Goal: Task Accomplishment & Management: Complete application form

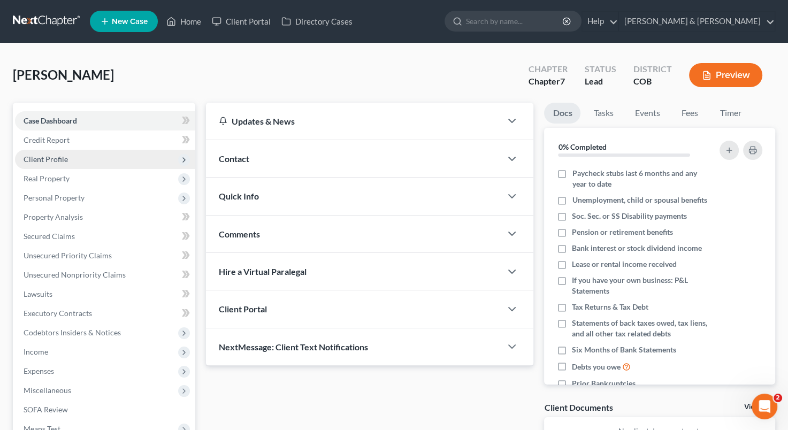
click at [91, 156] on span "Client Profile" at bounding box center [105, 159] width 180 height 19
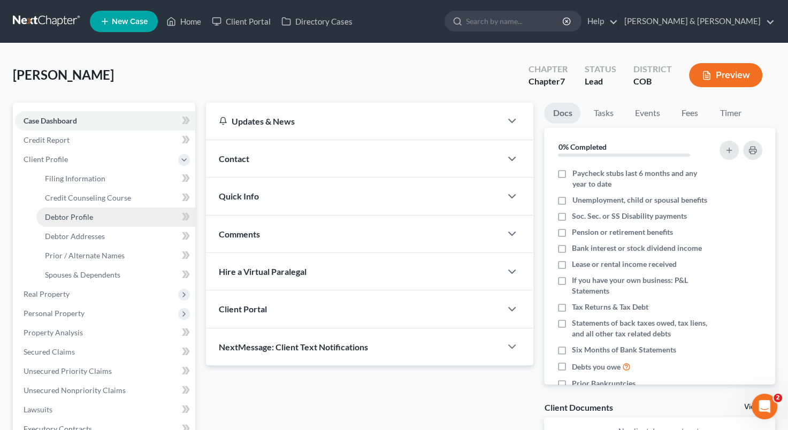
click at [100, 212] on link "Debtor Profile" at bounding box center [115, 217] width 159 height 19
select select "0"
select select "1"
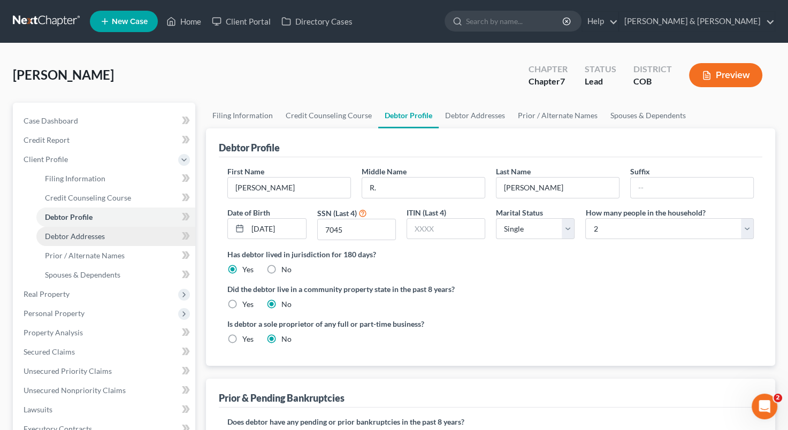
click at [106, 238] on link "Debtor Addresses" at bounding box center [115, 236] width 159 height 19
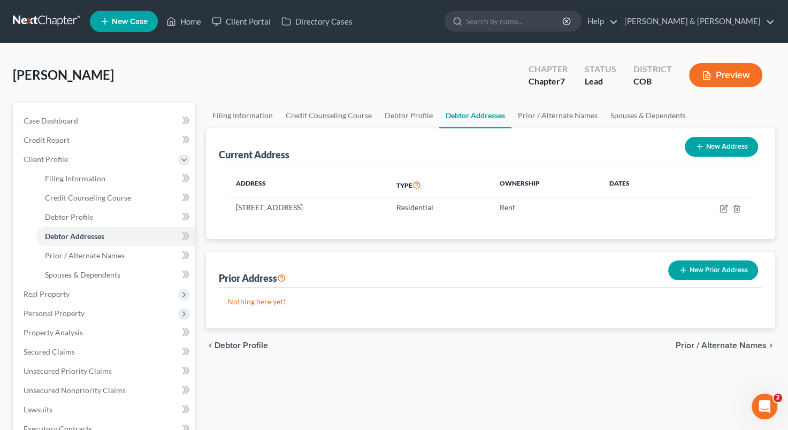
click at [706, 275] on button "New Prior Address" at bounding box center [713, 271] width 90 height 20
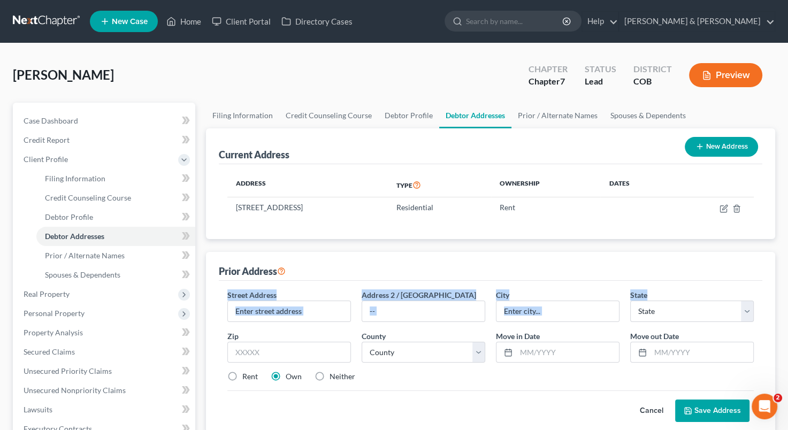
drag, startPoint x: 706, startPoint y: 275, endPoint x: 651, endPoint y: 281, distance: 55.4
click at [651, 281] on div "Prior Address Street Address * Address 2 / [GEOGRAPHIC_DATA] * State * State [U…" at bounding box center [490, 343] width 569 height 183
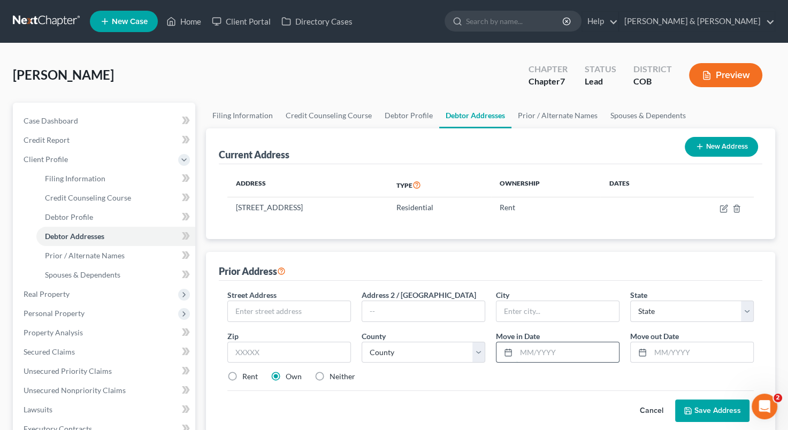
click at [571, 345] on input "text" at bounding box center [567, 352] width 103 height 20
click at [273, 308] on input "text" at bounding box center [289, 311] width 123 height 20
click at [664, 350] on input "text" at bounding box center [702, 352] width 103 height 20
click at [664, 351] on input "07/2023" at bounding box center [702, 352] width 103 height 20
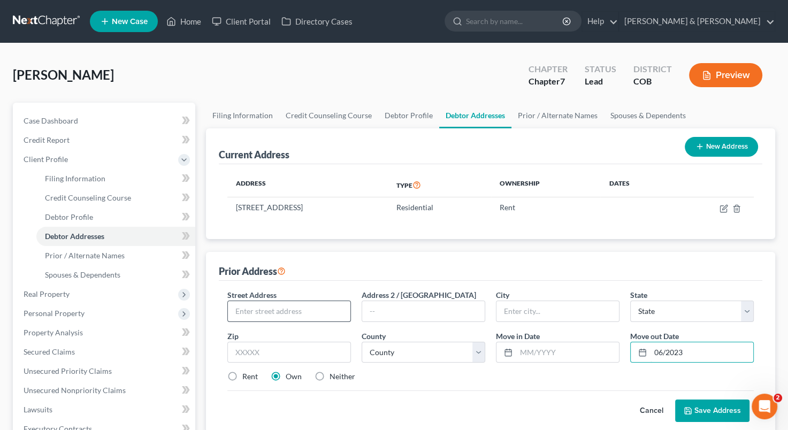
type input "06/2023"
click at [298, 315] on input "text" at bounding box center [289, 311] width 123 height 20
type input "29489 [GEOGRAPHIC_DATA]"
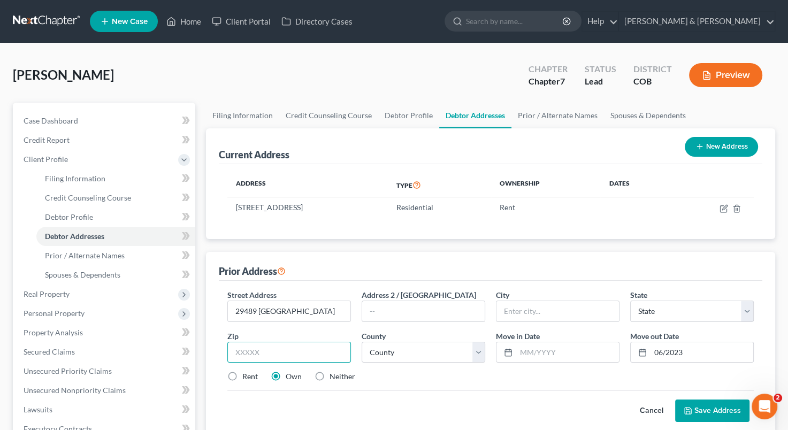
click at [333, 351] on input "text" at bounding box center [289, 352] width 124 height 21
type input "92592"
click at [540, 310] on input "text" at bounding box center [558, 311] width 123 height 20
type input "Temecula"
select select "4"
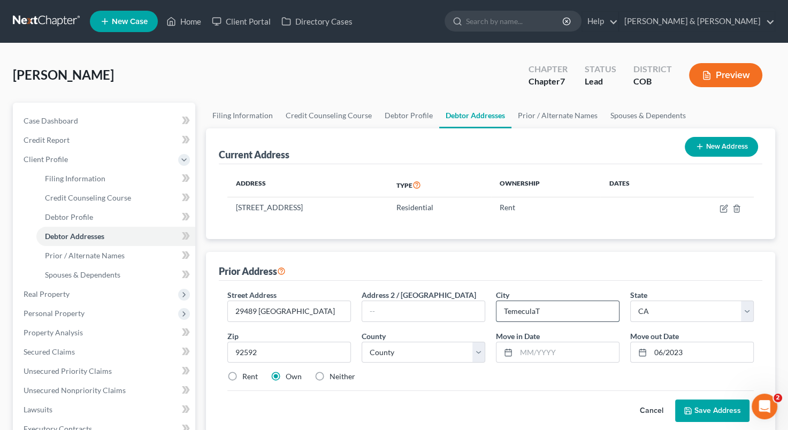
type input "Temecula"
click at [578, 351] on input "text" at bounding box center [567, 352] width 103 height 20
click at [242, 374] on label "Rent" at bounding box center [250, 376] width 16 height 11
click at [247, 374] on input "Rent" at bounding box center [250, 374] width 7 height 7
radio input "true"
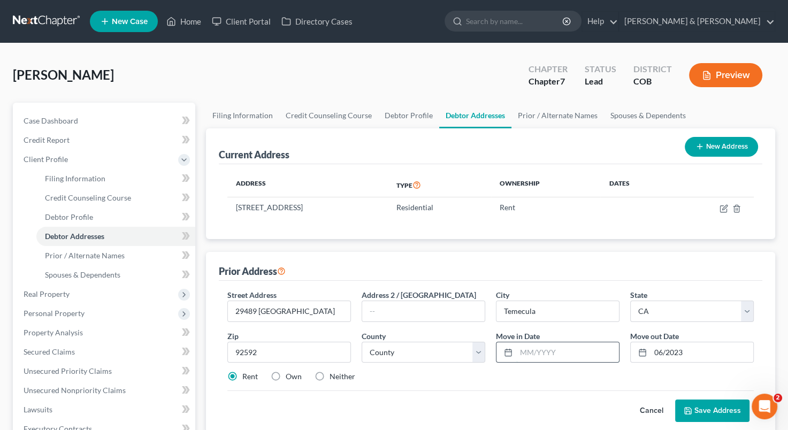
click at [525, 347] on input "text" at bounding box center [567, 352] width 103 height 20
type input "06/2020"
click at [706, 409] on button "Save Address" at bounding box center [712, 411] width 74 height 22
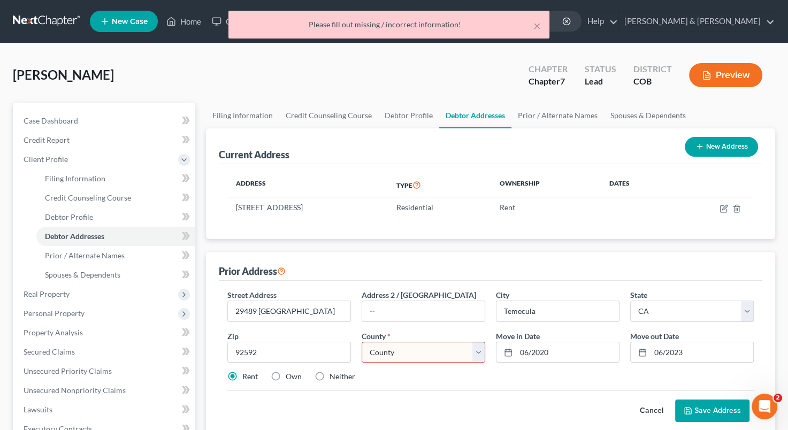
click at [483, 356] on select "County [GEOGRAPHIC_DATA] [GEOGRAPHIC_DATA] [GEOGRAPHIC_DATA] [GEOGRAPHIC_DATA] …" at bounding box center [424, 352] width 124 height 21
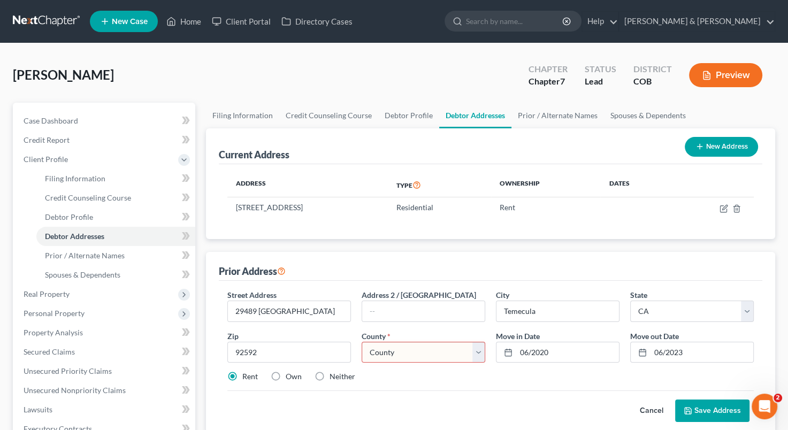
select select "32"
click at [362, 342] on select "County [GEOGRAPHIC_DATA] [GEOGRAPHIC_DATA] [GEOGRAPHIC_DATA] [GEOGRAPHIC_DATA] …" at bounding box center [424, 352] width 124 height 21
click at [717, 409] on button "Save Address" at bounding box center [712, 411] width 74 height 22
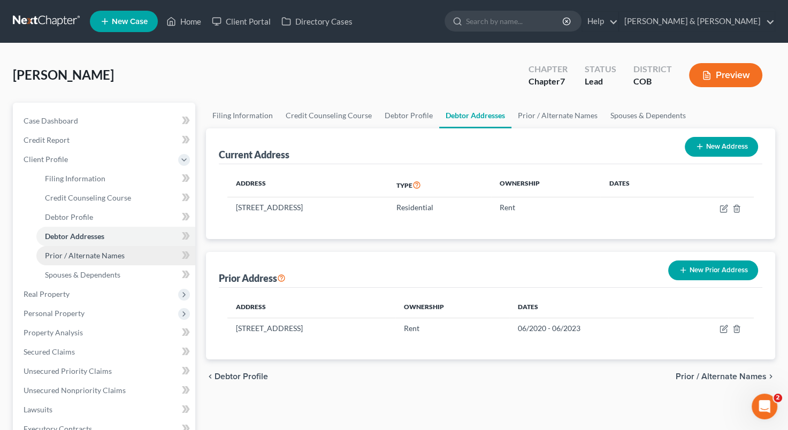
click at [139, 254] on link "Prior / Alternate Names" at bounding box center [115, 255] width 159 height 19
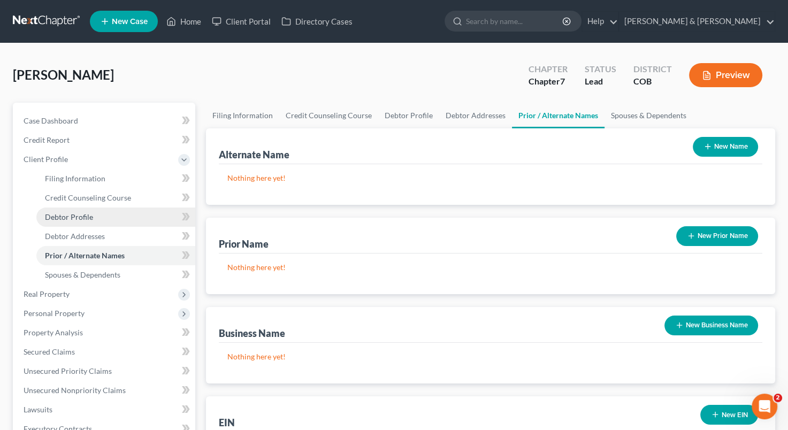
click at [137, 221] on link "Debtor Profile" at bounding box center [115, 217] width 159 height 19
select select "0"
select select "1"
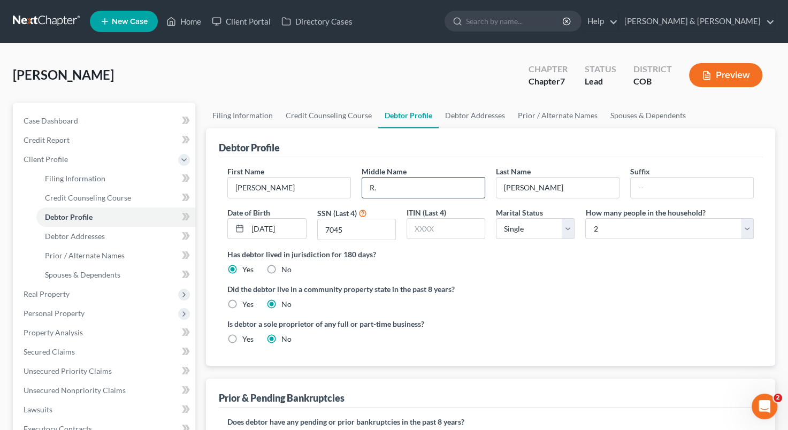
click at [385, 182] on input "R." at bounding box center [423, 188] width 123 height 20
click at [504, 288] on label "Did the debtor live in a community property state in the past 8 years?" at bounding box center [490, 289] width 527 height 11
click at [432, 164] on div "First Name [PERSON_NAME] Middle Name RyN Last Name [PERSON_NAME] Suffix Date of…" at bounding box center [491, 261] width 544 height 209
click at [416, 187] on input "RyN" at bounding box center [423, 188] width 123 height 20
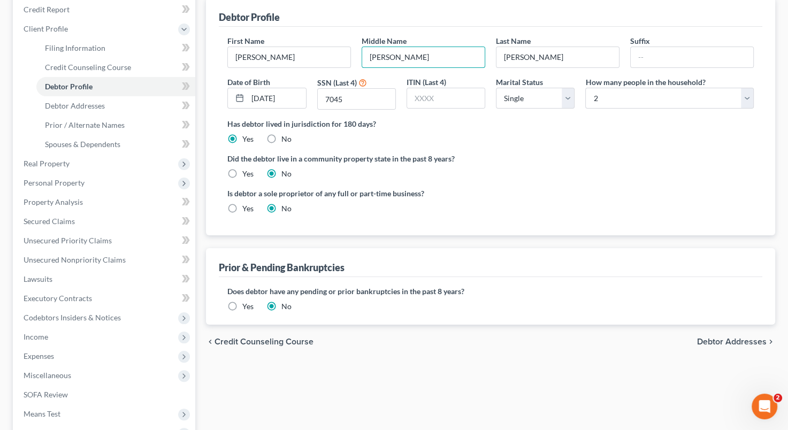
scroll to position [131, 0]
type input "[PERSON_NAME]"
drag, startPoint x: 356, startPoint y: 217, endPoint x: 209, endPoint y: 126, distance: 172.7
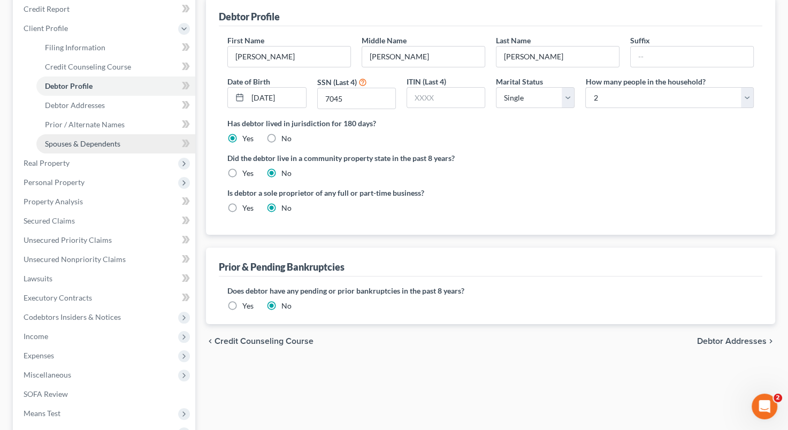
drag, startPoint x: 209, startPoint y: 126, endPoint x: 107, endPoint y: 139, distance: 102.5
click at [107, 139] on span "Spouses & Dependents" at bounding box center [82, 143] width 75 height 9
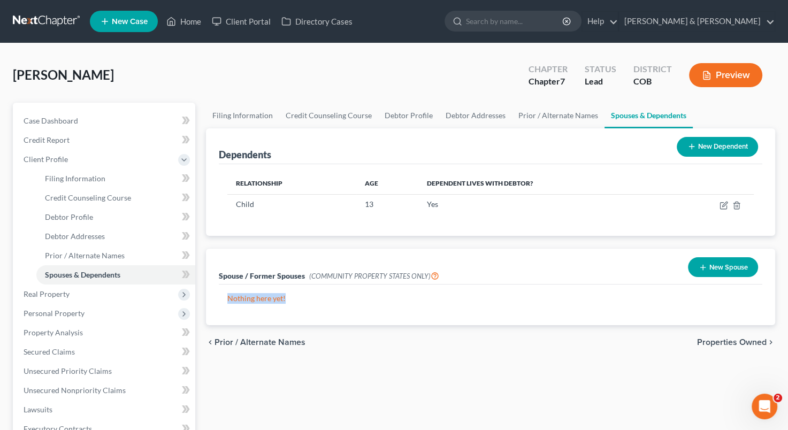
click at [481, 324] on div "Spouse / Former Spouses (COMMUNITY PROPERTY STATES ONLY) New Spouse Nothing her…" at bounding box center [490, 287] width 569 height 77
drag, startPoint x: 481, startPoint y: 324, endPoint x: 478, endPoint y: 332, distance: 8.0
click at [478, 332] on div "chevron_left Prior / Alternate Names Properties Owned chevron_right" at bounding box center [490, 342] width 569 height 34
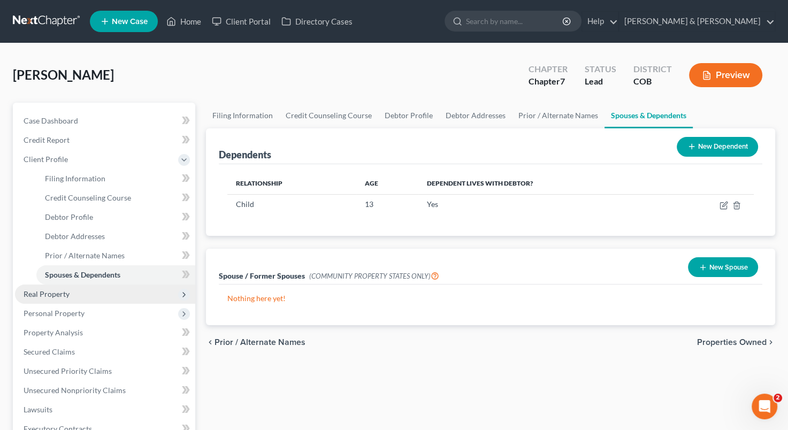
click at [102, 299] on span "Real Property" at bounding box center [105, 294] width 180 height 19
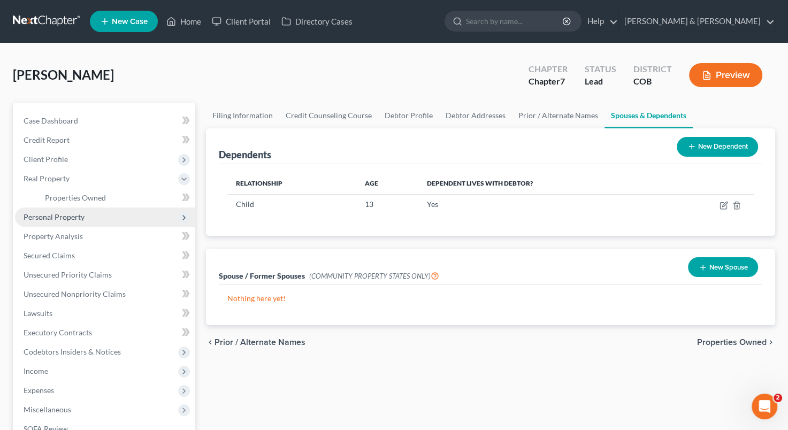
click at [131, 212] on span "Personal Property" at bounding box center [105, 217] width 180 height 19
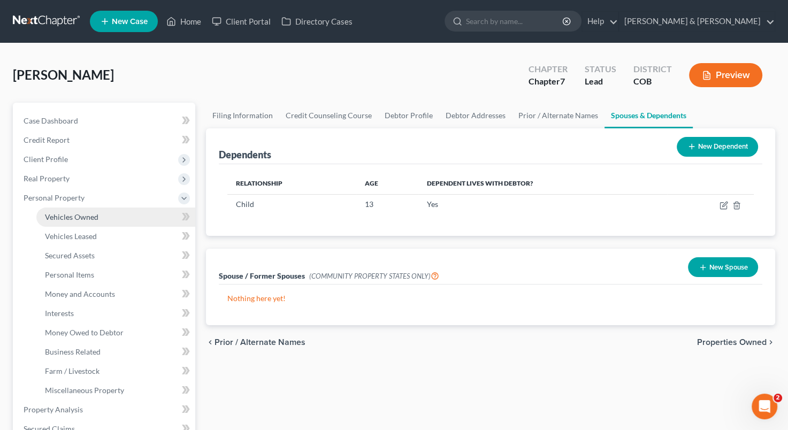
click at [133, 214] on link "Vehicles Owned" at bounding box center [115, 217] width 159 height 19
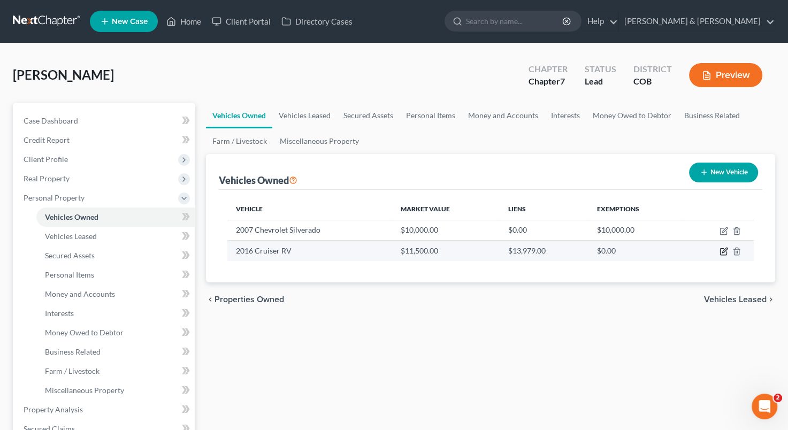
click at [720, 251] on icon "button" at bounding box center [724, 251] width 9 height 9
select select "0"
select select "10"
select select "3"
select select "0"
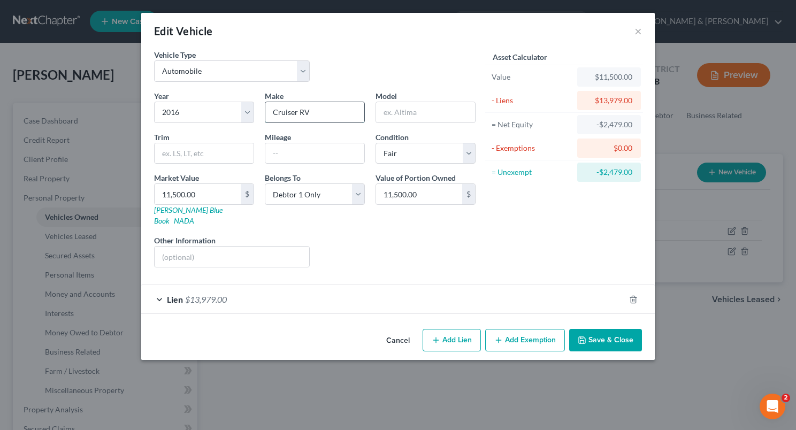
click at [269, 111] on input "Cruiser RV" at bounding box center [314, 112] width 99 height 20
type input "Shadow Cruiser RV"
click at [406, 330] on button "Cancel" at bounding box center [398, 340] width 41 height 21
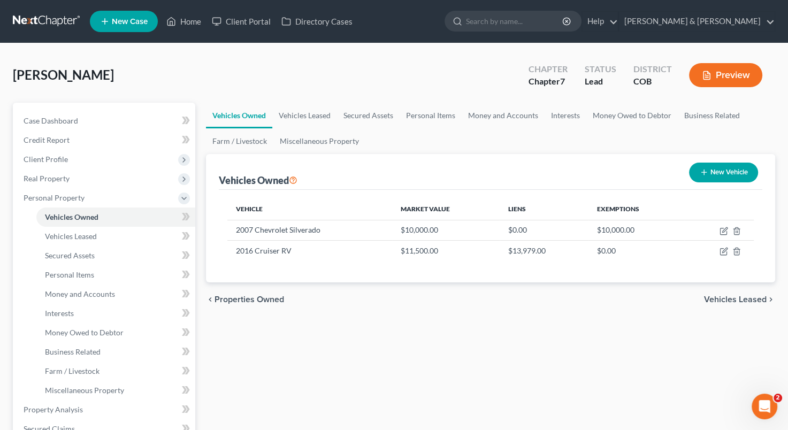
click at [735, 164] on button "New Vehicle" at bounding box center [723, 173] width 69 height 20
select select "0"
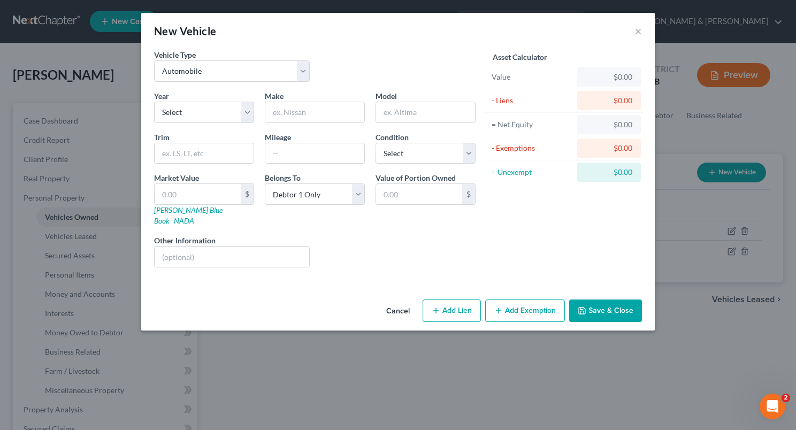
click at [522, 244] on div "Asset Calculator Value $0.00 - Liens $0.00 = Net Equity $0.00 - Exemptions $0.0…" at bounding box center [564, 162] width 166 height 227
click at [393, 301] on button "Cancel" at bounding box center [398, 311] width 41 height 21
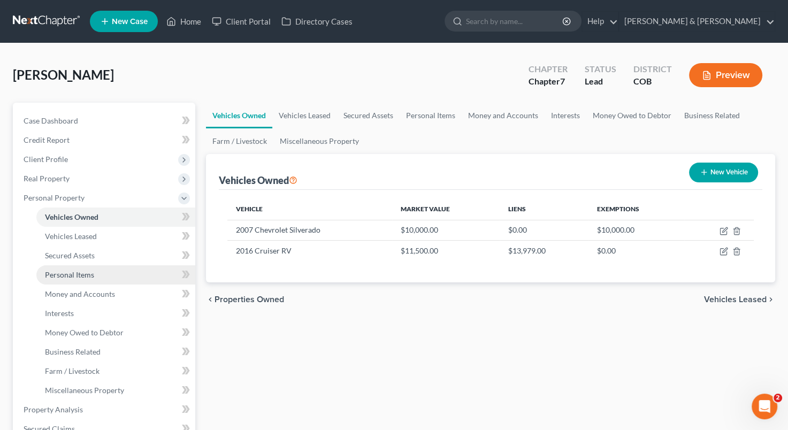
click at [110, 272] on link "Personal Items" at bounding box center [115, 274] width 159 height 19
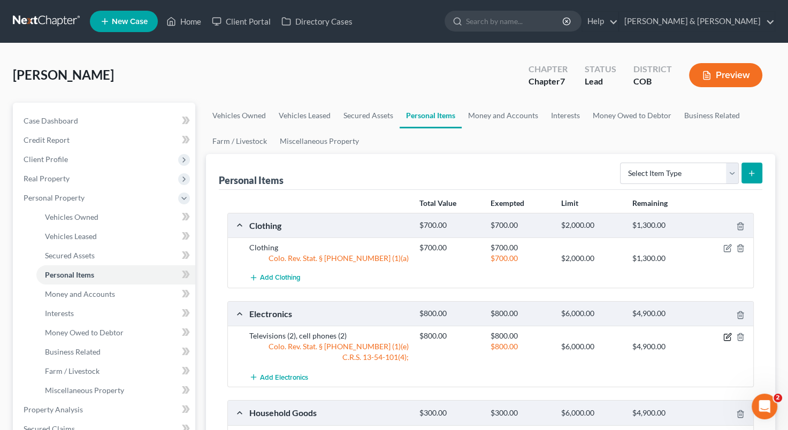
click at [726, 334] on icon "button" at bounding box center [727, 337] width 6 height 6
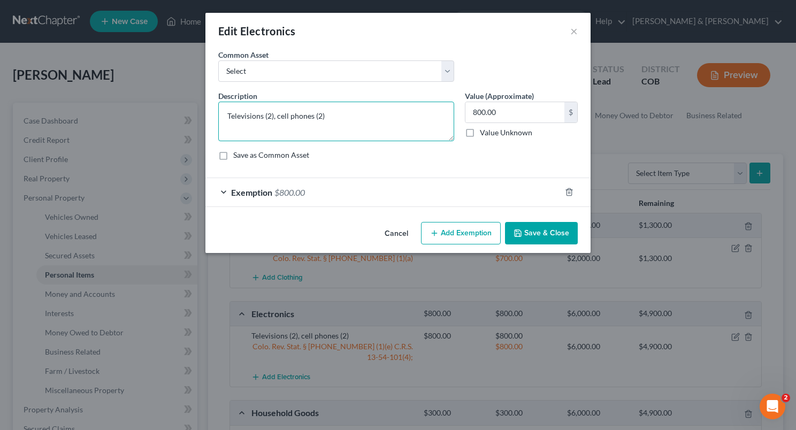
click at [342, 121] on textarea "Televisions (2), cell phones (2)" at bounding box center [336, 122] width 236 height 40
type textarea "Televisions (2), cell phones (2), laptop"
click at [534, 235] on button "Save & Close" at bounding box center [541, 233] width 73 height 22
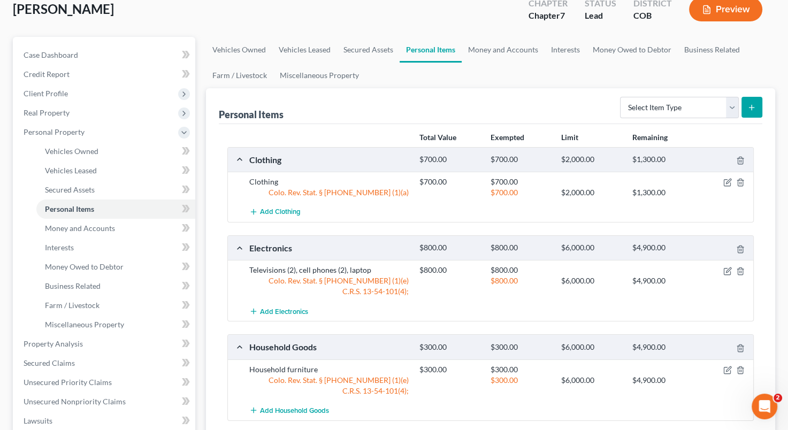
scroll to position [37, 0]
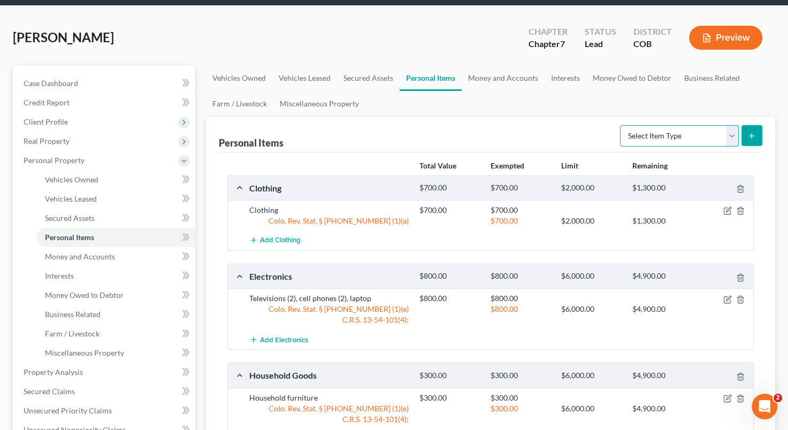
click at [732, 136] on select "Select Item Type Clothing Collectibles Of Value Electronics Firearms Household …" at bounding box center [679, 135] width 119 height 21
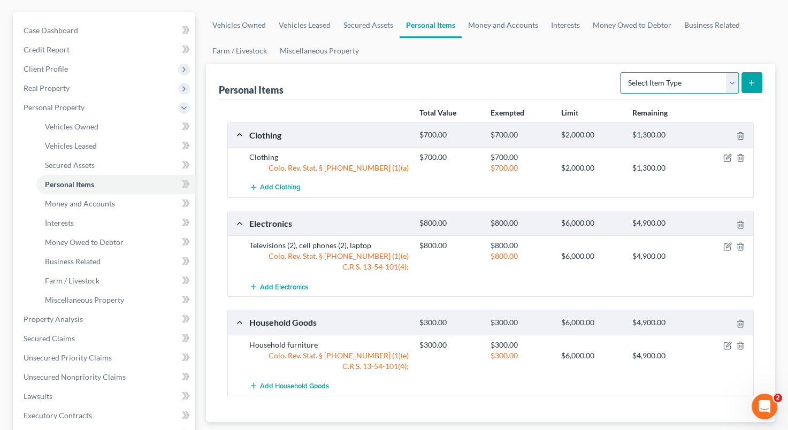
scroll to position [29, 0]
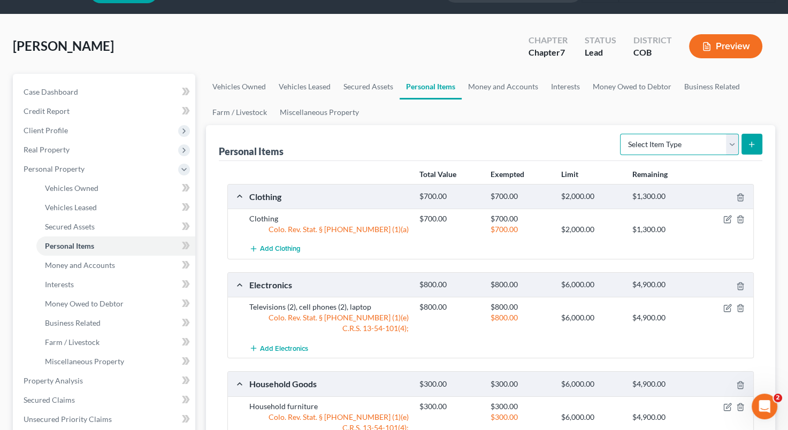
click at [733, 148] on select "Select Item Type Clothing Collectibles Of Value Electronics Firearms Household …" at bounding box center [679, 144] width 119 height 21
click at [732, 148] on select "Select Item Type Clothing Collectibles Of Value Electronics Firearms Household …" at bounding box center [679, 144] width 119 height 21
click at [597, 147] on div "Personal Items Select Item Type Clothing Collectibles Of Value Electronics Fire…" at bounding box center [491, 143] width 544 height 36
click at [734, 143] on select "Select Item Type Clothing Collectibles Of Value Electronics Firearms Household …" at bounding box center [679, 144] width 119 height 21
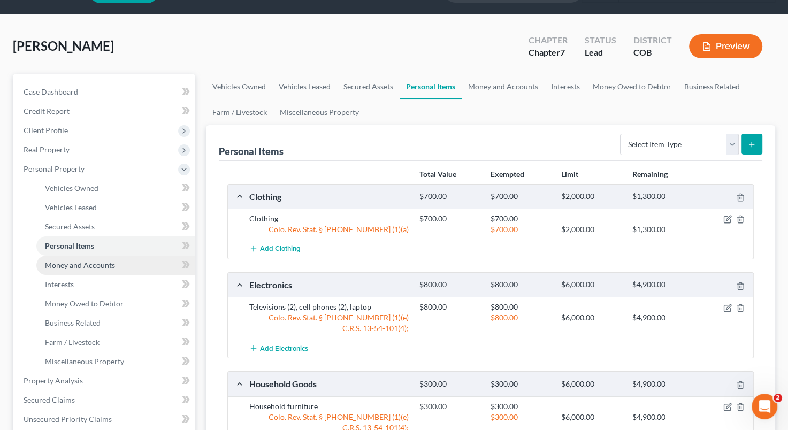
click at [124, 270] on link "Money and Accounts" at bounding box center [115, 265] width 159 height 19
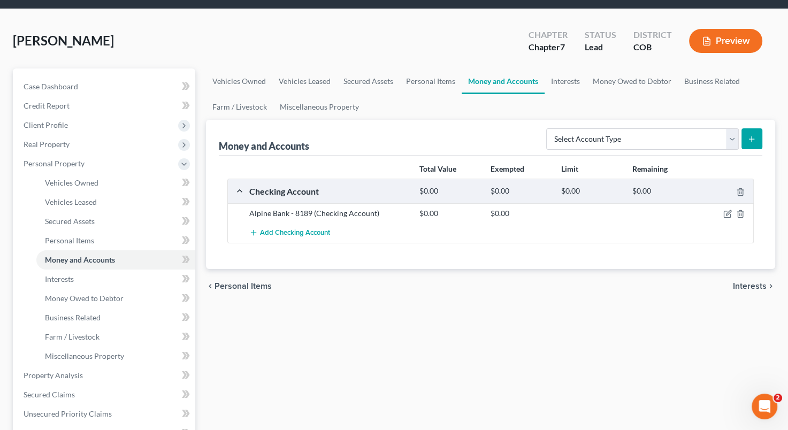
scroll to position [112, 0]
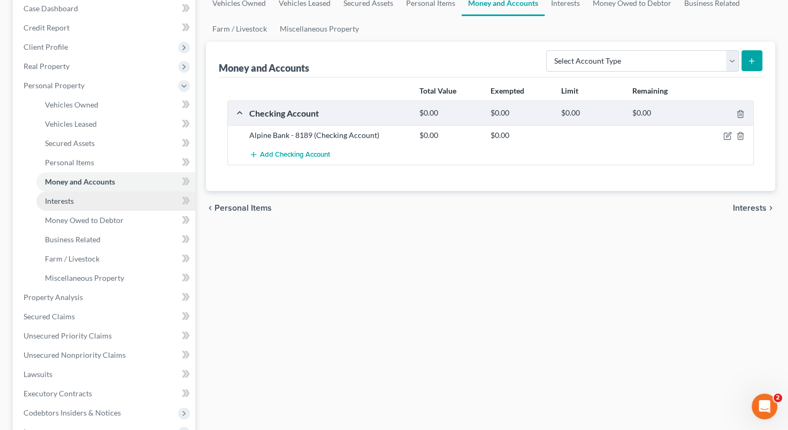
click at [126, 197] on link "Interests" at bounding box center [115, 201] width 159 height 19
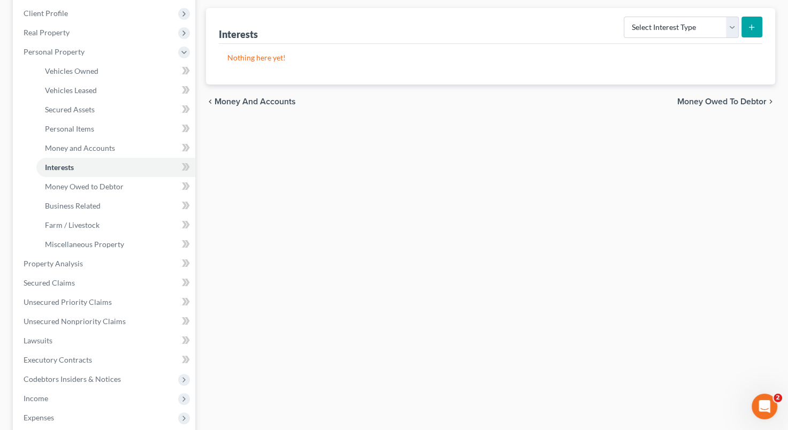
scroll to position [163, 0]
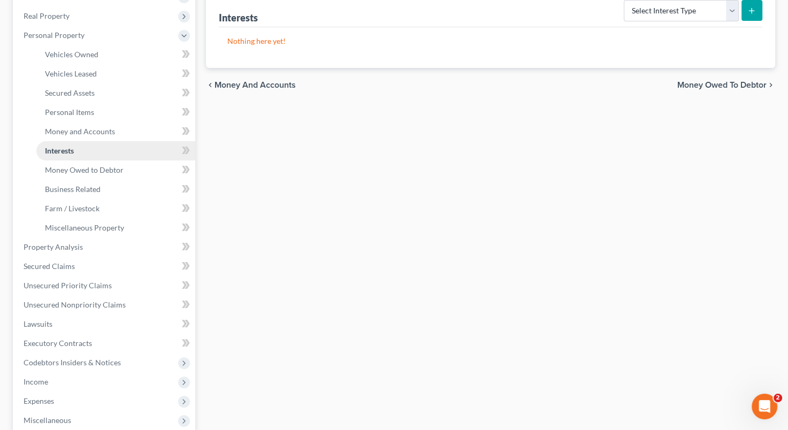
click at [138, 148] on link "Interests" at bounding box center [115, 150] width 159 height 19
click at [784, 102] on div "[PERSON_NAME] Upgraded Chapter Chapter 7 Status Lead District COB Preview Petit…" at bounding box center [394, 230] width 788 height 699
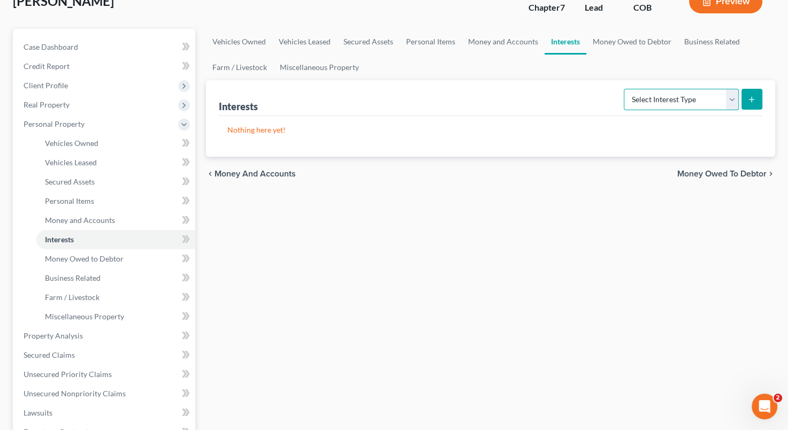
click at [732, 97] on select "Select Interest Type 401K Annuity Bond Education IRA Government Bond Government…" at bounding box center [681, 99] width 115 height 21
select select "401k"
click at [625, 89] on select "Select Interest Type 401K Annuity Bond Education IRA Government Bond Government…" at bounding box center [681, 99] width 115 height 21
click at [750, 95] on icon "submit" at bounding box center [752, 99] width 9 height 9
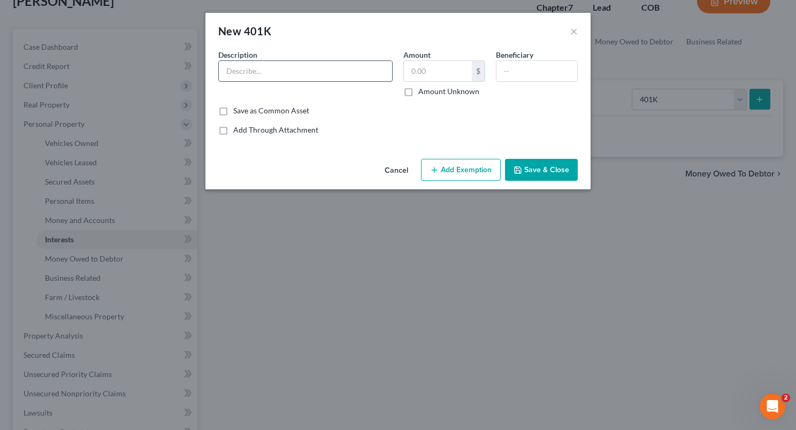
click at [286, 74] on input "text" at bounding box center [305, 71] width 173 height 20
click at [405, 70] on input "text" at bounding box center [438, 71] width 68 height 20
click at [298, 73] on input "text" at bounding box center [305, 71] width 173 height 20
click at [500, 103] on div "Description * Amount $ Amount Unknown Beneficiary" at bounding box center [398, 77] width 370 height 56
click at [307, 77] on input "text" at bounding box center [305, 71] width 173 height 20
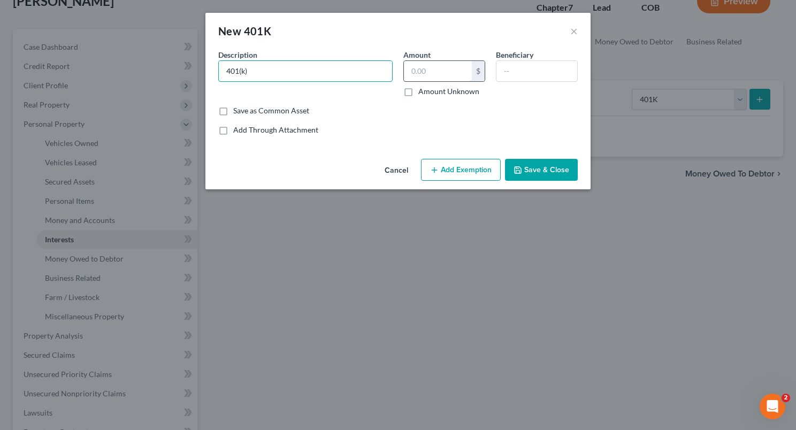
type input "401(k)"
click at [409, 71] on input "text" at bounding box center [438, 71] width 68 height 20
type input "2,000"
click at [470, 173] on button "Add Exemption" at bounding box center [461, 170] width 80 height 22
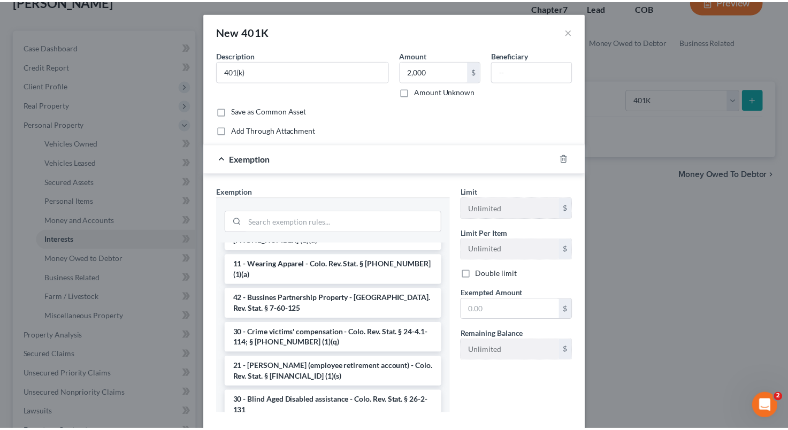
scroll to position [223, 0]
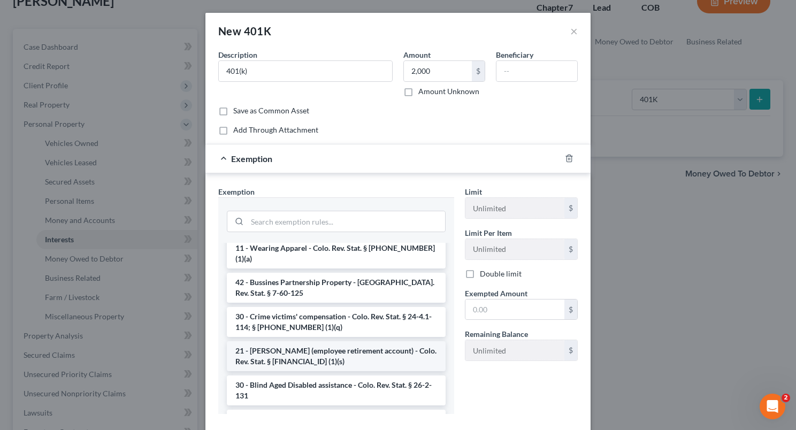
click at [374, 341] on li "21 - [PERSON_NAME] (employee retirement account) - Colo. Rev. Stat. § [FINANCIA…" at bounding box center [336, 356] width 219 height 30
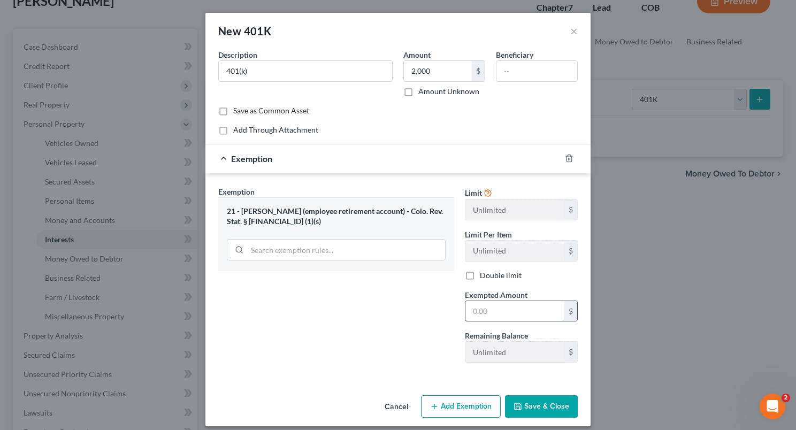
click at [472, 310] on input "text" at bounding box center [515, 311] width 99 height 20
type input "2,000"
click at [544, 405] on button "Save & Close" at bounding box center [541, 406] width 73 height 22
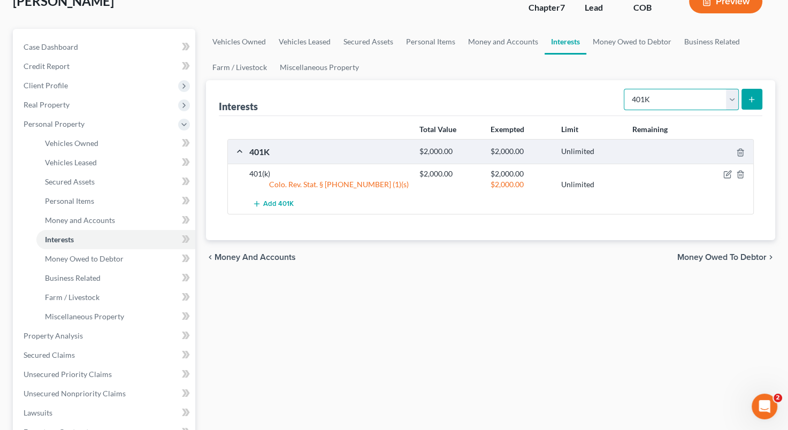
click at [730, 94] on select "Select Interest Type 401K Annuity Bond Education IRA Government Bond Government…" at bounding box center [681, 99] width 115 height 21
click at [479, 298] on div "Vehicles Owned Vehicles Leased Secured Assets Personal Items Money and Accounts…" at bounding box center [491, 338] width 580 height 618
click at [115, 261] on span "Money Owed to Debtor" at bounding box center [84, 258] width 79 height 9
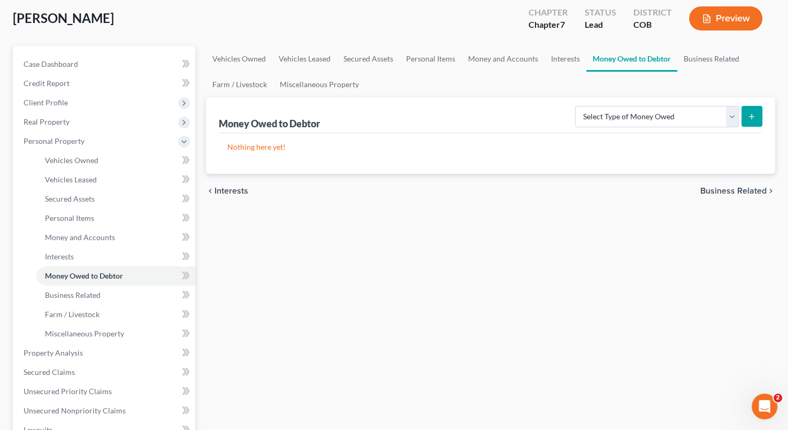
scroll to position [164, 0]
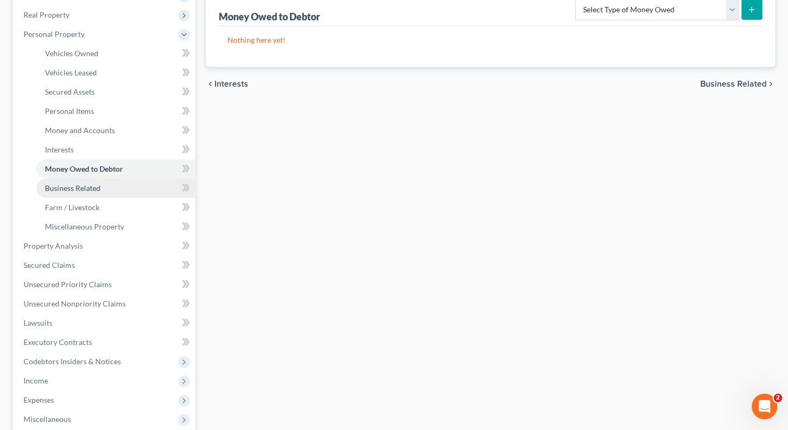
click at [105, 182] on link "Business Related" at bounding box center [115, 188] width 159 height 19
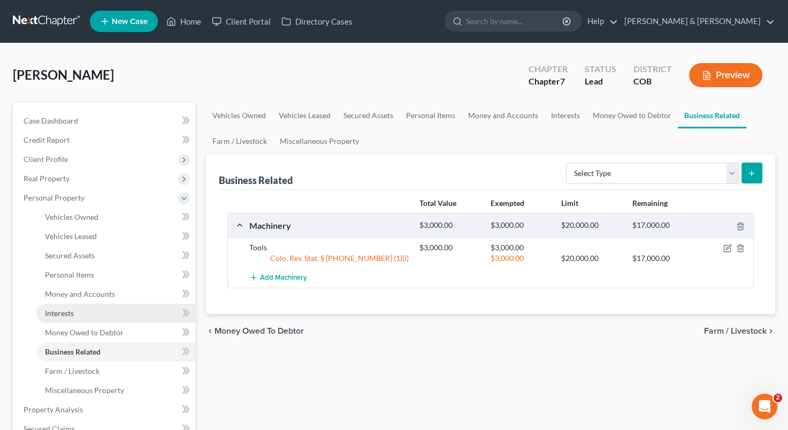
click at [103, 312] on link "Interests" at bounding box center [115, 313] width 159 height 19
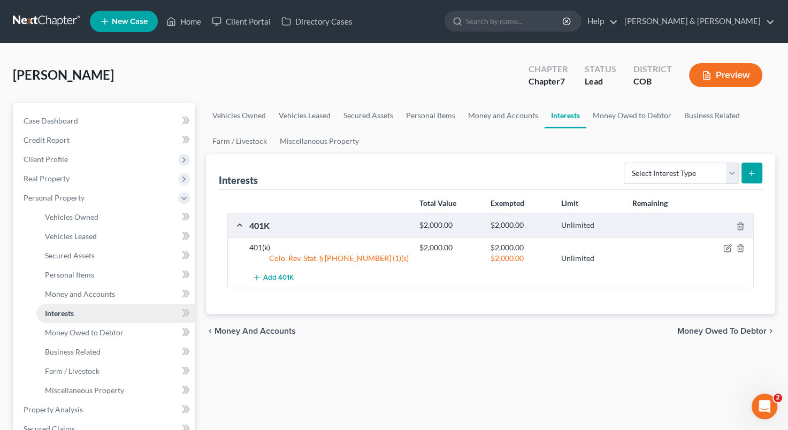
click at [131, 313] on link "Interests" at bounding box center [115, 313] width 159 height 19
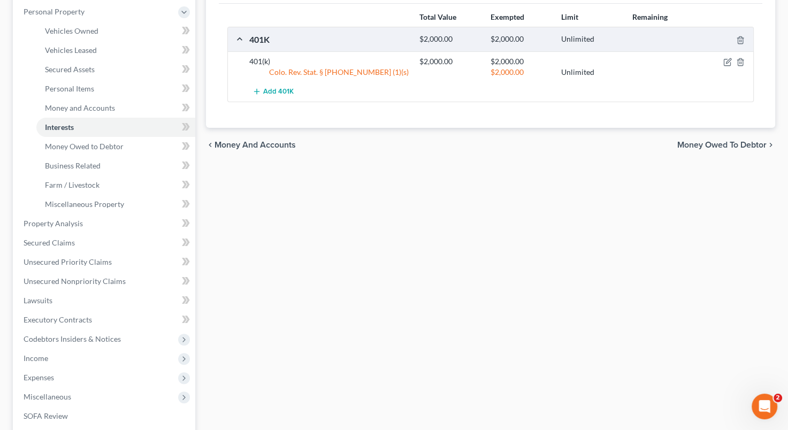
scroll to position [195, 0]
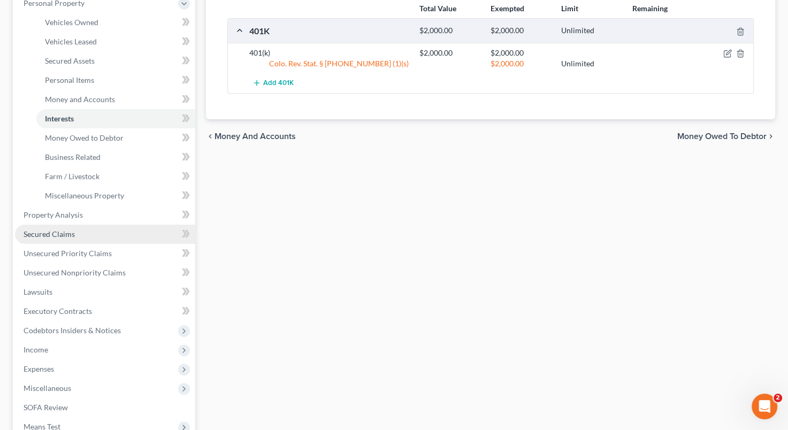
click at [155, 230] on link "Secured Claims" at bounding box center [105, 234] width 180 height 19
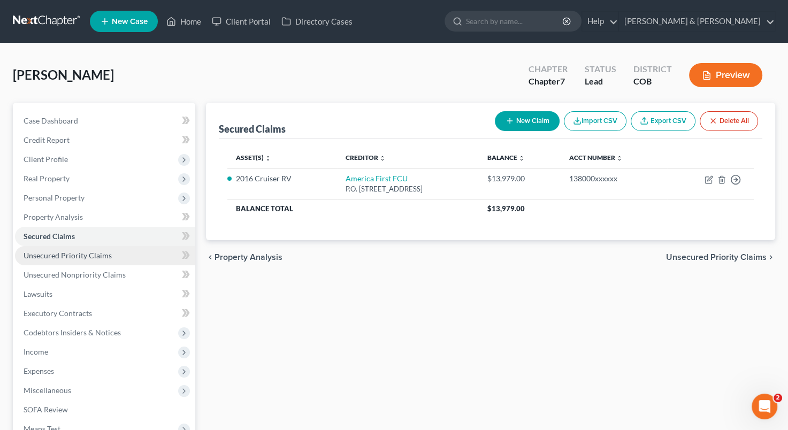
click at [132, 255] on link "Unsecured Priority Claims" at bounding box center [105, 255] width 180 height 19
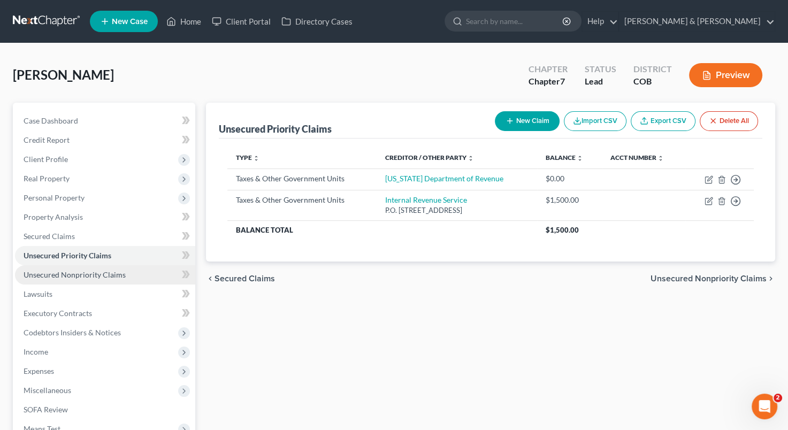
click at [137, 268] on link "Unsecured Nonpriority Claims" at bounding box center [105, 274] width 180 height 19
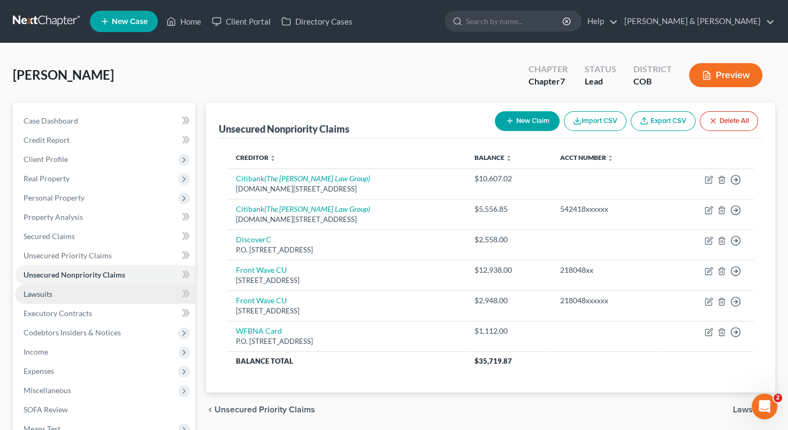
click at [100, 295] on link "Lawsuits" at bounding box center [105, 294] width 180 height 19
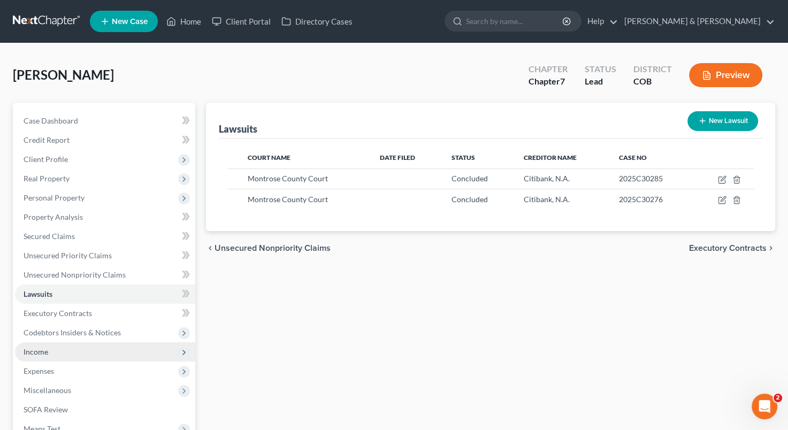
click at [129, 351] on span "Income" at bounding box center [105, 351] width 180 height 19
click at [124, 347] on span "Income" at bounding box center [105, 351] width 180 height 19
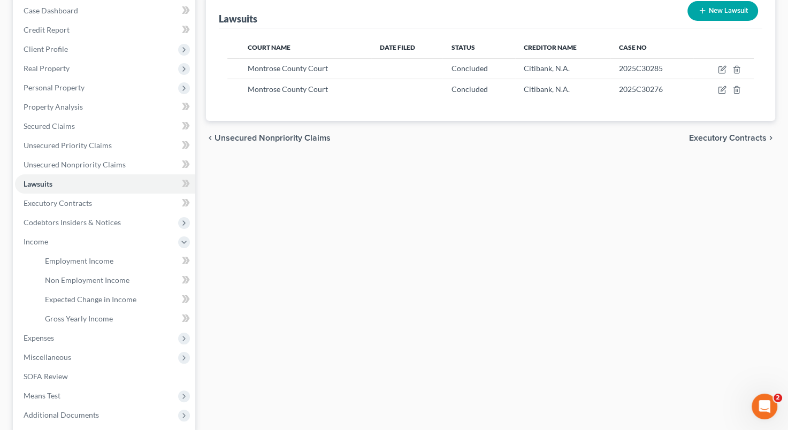
scroll to position [112, 0]
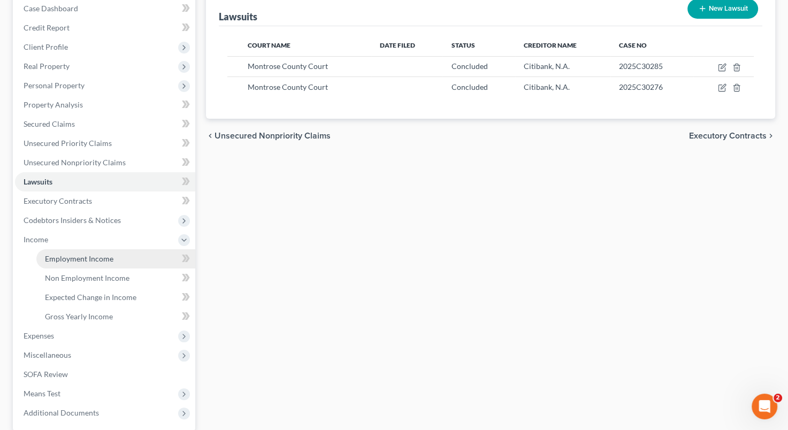
click at [116, 255] on link "Employment Income" at bounding box center [115, 258] width 159 height 19
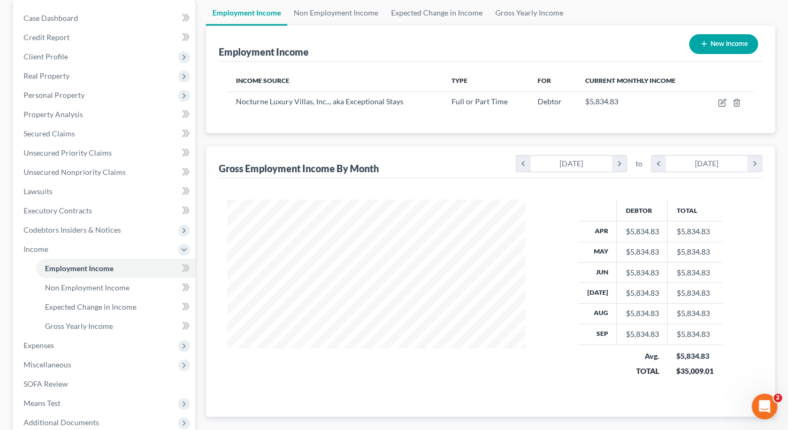
scroll to position [153, 0]
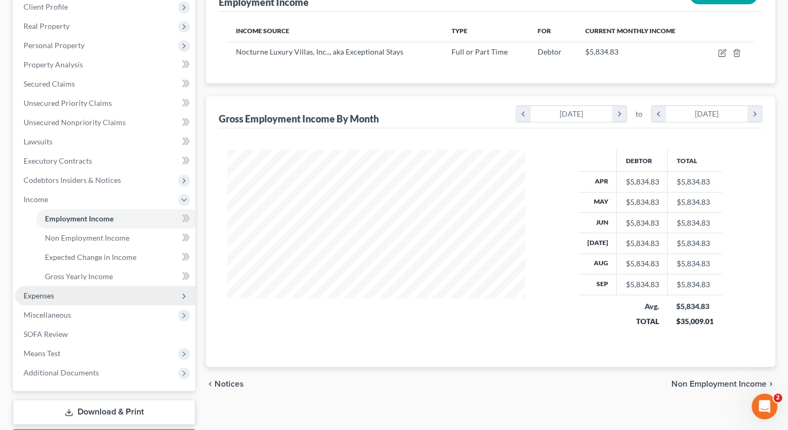
click at [123, 298] on span "Expenses" at bounding box center [105, 295] width 180 height 19
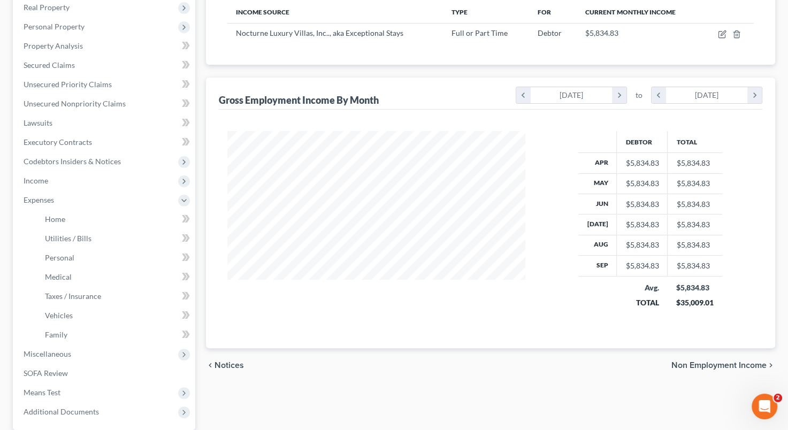
scroll to position [170, 0]
click at [346, 358] on div "Employment Income Non Employment Income Expected Change in Income Gross Yearly …" at bounding box center [491, 213] width 580 height 560
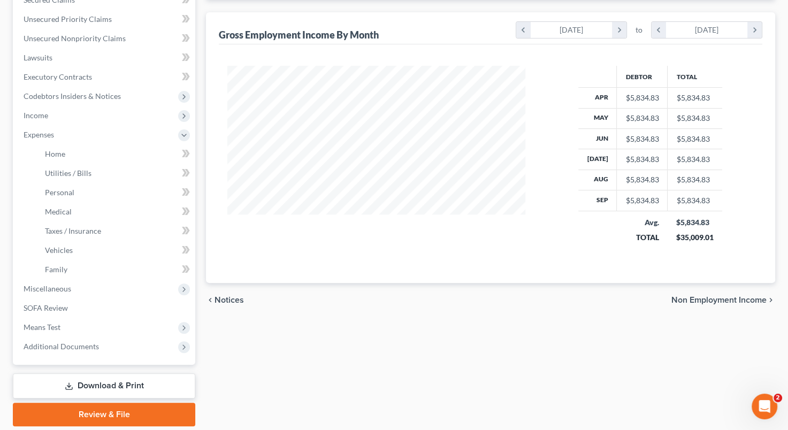
scroll to position [272, 0]
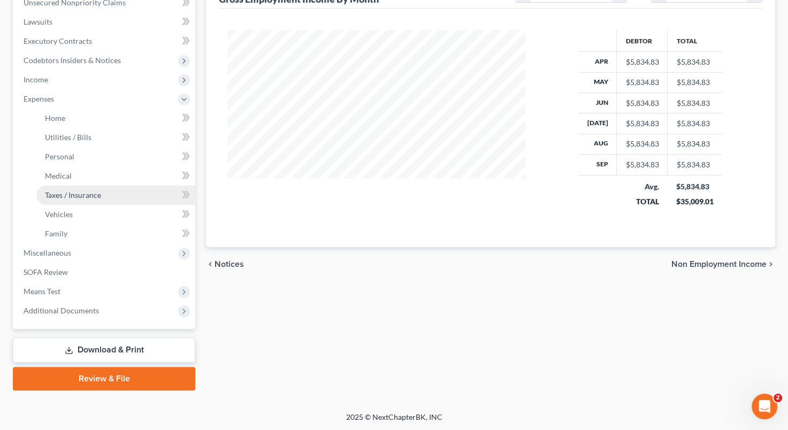
click at [134, 196] on link "Taxes / Insurance" at bounding box center [115, 195] width 159 height 19
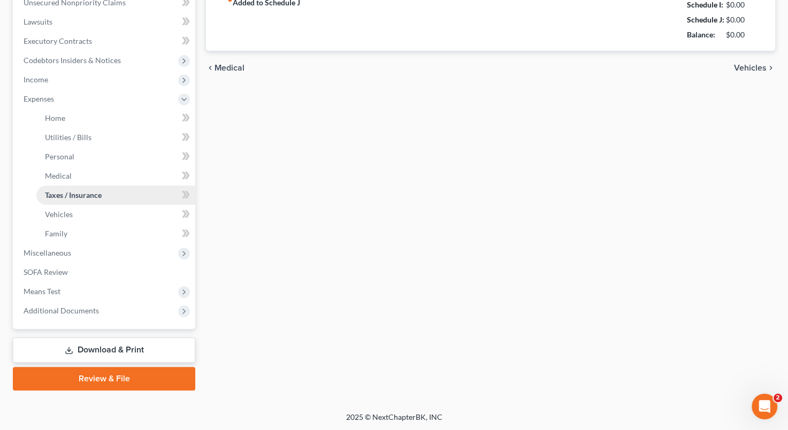
type input "160.00"
type input "Federal"
type input "0.00"
type input "89.00"
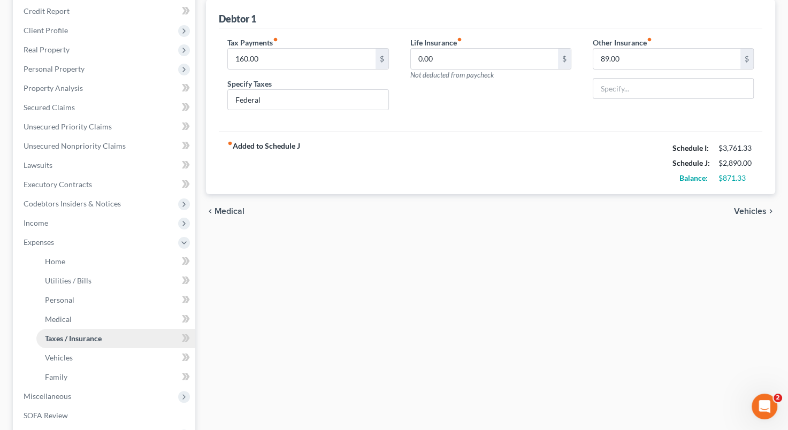
click at [134, 196] on ul "Case Dashboard Payments Invoices Payments Payments Credit Report Client Profile" at bounding box center [105, 223] width 180 height 482
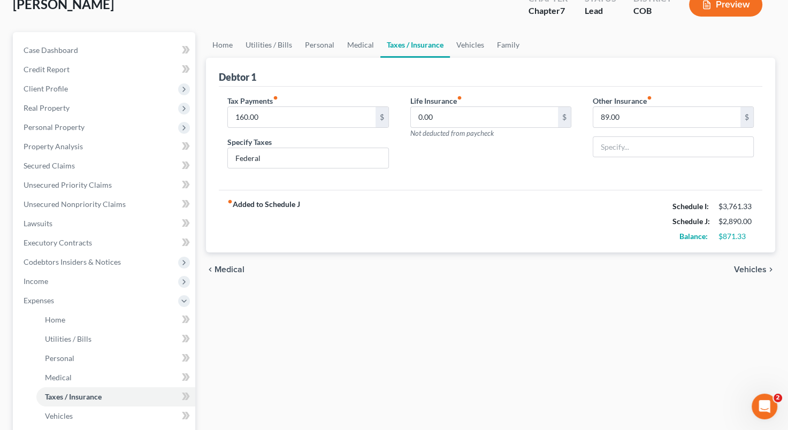
scroll to position [0, 0]
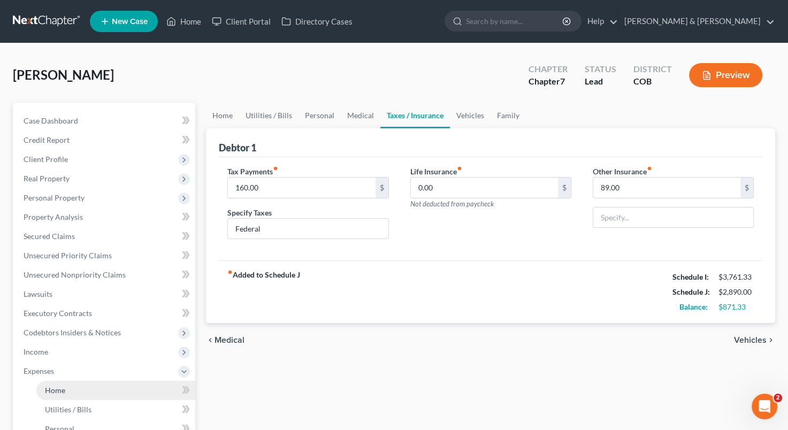
click at [73, 388] on link "Home" at bounding box center [115, 390] width 159 height 19
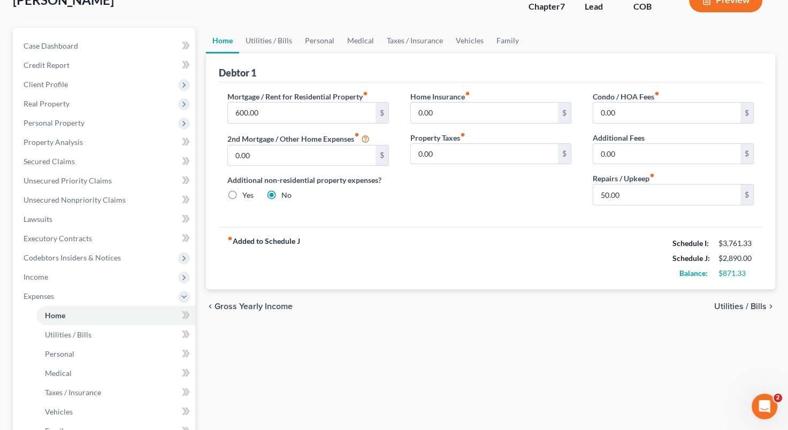
scroll to position [80, 0]
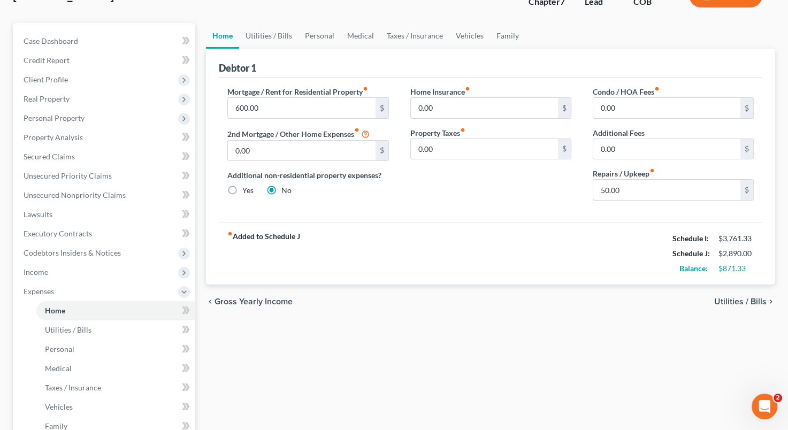
click at [737, 299] on span "Utilities / Bills" at bounding box center [740, 302] width 52 height 9
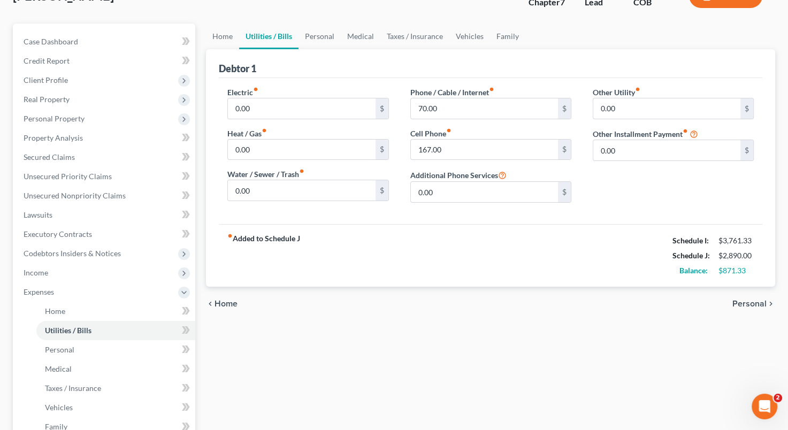
click at [737, 299] on ui-view "Home Utilities / Bills Personal Medical Taxes / Insurance Vehicles Family Debto…" at bounding box center [490, 173] width 569 height 298
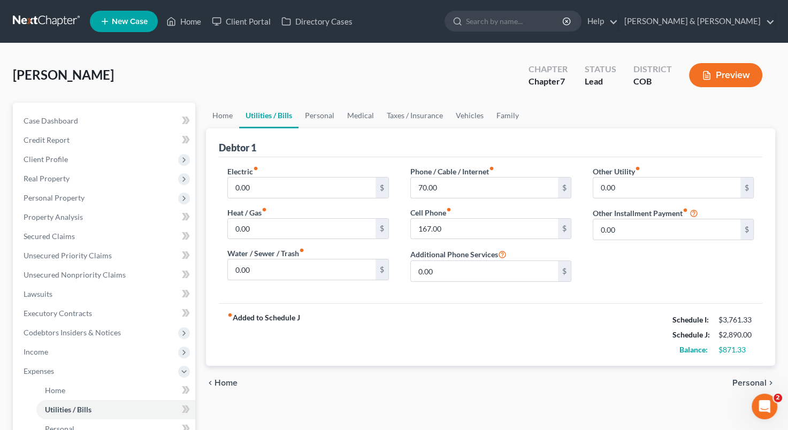
drag, startPoint x: 294, startPoint y: 171, endPoint x: 307, endPoint y: 167, distance: 13.4
click at [307, 167] on div "Electric fiber_manual_record 0.00 $" at bounding box center [307, 182] width 161 height 33
drag, startPoint x: 741, startPoint y: 382, endPoint x: 669, endPoint y: 401, distance: 74.8
click at [669, 401] on div "Home Utilities / Bills Personal Medical Taxes / Insurance Vehicles Family Debto…" at bounding box center [491, 383] width 580 height 560
click at [747, 380] on span "Personal" at bounding box center [750, 383] width 34 height 9
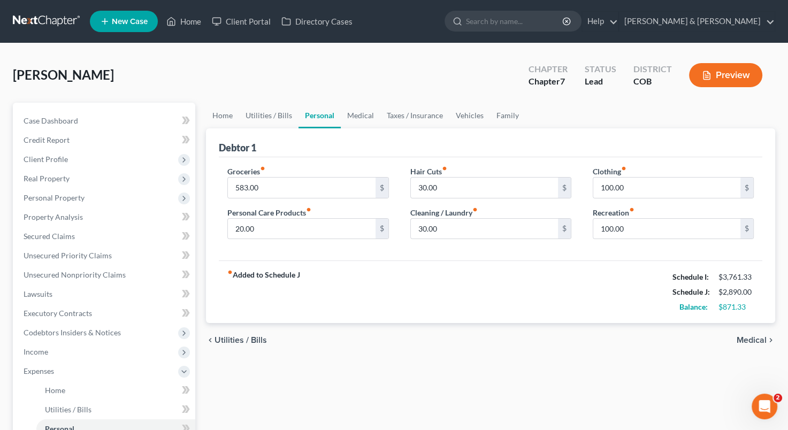
click at [754, 337] on span "Medical" at bounding box center [752, 340] width 30 height 9
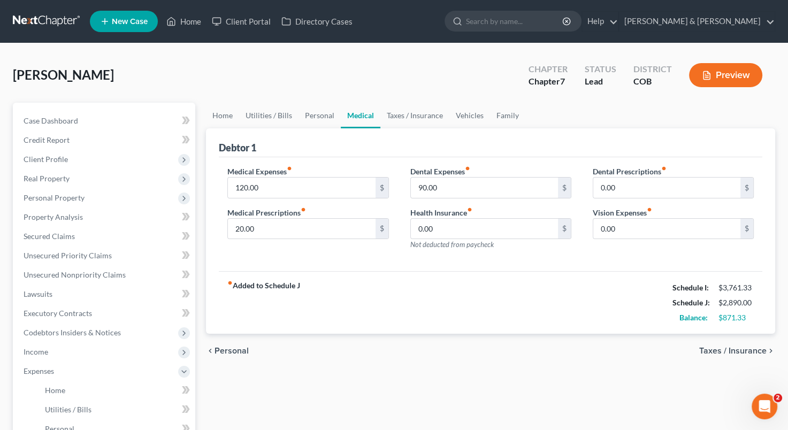
click at [709, 347] on span "Taxes / Insurance" at bounding box center [732, 351] width 67 height 9
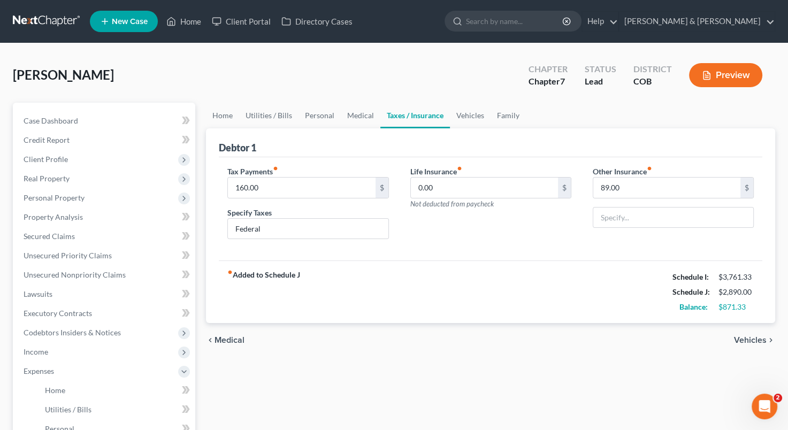
click at [709, 347] on div "chevron_left Medical Vehicles chevron_right" at bounding box center [490, 340] width 569 height 34
click at [738, 337] on span "Vehicles" at bounding box center [750, 340] width 33 height 9
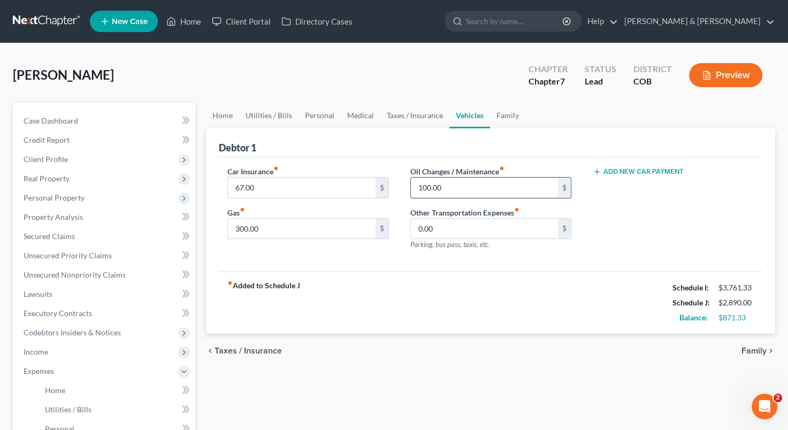
click at [429, 186] on input "100.00" at bounding box center [484, 188] width 147 height 20
click at [507, 187] on input "150" at bounding box center [484, 188] width 147 height 20
click at [535, 171] on div "Oil Changes / Maintenance fiber_manual_record 150 $" at bounding box center [490, 182] width 161 height 33
click at [428, 188] on input "150" at bounding box center [484, 188] width 147 height 20
type input "250"
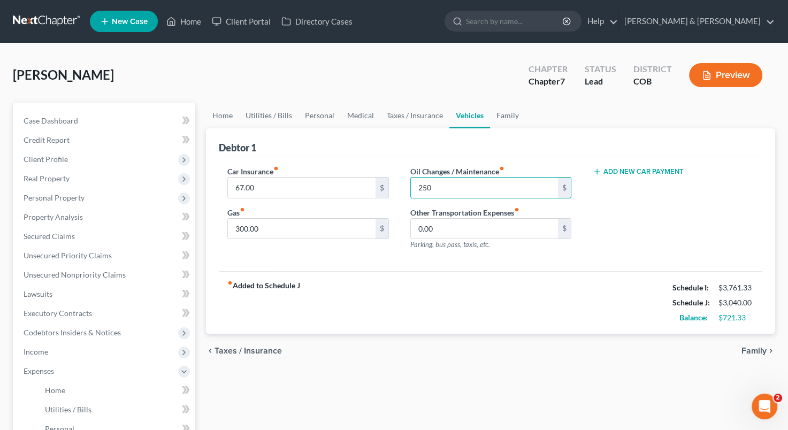
click at [640, 207] on div "Add New Car Payment" at bounding box center [673, 212] width 182 height 93
click at [473, 186] on input "250" at bounding box center [484, 188] width 147 height 20
click at [304, 228] on input "300.00" at bounding box center [301, 229] width 147 height 20
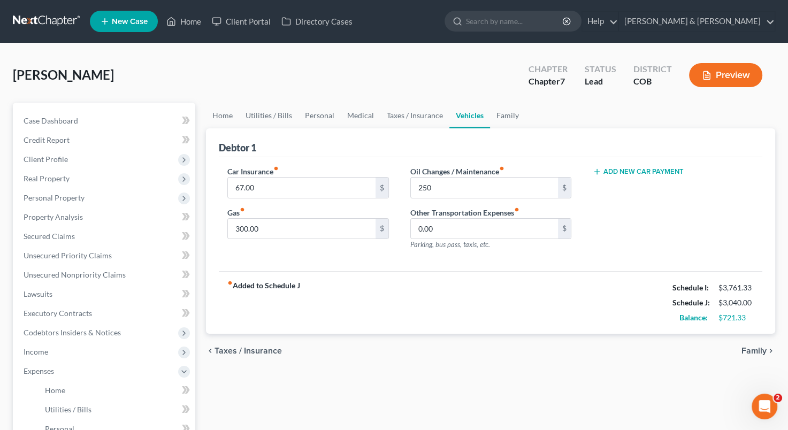
click at [332, 258] on div "Car Insurance fiber_manual_record 67.00 $ Gas fiber_manual_record 300.00 $ Oil …" at bounding box center [491, 214] width 544 height 115
click at [305, 225] on input "300.00" at bounding box center [301, 229] width 147 height 20
type input "500"
click at [490, 266] on div "Car Insurance fiber_manual_record 67.00 $ Gas fiber_manual_record 500 $ Oil Cha…" at bounding box center [491, 214] width 544 height 115
click at [563, 261] on div "Car Insurance fiber_manual_record 67.00 $ Gas fiber_manual_record 500 $ Oil Cha…" at bounding box center [491, 214] width 544 height 115
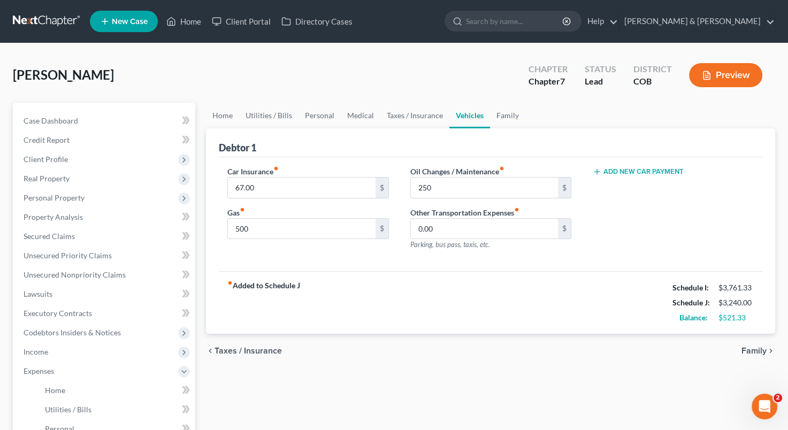
click at [258, 347] on span "Taxes / Insurance" at bounding box center [248, 351] width 67 height 9
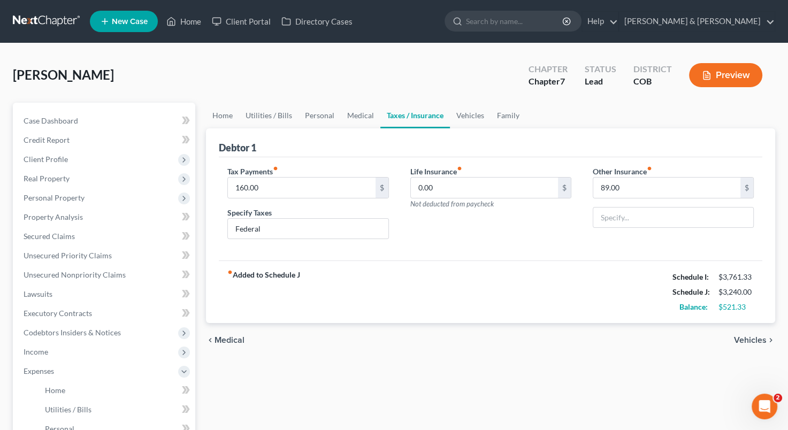
click at [240, 340] on span "Medical" at bounding box center [230, 340] width 30 height 9
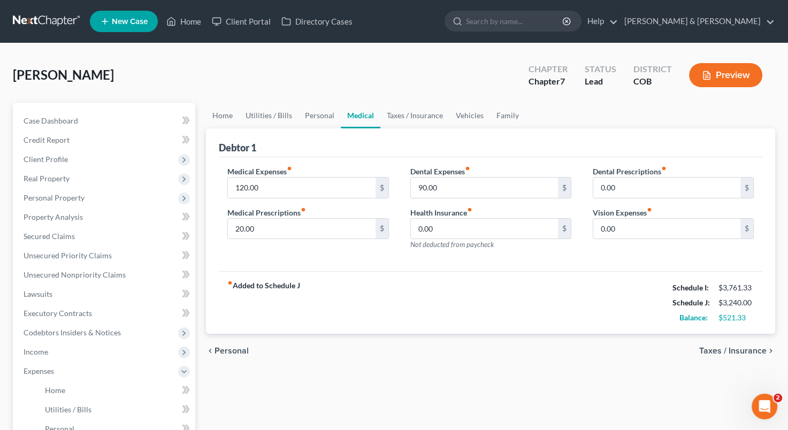
click at [381, 298] on div "fiber_manual_record Added to Schedule J Schedule I: $3,761.33 Schedule J: $3,24…" at bounding box center [491, 302] width 544 height 63
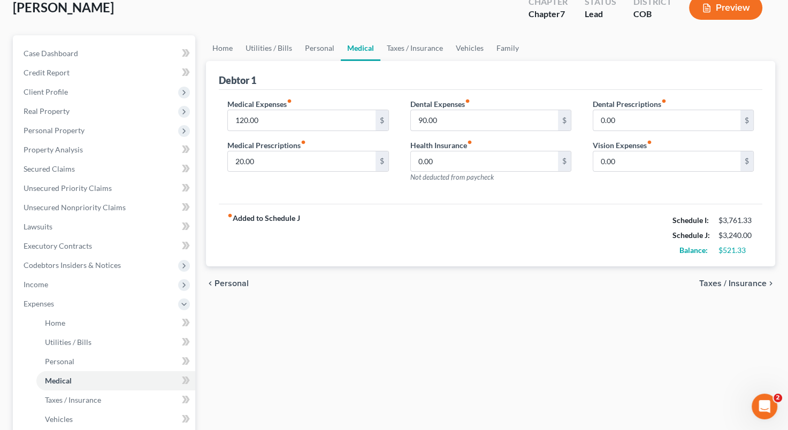
scroll to position [59, 0]
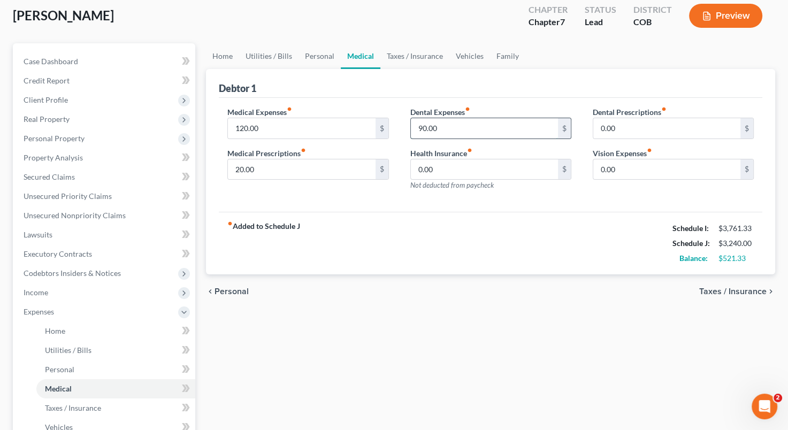
click at [481, 126] on input "90.00" at bounding box center [484, 128] width 147 height 20
click at [738, 293] on span "Taxes / Insurance" at bounding box center [732, 291] width 67 height 9
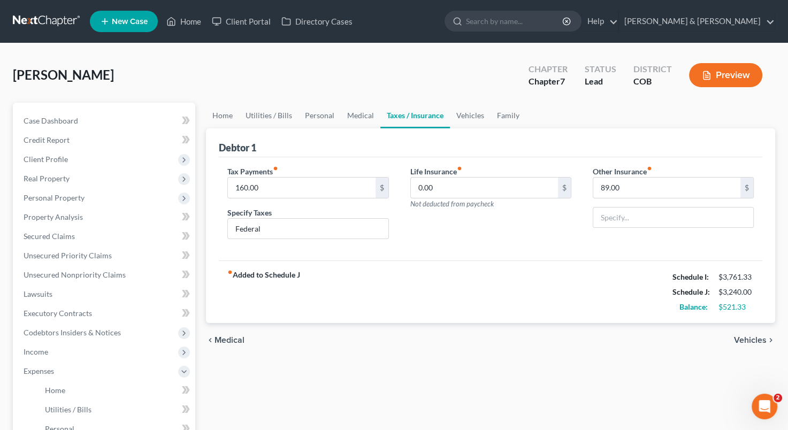
click at [236, 339] on span "Medical" at bounding box center [230, 340] width 30 height 9
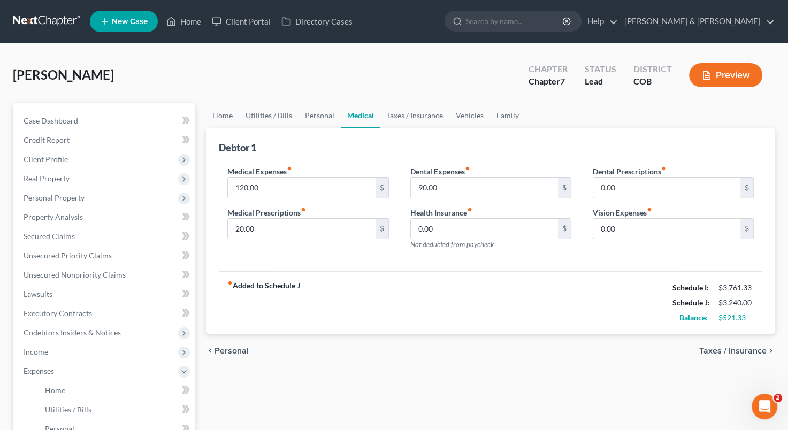
click at [229, 349] on span "Personal" at bounding box center [232, 351] width 34 height 9
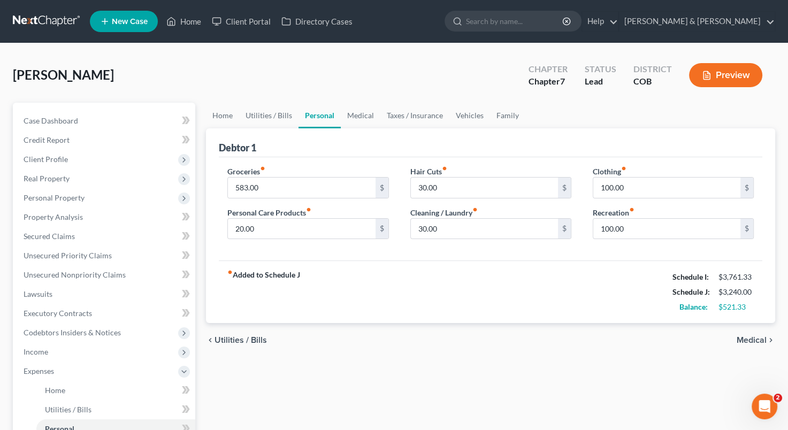
click at [235, 341] on span "Utilities / Bills" at bounding box center [241, 340] width 52 height 9
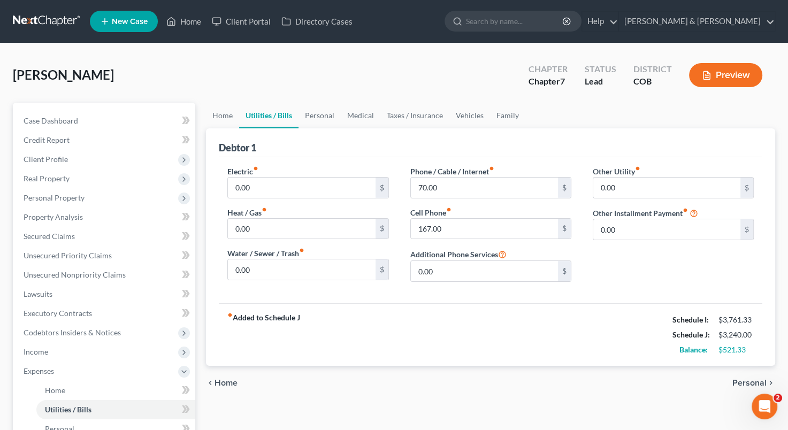
click at [746, 379] on span "Personal" at bounding box center [750, 383] width 34 height 9
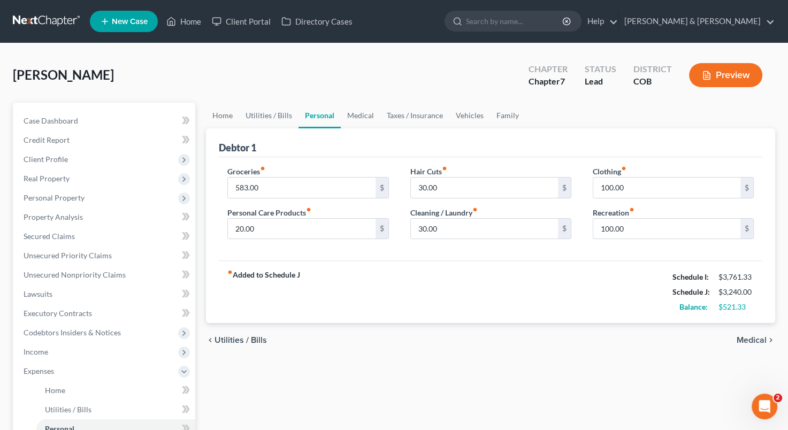
click at [746, 378] on div "Home Utilities / Bills Personal Medical Taxes / Insurance Vehicles Family Debto…" at bounding box center [491, 383] width 580 height 560
click at [756, 334] on div "chevron_left Utilities / Bills Medical chevron_right" at bounding box center [490, 340] width 569 height 34
click at [756, 336] on span "Medical" at bounding box center [752, 340] width 30 height 9
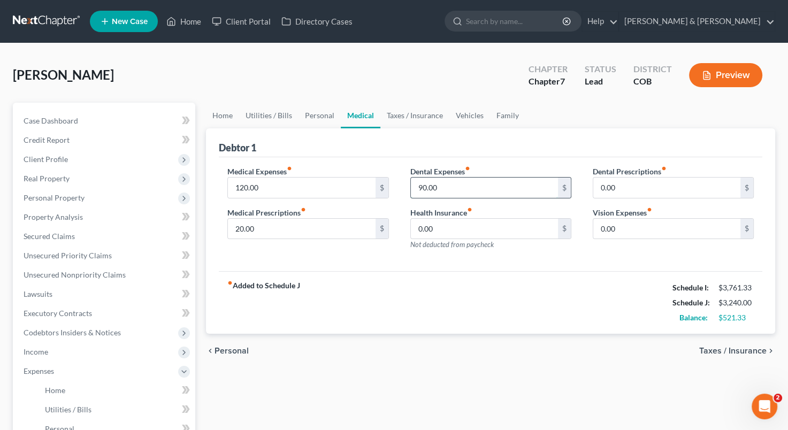
click at [416, 186] on input "90.00" at bounding box center [484, 188] width 147 height 20
type input "120"
click at [543, 257] on div "Dental Expenses fiber_manual_record 120 $ Health Insurance fiber_manual_record …" at bounding box center [491, 212] width 182 height 93
click at [740, 349] on span "Taxes / Insurance" at bounding box center [732, 351] width 67 height 9
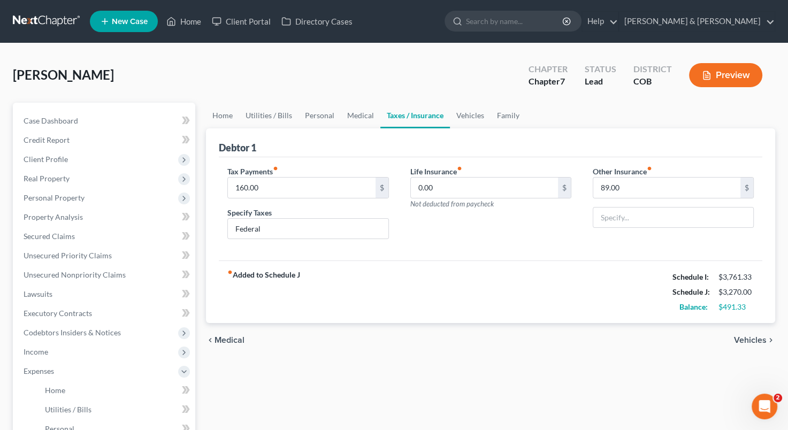
click at [750, 337] on span "Vehicles" at bounding box center [750, 340] width 33 height 9
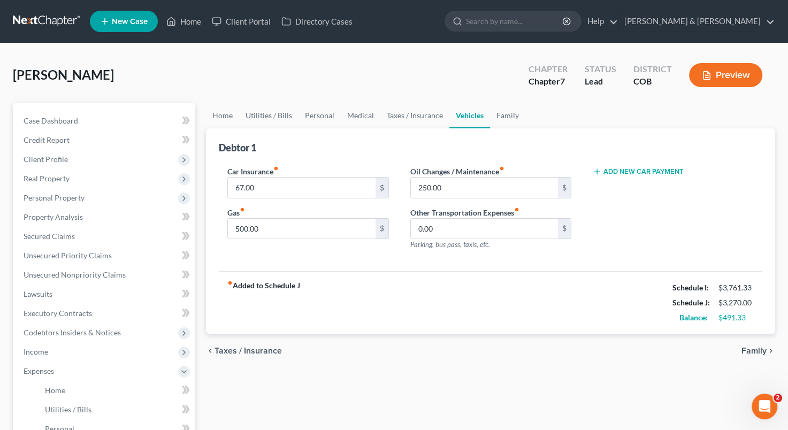
click at [751, 344] on div "chevron_left Taxes / Insurance Family chevron_right" at bounding box center [490, 351] width 569 height 34
click at [751, 347] on span "Family" at bounding box center [754, 351] width 25 height 9
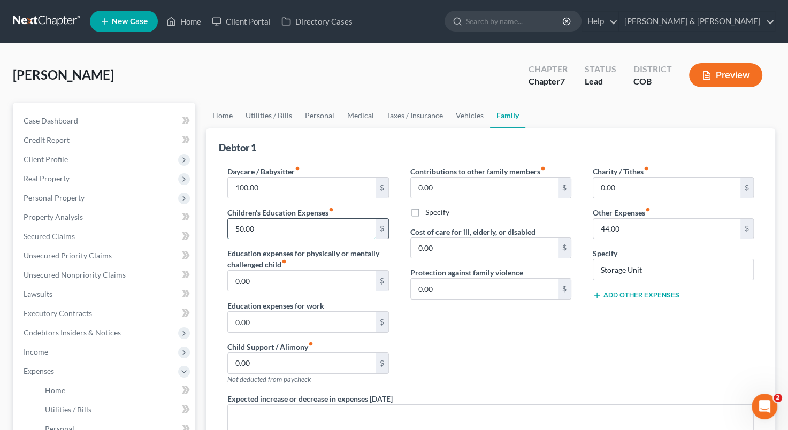
click at [238, 229] on input "50.00" at bounding box center [301, 229] width 147 height 20
type input "100"
click at [485, 347] on div "Contributions to other family members fiber_manual_record 0.00 $ Specify Cost o…" at bounding box center [491, 279] width 182 height 227
click at [492, 343] on div "Contributions to other family members fiber_manual_record 0.00 $ Specify Cost o…" at bounding box center [491, 279] width 182 height 227
click at [627, 227] on input "44.00" at bounding box center [666, 229] width 147 height 20
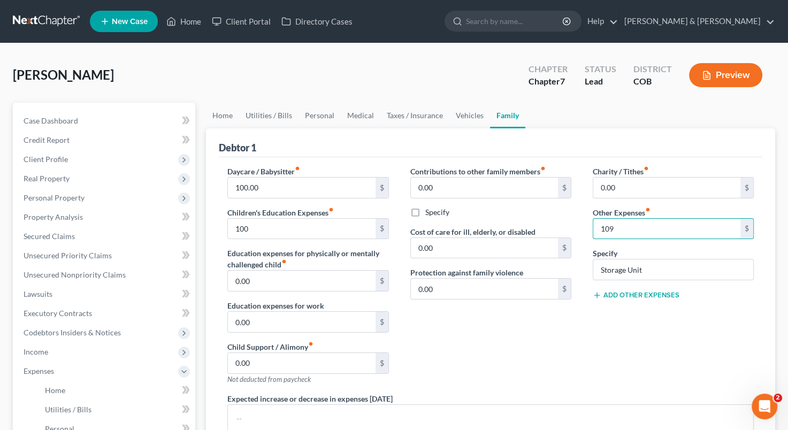
type input "109"
click at [669, 314] on div "Charity / Tithes fiber_manual_record 0.00 $ Other Expenses fiber_manual_record …" at bounding box center [673, 279] width 182 height 227
click at [633, 352] on div "Charity / Tithes fiber_manual_record 0.00 $ Other Expenses fiber_manual_record …" at bounding box center [673, 279] width 182 height 227
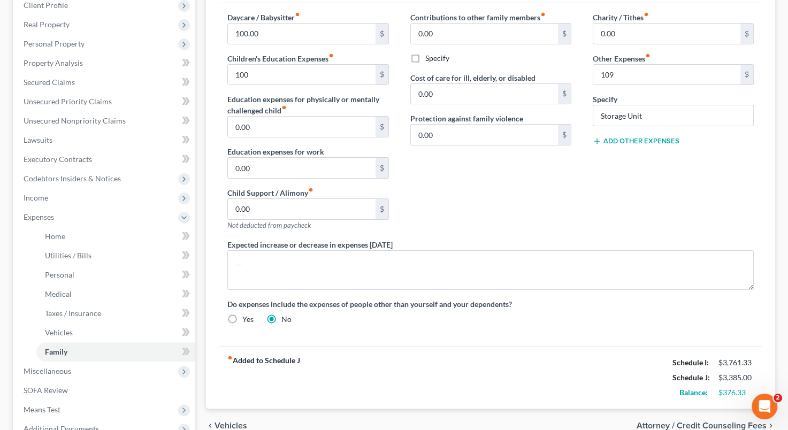
scroll to position [155, 0]
click at [241, 422] on span "Vehicles" at bounding box center [231, 425] width 33 height 9
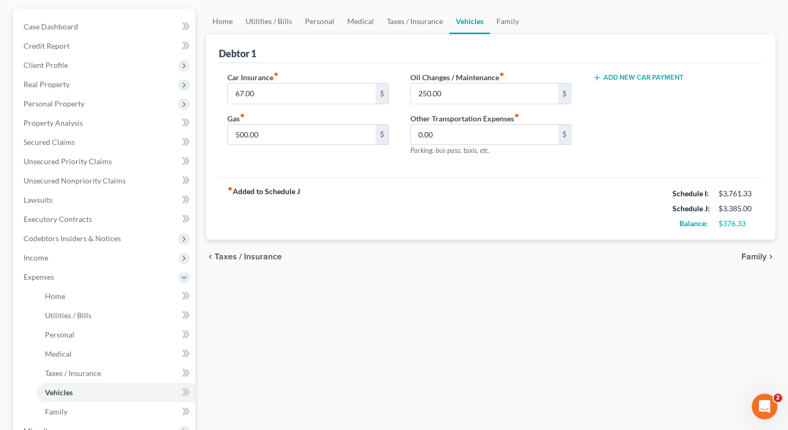
scroll to position [88, 0]
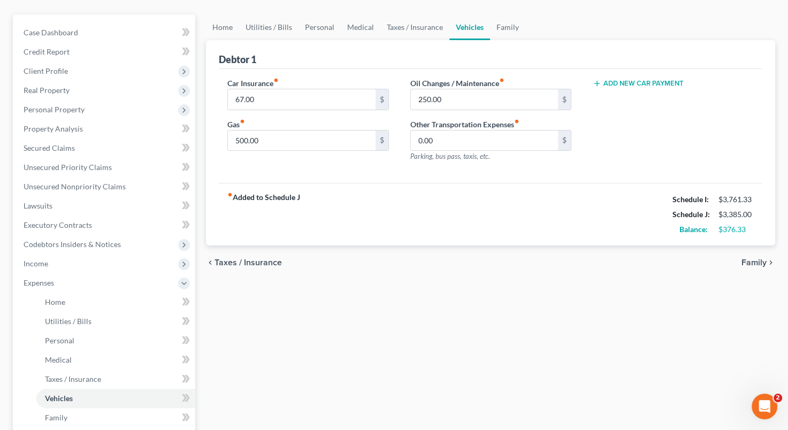
click at [253, 263] on span "Taxes / Insurance" at bounding box center [248, 262] width 67 height 9
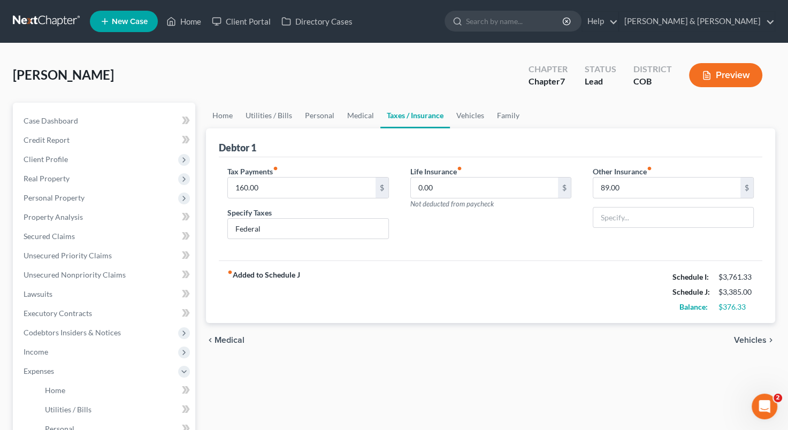
click at [225, 339] on span "Medical" at bounding box center [230, 340] width 30 height 9
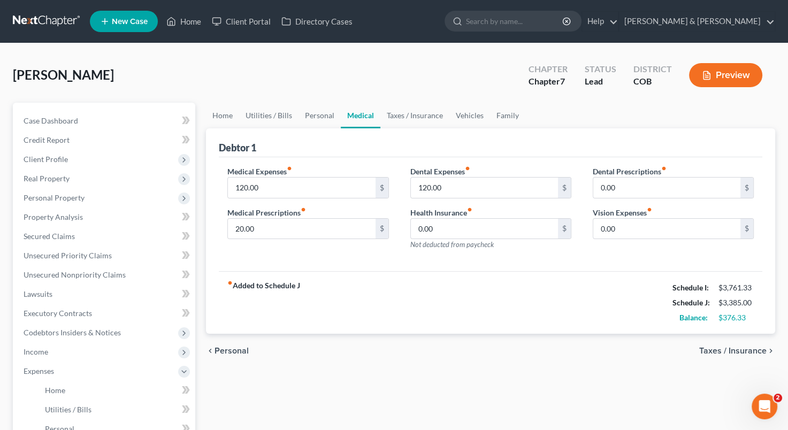
click at [227, 352] on span "Personal" at bounding box center [232, 351] width 34 height 9
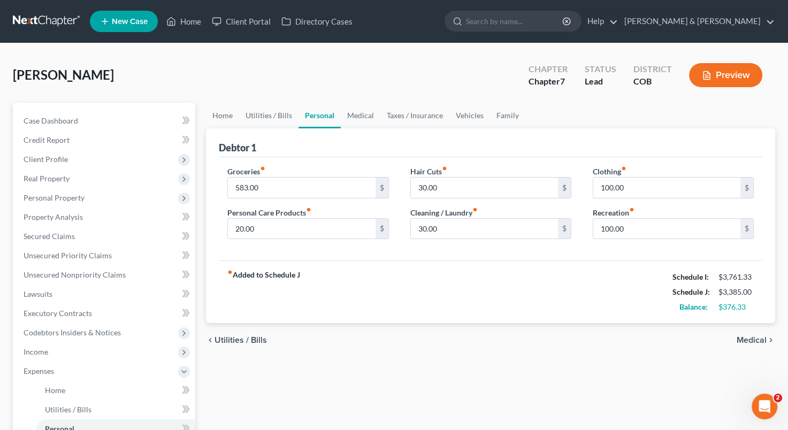
click at [227, 352] on div "chevron_left Utilities / Bills Medical chevron_right" at bounding box center [490, 340] width 569 height 34
click at [230, 336] on span "Utilities / Bills" at bounding box center [241, 340] width 52 height 9
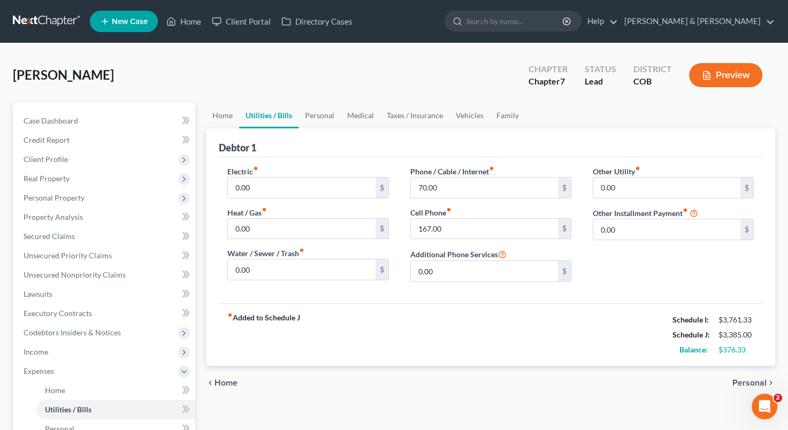
click at [228, 382] on span "Home" at bounding box center [226, 383] width 23 height 9
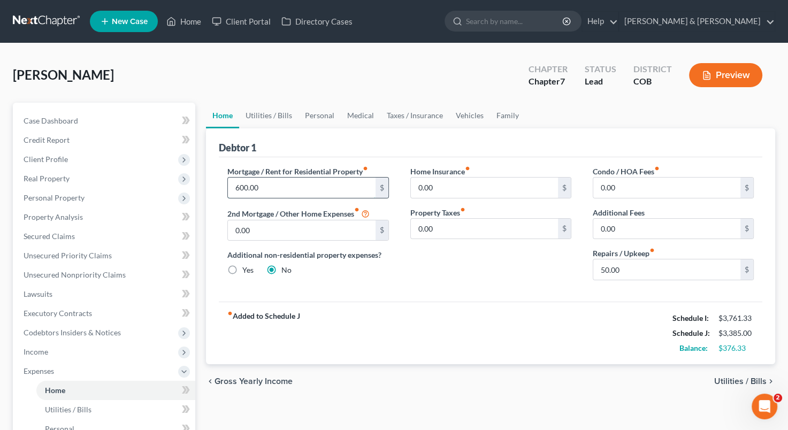
click at [242, 187] on input "600.00" at bounding box center [301, 188] width 147 height 20
type input "900"
click at [468, 274] on div "Home Insurance fiber_manual_record 0.00 $ Property Taxes fiber_manual_record 0.…" at bounding box center [491, 227] width 182 height 123
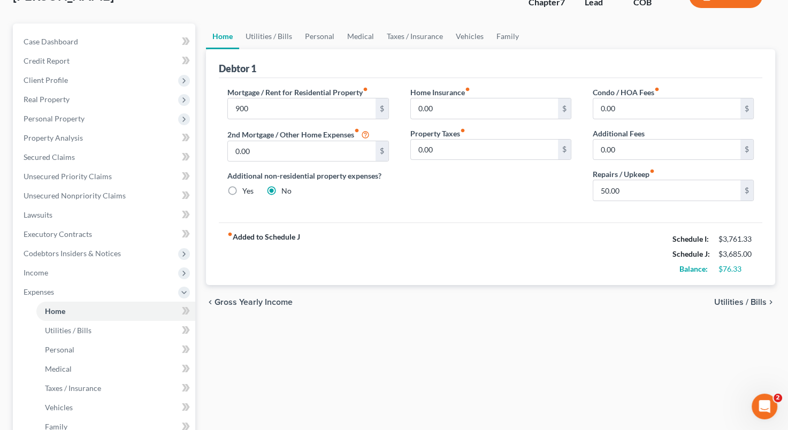
scroll to position [133, 0]
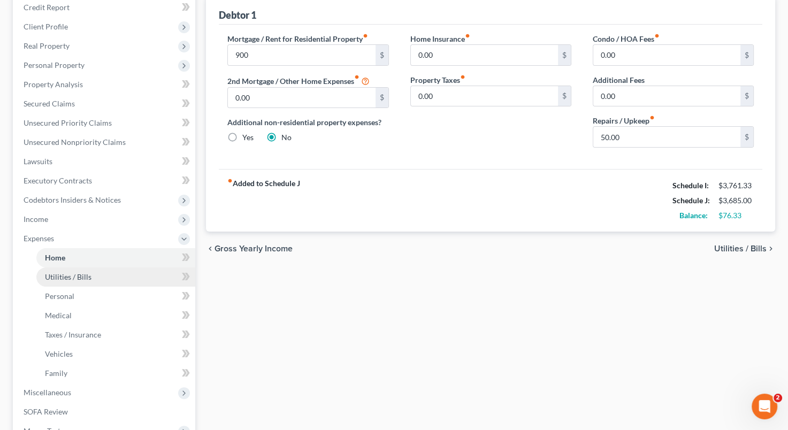
click at [106, 279] on link "Utilities / Bills" at bounding box center [115, 277] width 159 height 19
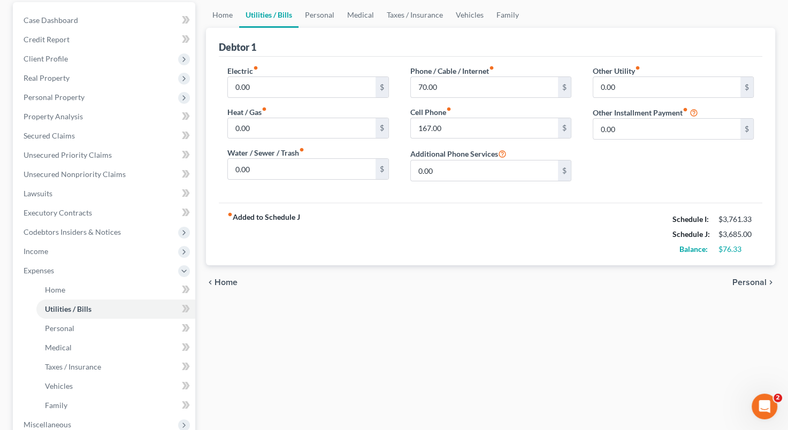
scroll to position [184, 0]
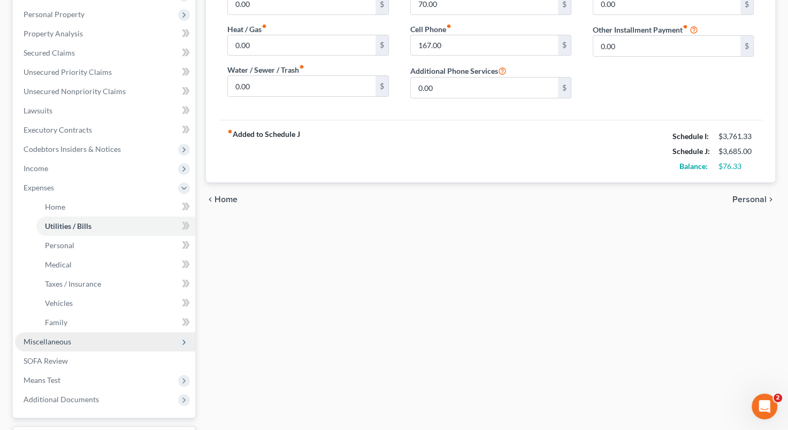
click at [111, 345] on span "Miscellaneous" at bounding box center [105, 341] width 180 height 19
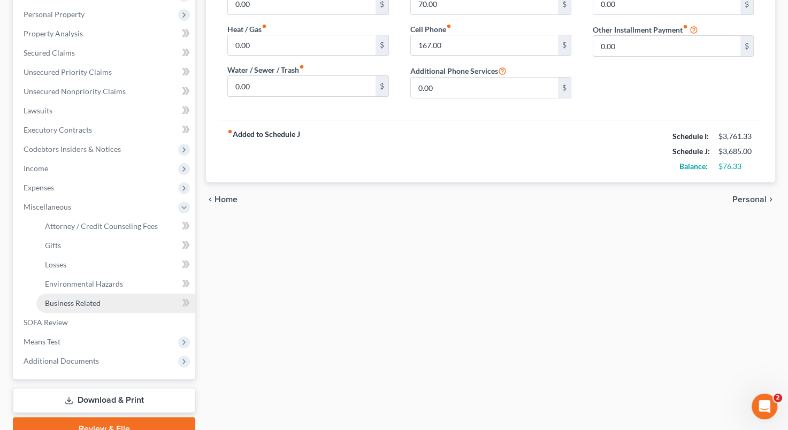
click at [137, 308] on link "Business Related" at bounding box center [115, 303] width 159 height 19
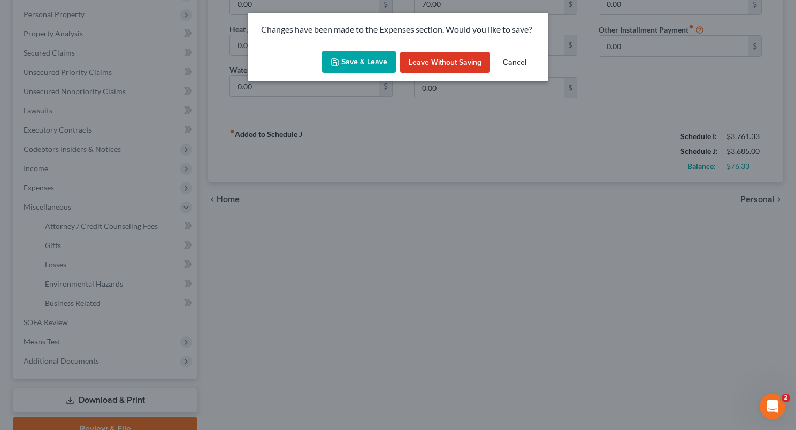
click at [359, 63] on button "Save & Leave" at bounding box center [359, 62] width 74 height 22
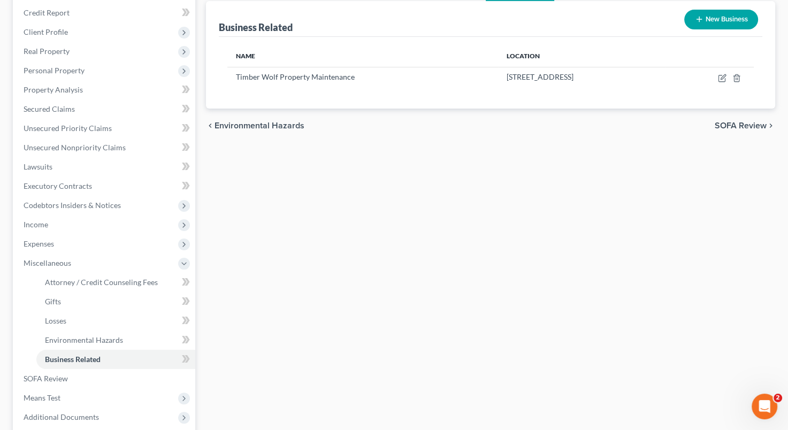
scroll to position [131, 0]
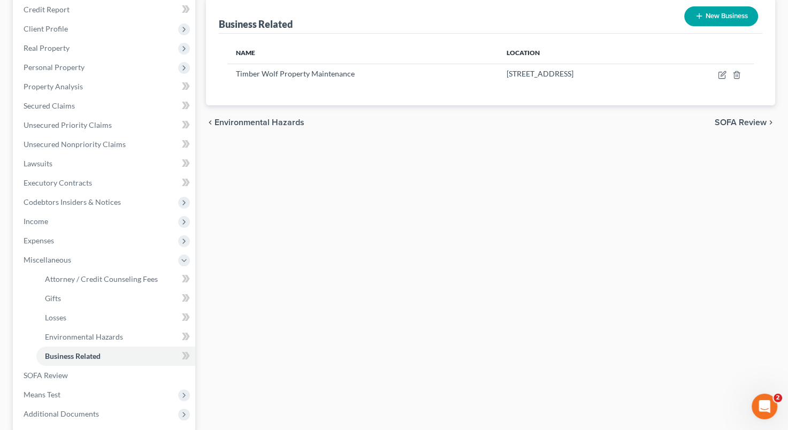
drag, startPoint x: 494, startPoint y: 334, endPoint x: 233, endPoint y: 311, distance: 261.6
drag, startPoint x: 233, startPoint y: 311, endPoint x: 105, endPoint y: 382, distance: 146.1
click at [105, 382] on link "SOFA Review" at bounding box center [105, 375] width 180 height 19
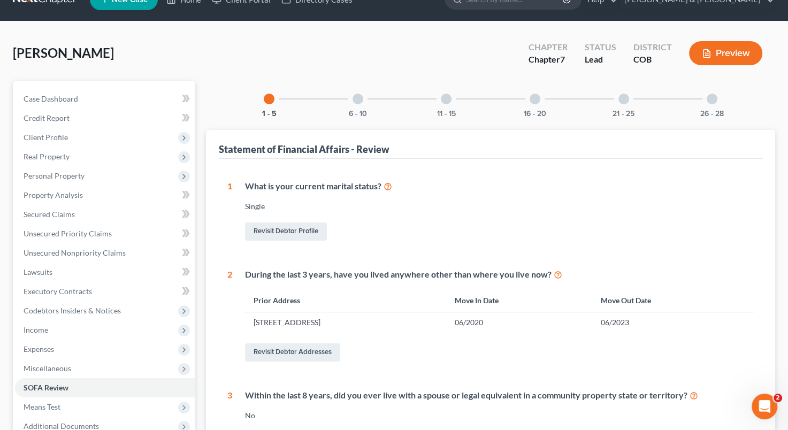
scroll to position [15, 0]
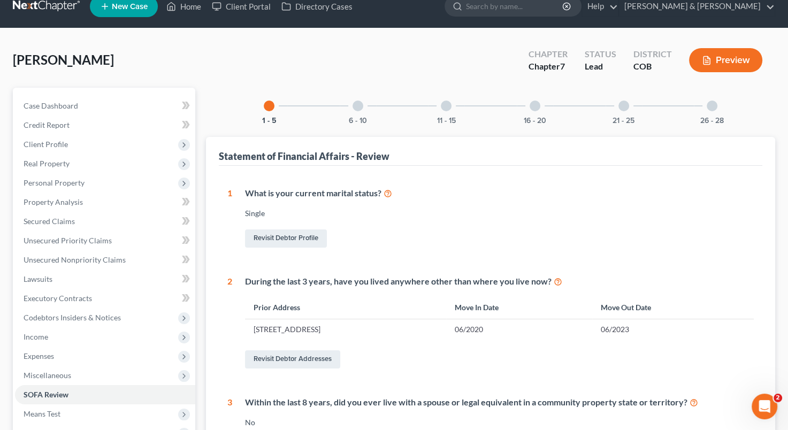
click at [358, 102] on div at bounding box center [358, 106] width 11 height 11
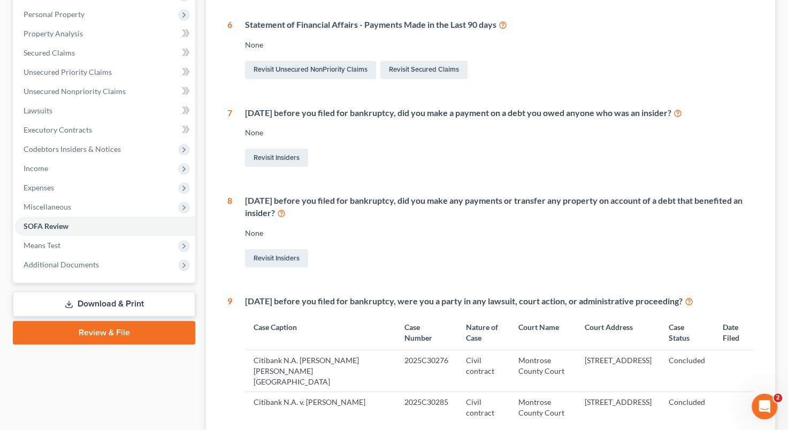
scroll to position [208, 0]
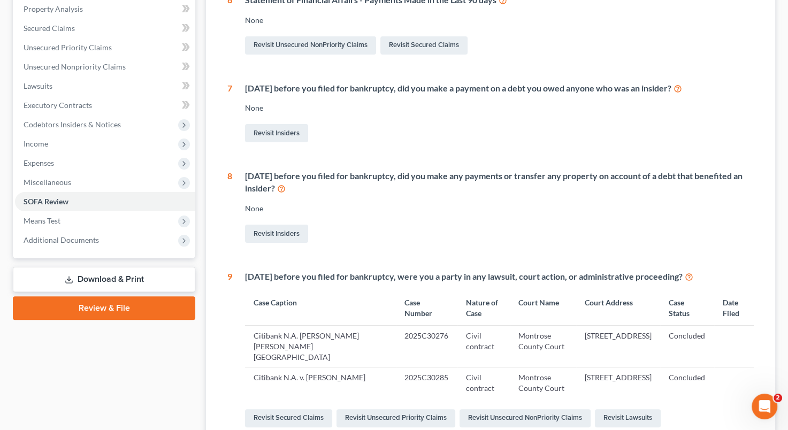
click at [409, 131] on div "Revisit Insiders" at bounding box center [499, 133] width 509 height 22
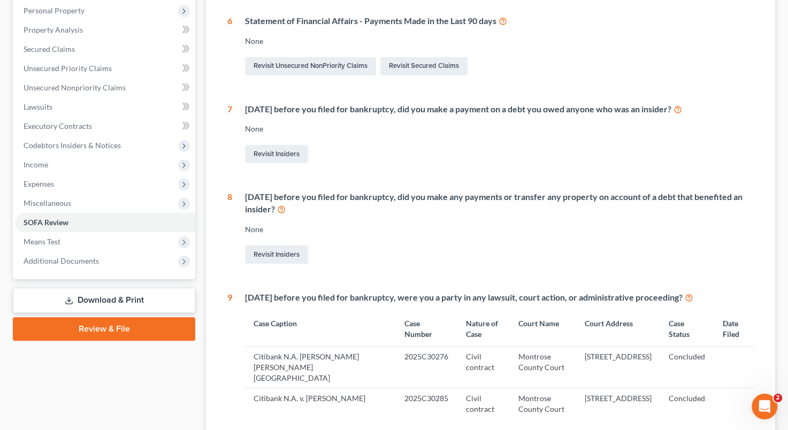
scroll to position [16, 0]
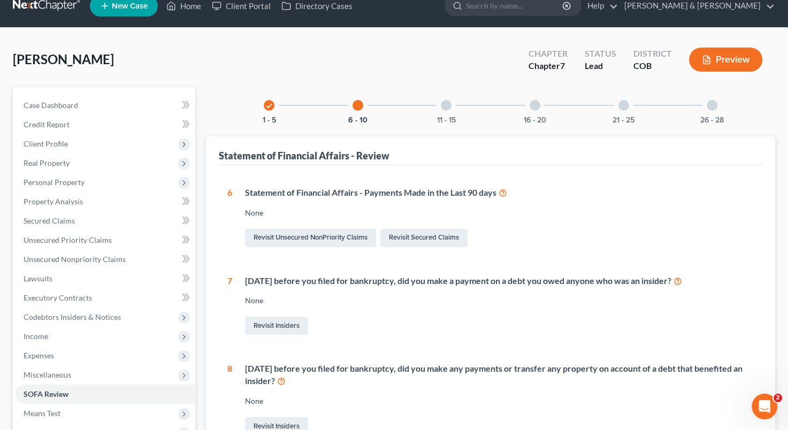
click at [447, 107] on div at bounding box center [446, 105] width 11 height 11
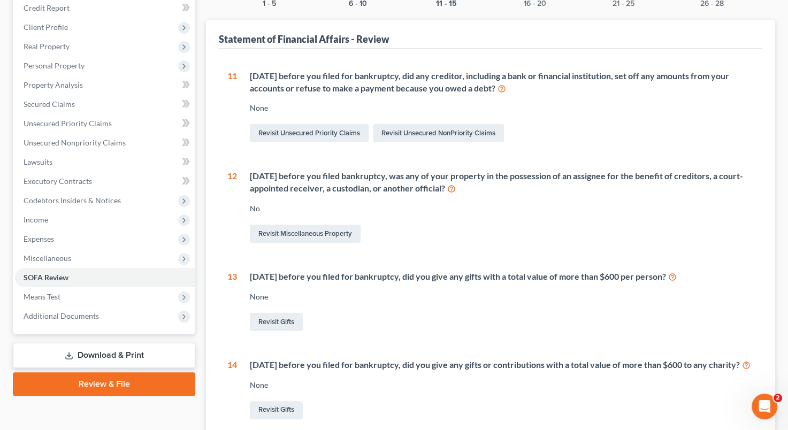
scroll to position [0, 0]
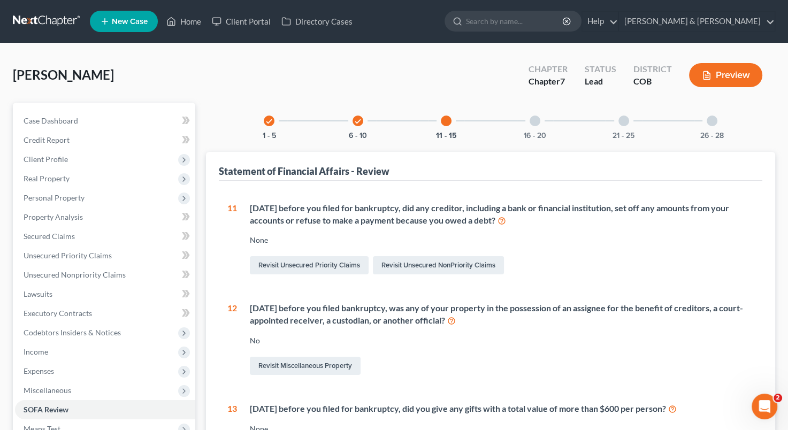
click at [539, 119] on div at bounding box center [535, 121] width 11 height 11
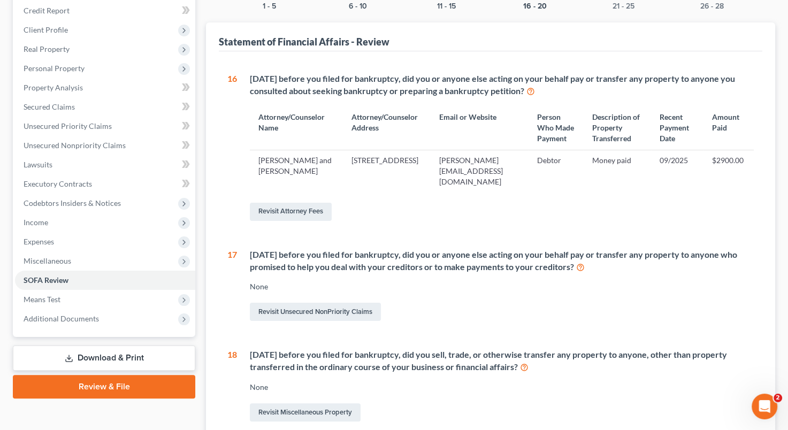
scroll to position [55, 0]
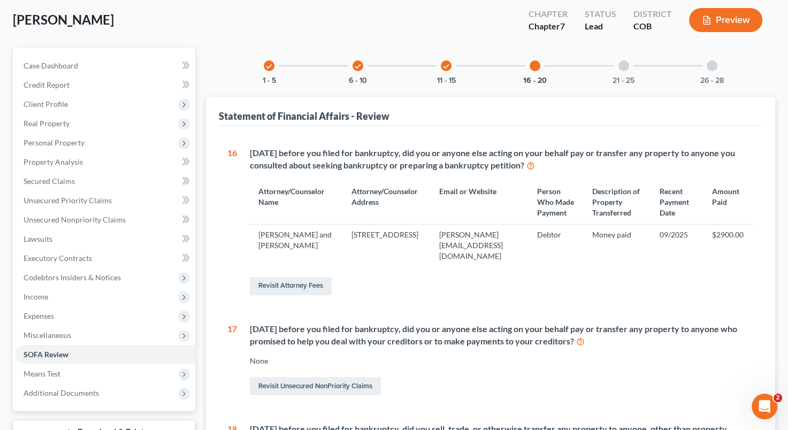
click at [620, 65] on div at bounding box center [624, 65] width 11 height 11
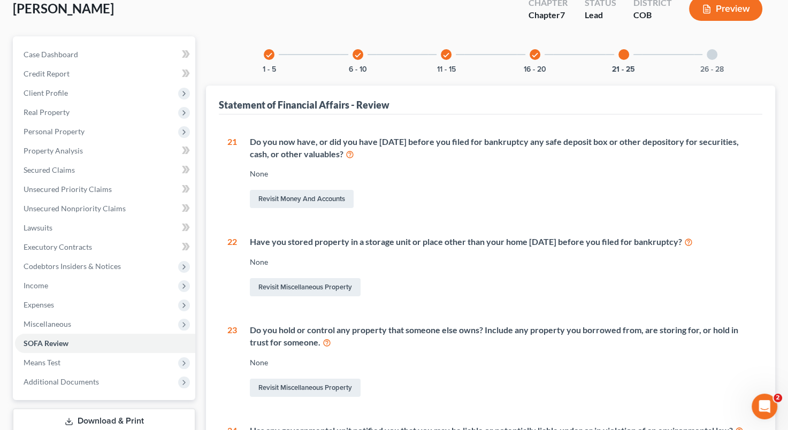
scroll to position [50, 0]
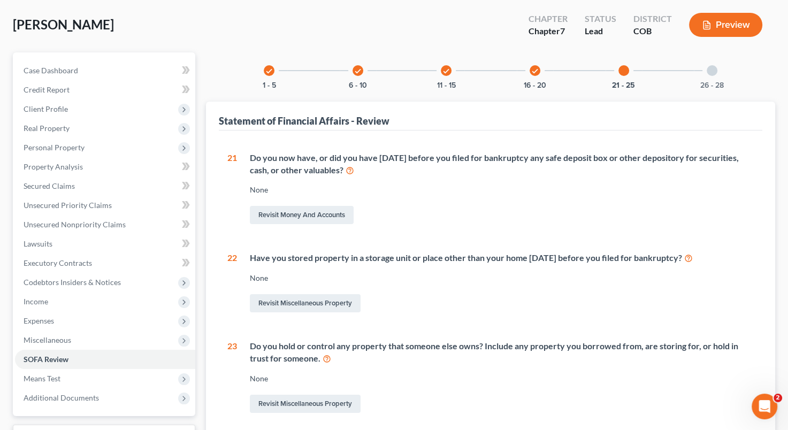
click at [709, 67] on div at bounding box center [712, 70] width 11 height 11
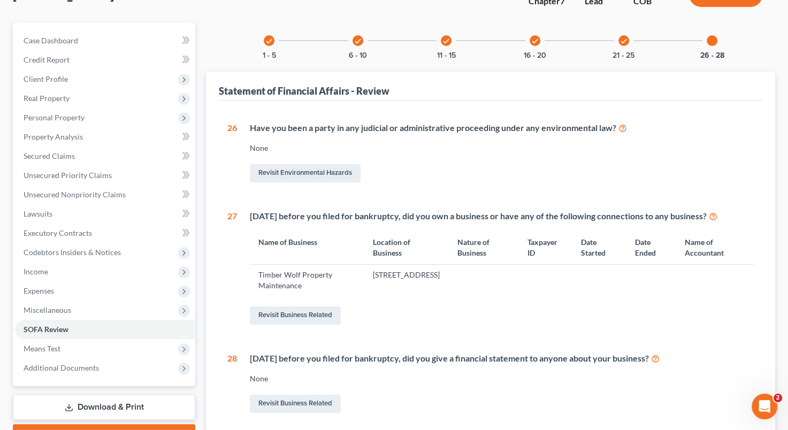
scroll to position [79, 0]
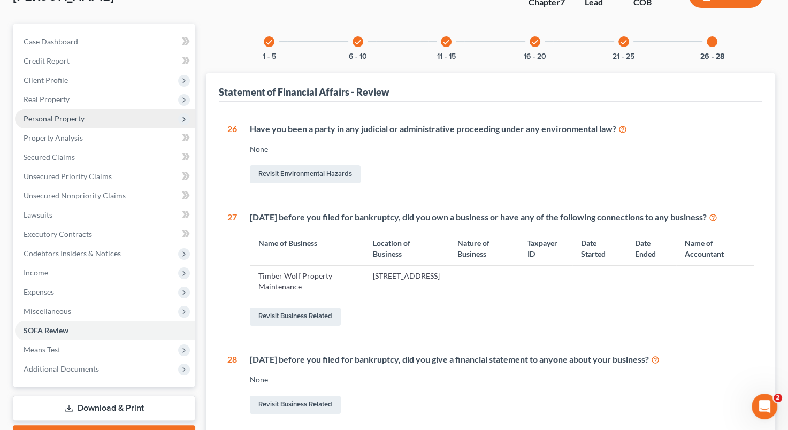
click at [116, 115] on span "Personal Property" at bounding box center [105, 118] width 180 height 19
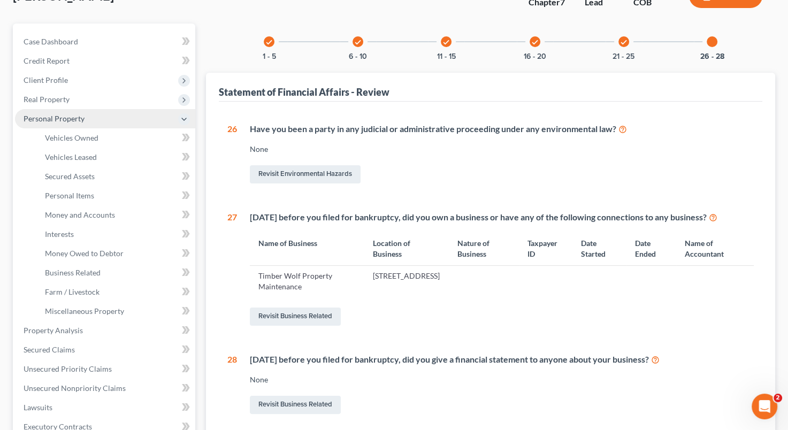
click at [116, 115] on span "Personal Property" at bounding box center [105, 118] width 180 height 19
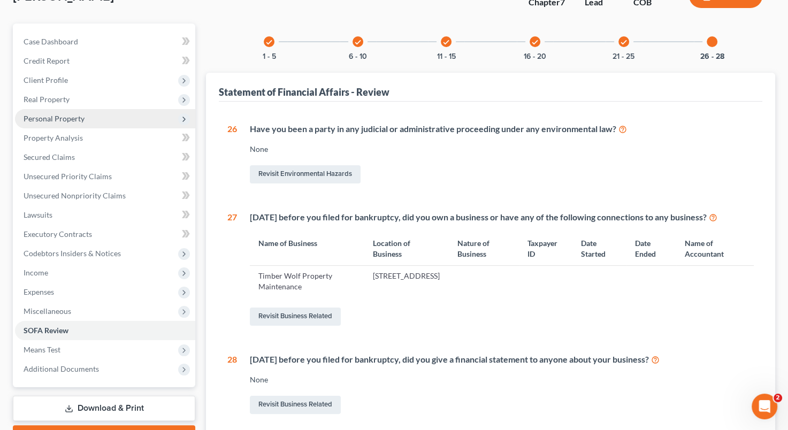
click at [116, 115] on span "Personal Property" at bounding box center [105, 118] width 180 height 19
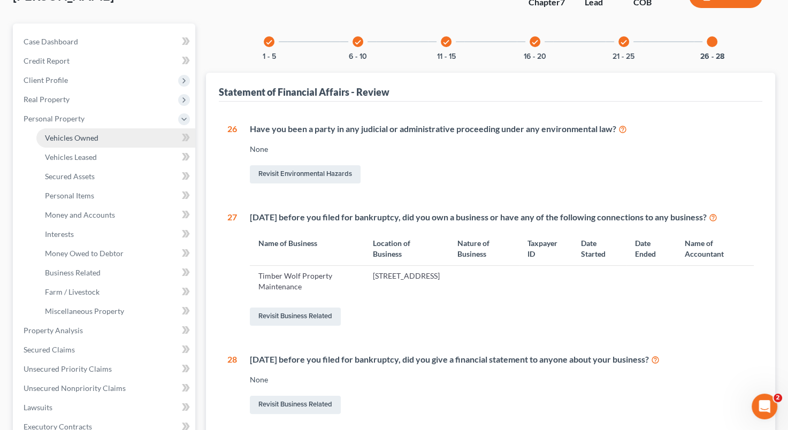
click at [113, 138] on link "Vehicles Owned" at bounding box center [115, 137] width 159 height 19
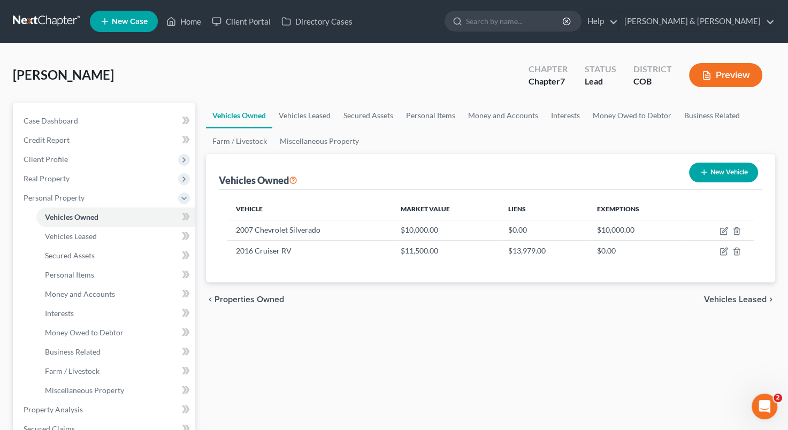
click at [726, 173] on button "New Vehicle" at bounding box center [723, 173] width 69 height 20
select select "0"
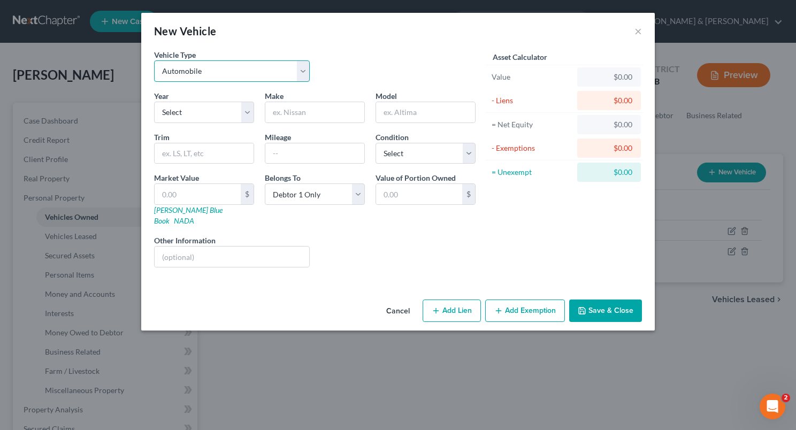
click at [302, 74] on select "Select Automobile Truck Trailer Watercraft Aircraft Motor Home Atv Other Vehicle" at bounding box center [232, 70] width 156 height 21
select select "2"
click at [154, 60] on select "Select Automobile Truck Trailer Watercraft Aircraft Motor Home Atv Other Vehicle" at bounding box center [232, 70] width 156 height 21
click at [298, 113] on input "text" at bounding box center [314, 112] width 99 height 20
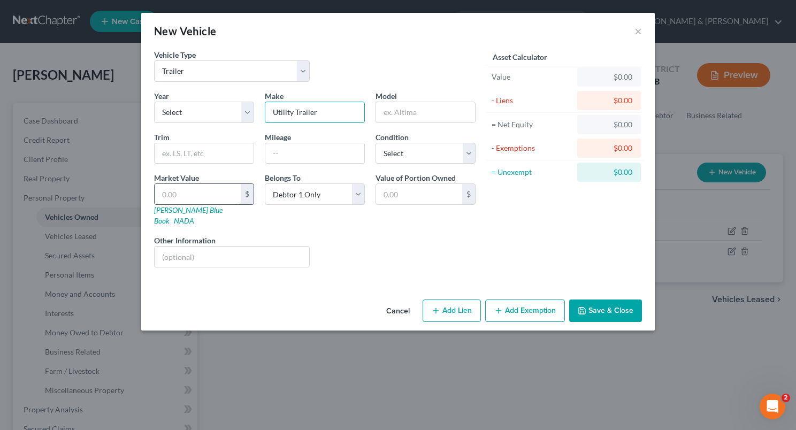
type input "Utility Trailer"
click at [210, 194] on input "text" at bounding box center [198, 194] width 86 height 20
type input "5"
type input "5.00"
type input "50"
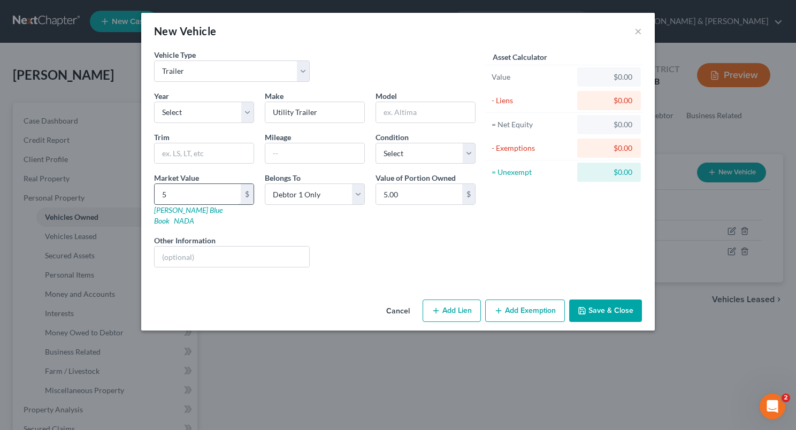
type input "50.00"
type input "500"
type input "500.00"
type input "500"
click at [487, 233] on div "Asset Calculator Value $500.00 - Liens $0.00 = Net Equity $5.00 - Exemptions $0…" at bounding box center [564, 162] width 166 height 227
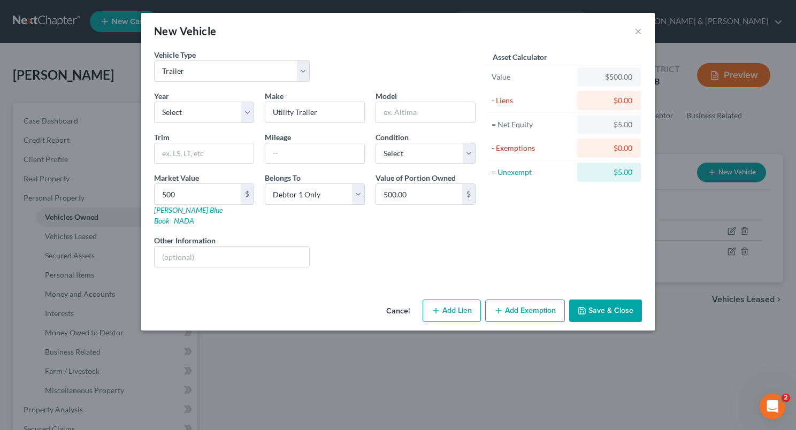
click at [520, 300] on button "Add Exemption" at bounding box center [525, 311] width 80 height 22
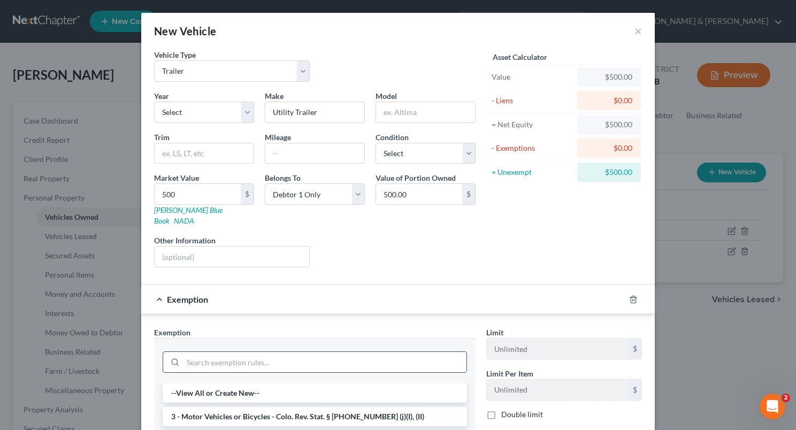
click at [234, 354] on input "search" at bounding box center [325, 362] width 284 height 20
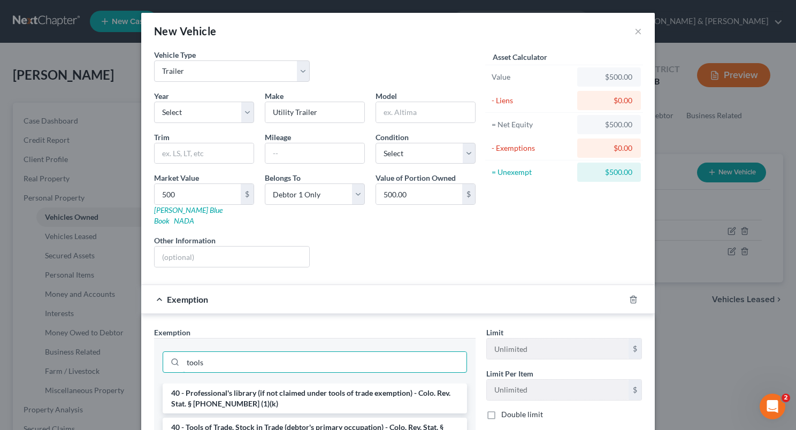
type input "tools"
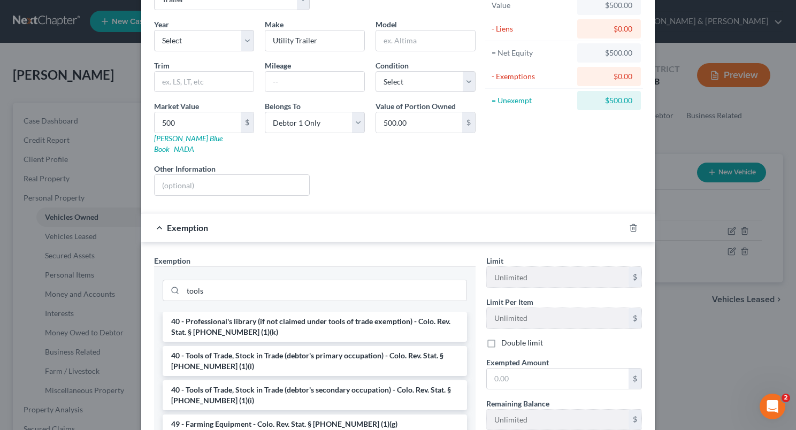
scroll to position [75, 0]
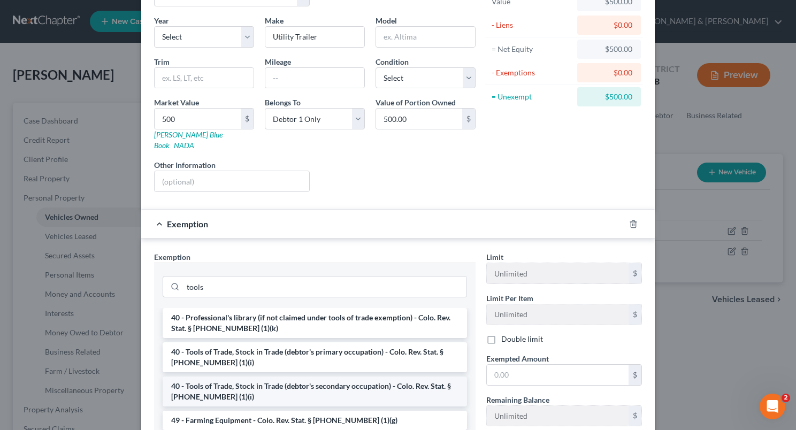
click at [402, 383] on li "40 - Tools of Trade, Stock in Trade (debtor's secondary occupation) - Colo. Rev…" at bounding box center [315, 392] width 304 height 30
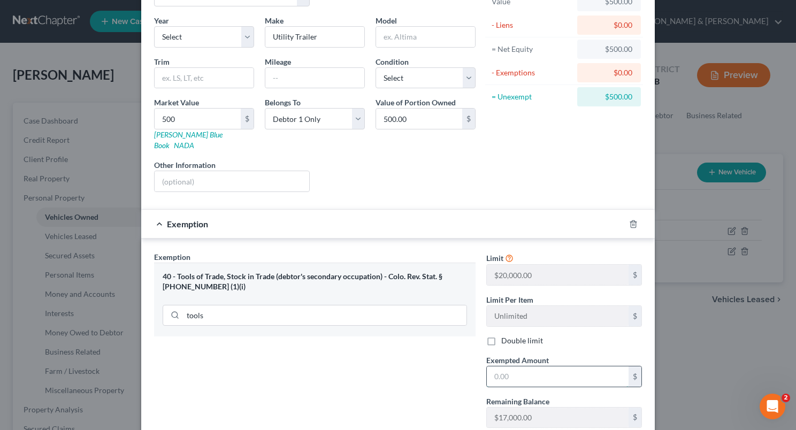
click at [498, 367] on input "text" at bounding box center [558, 377] width 142 height 20
type input "500"
click at [403, 365] on div "Exemption Set must be selected for CA. Exemption * 40 - Tools of Trade, Stock i…" at bounding box center [315, 344] width 332 height 185
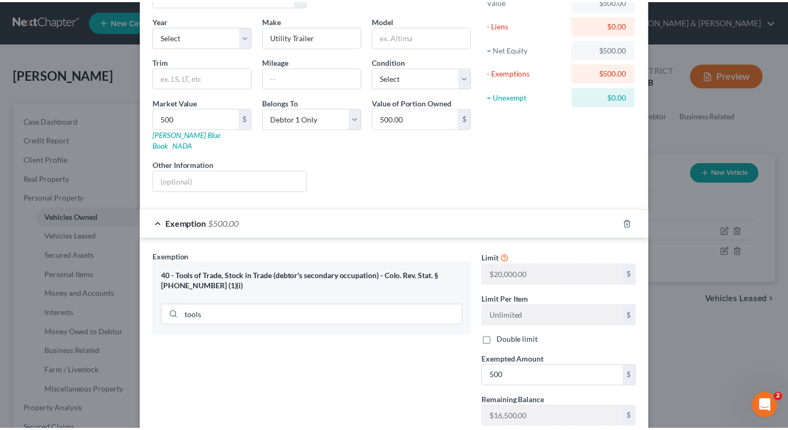
scroll to position [137, 0]
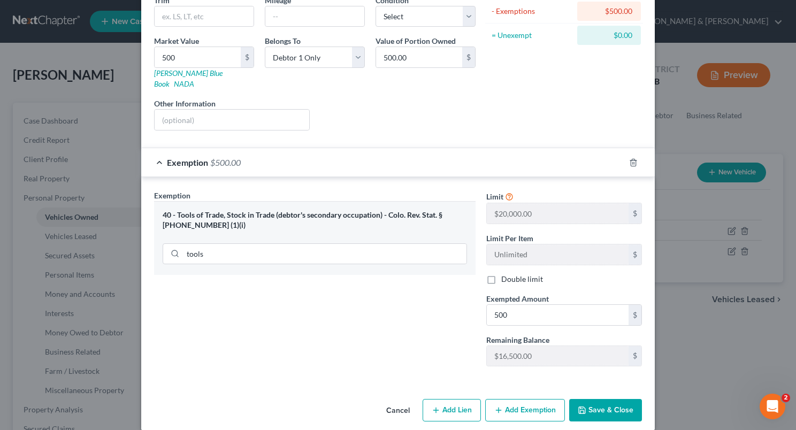
click at [615, 399] on button "Save & Close" at bounding box center [605, 410] width 73 height 22
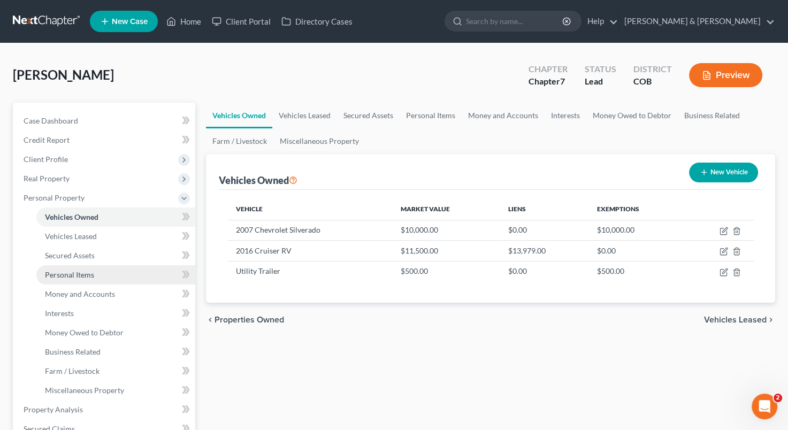
click at [87, 277] on span "Personal Items" at bounding box center [69, 274] width 49 height 9
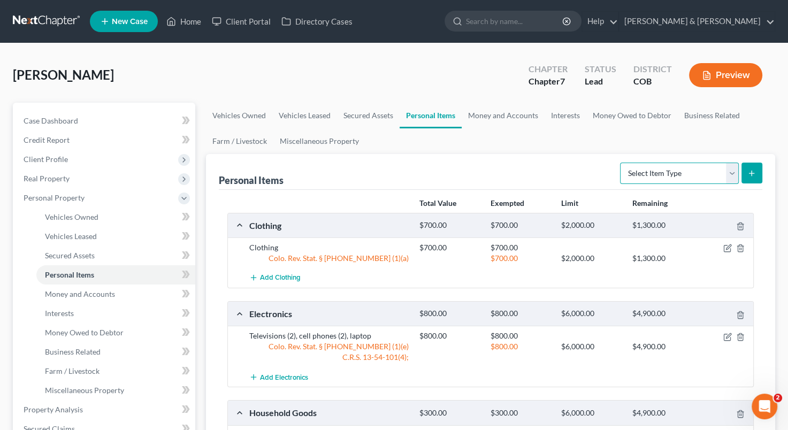
click at [727, 171] on select "Select Item Type Clothing Collectibles Of Value Electronics Firearms Household …" at bounding box center [679, 173] width 119 height 21
select select "firearms"
click at [621, 163] on select "Select Item Type Clothing Collectibles Of Value Electronics Firearms Household …" at bounding box center [679, 173] width 119 height 21
click at [752, 180] on button "submit" at bounding box center [752, 173] width 21 height 21
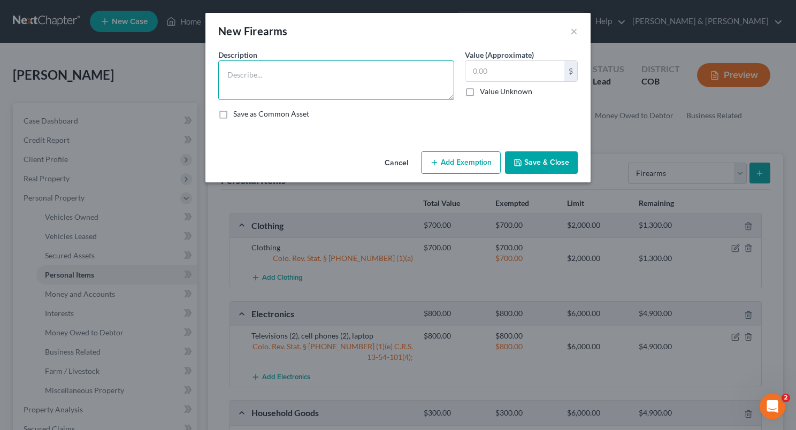
click at [242, 79] on textarea at bounding box center [336, 80] width 236 height 40
type textarea "H"
type textarea "Firearms"
click at [474, 72] on input "text" at bounding box center [515, 71] width 99 height 20
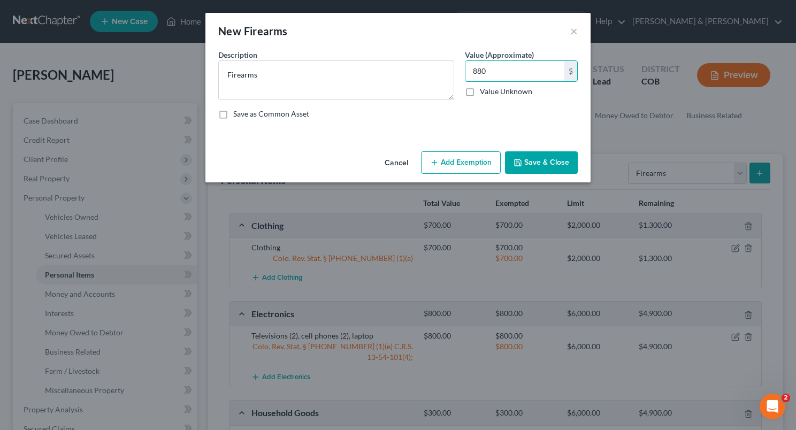
type input "880"
click at [540, 155] on button "Save & Close" at bounding box center [541, 162] width 73 height 22
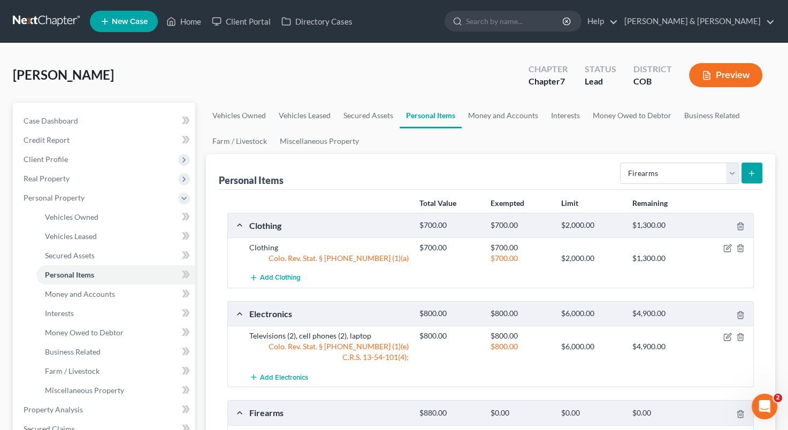
click at [560, 171] on div "Personal Items Select Item Type Clothing Collectibles Of Value Electronics Fire…" at bounding box center [491, 172] width 544 height 36
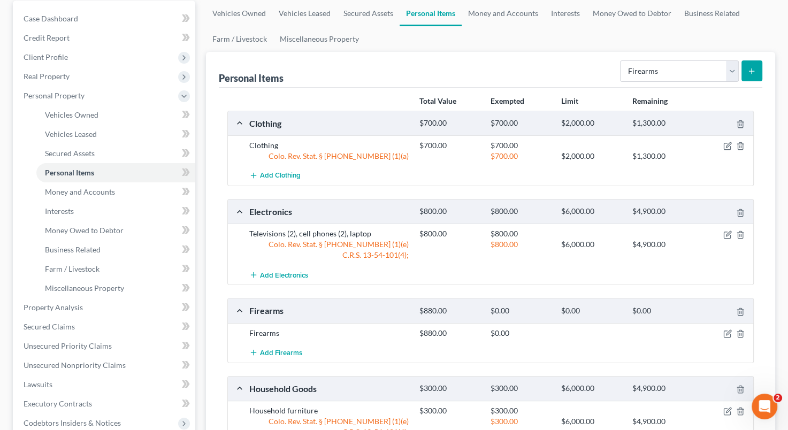
scroll to position [103, 0]
click at [726, 330] on icon "button" at bounding box center [727, 333] width 9 height 9
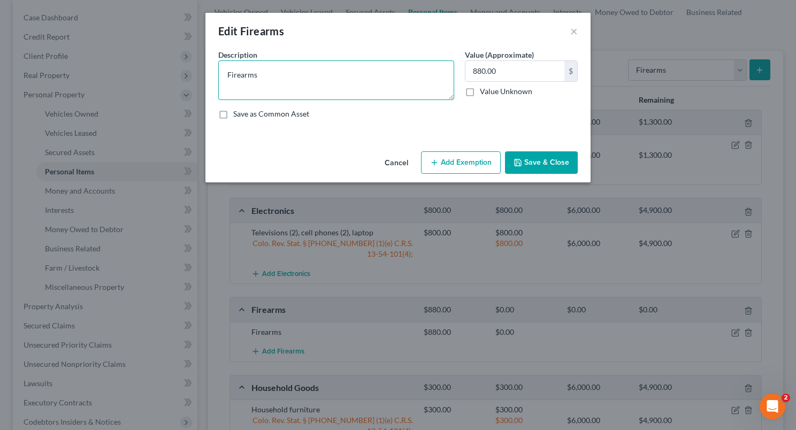
click at [288, 78] on textarea "Firearms" at bounding box center [336, 80] width 236 height 40
type textarea "Firearms - handgun ($150), .22 Ruger (2) ($200), 30-06 rifle ($150), shot gun -…"
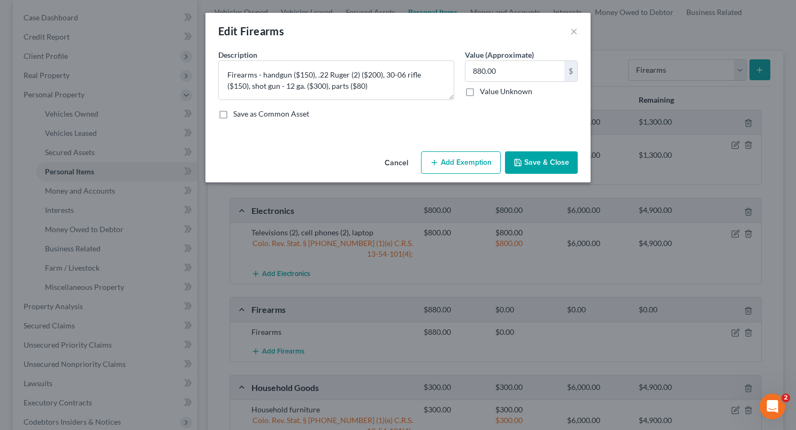
click at [443, 161] on button "Add Exemption" at bounding box center [461, 162] width 80 height 22
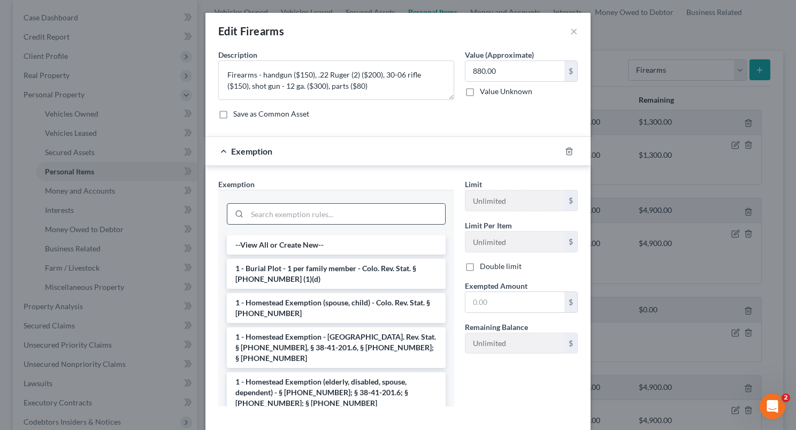
click at [324, 218] on input "search" at bounding box center [346, 214] width 198 height 20
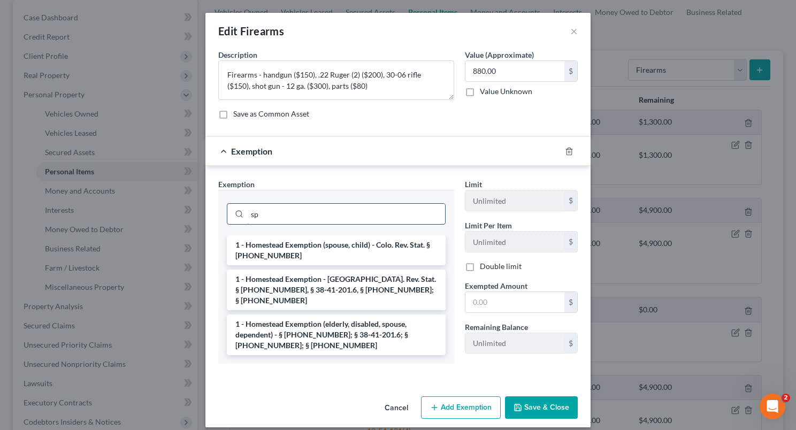
type input "s"
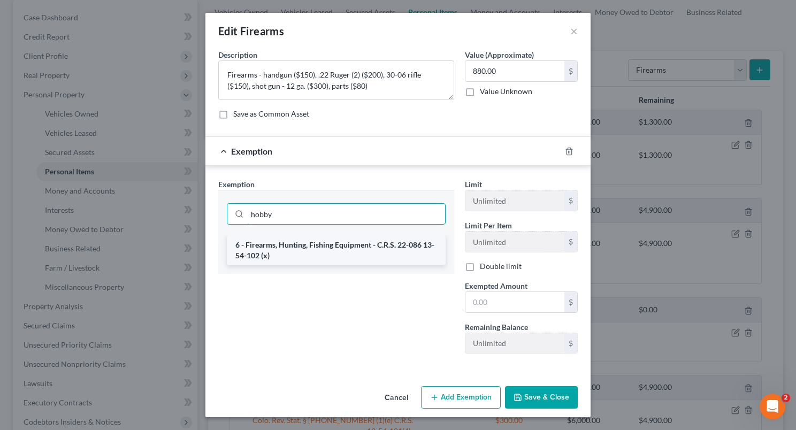
type input "hobby"
click at [315, 246] on li "6 - Firearms, Hunting, Fishing Equipment - C.R.S. 22-086 13-54-102 (x)" at bounding box center [336, 250] width 219 height 30
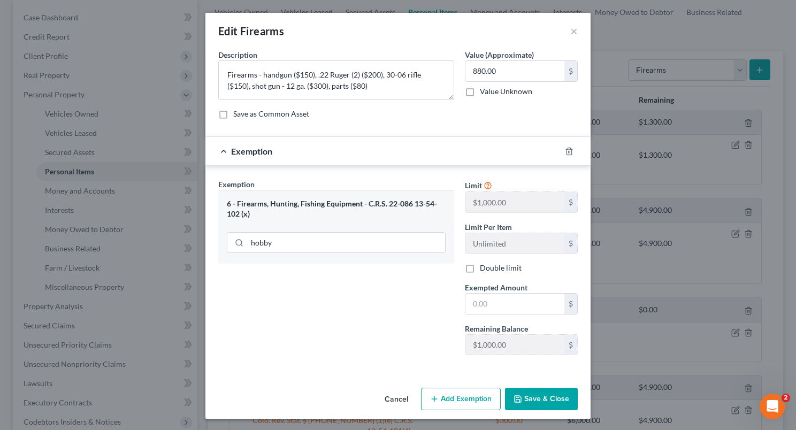
click at [477, 314] on div "Limit $1,000.00 $ Limit Per Item Unlimited $ Double limit Exempted Amount * $ R…" at bounding box center [522, 271] width 124 height 185
click at [479, 305] on input "text" at bounding box center [515, 304] width 99 height 20
type input "880"
click at [551, 399] on button "Save & Close" at bounding box center [541, 399] width 73 height 22
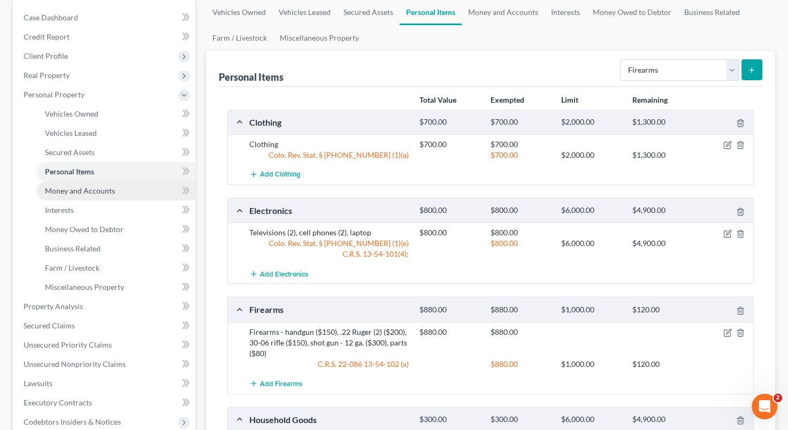
click at [135, 191] on link "Money and Accounts" at bounding box center [115, 190] width 159 height 19
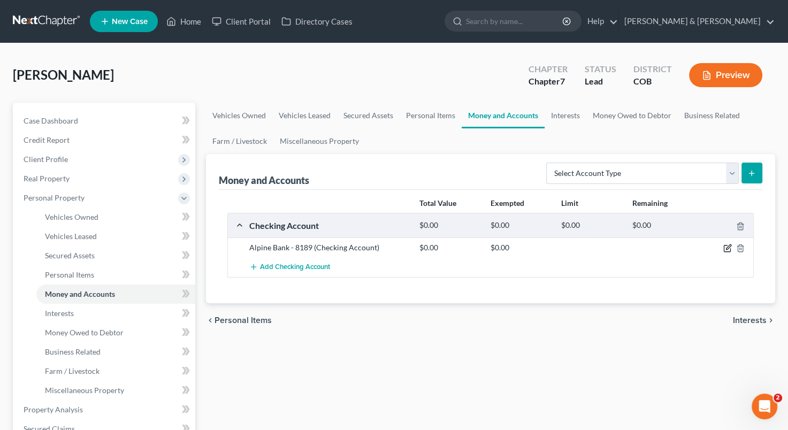
click at [725, 248] on icon "button" at bounding box center [727, 248] width 9 height 9
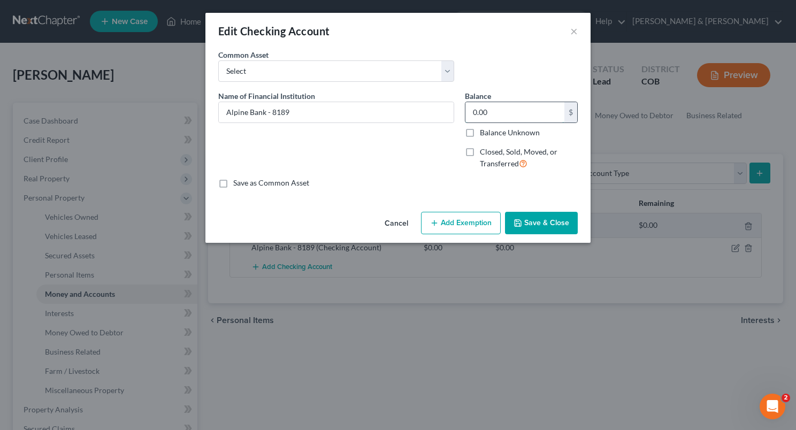
click at [480, 113] on input "0.00" at bounding box center [515, 112] width 99 height 20
type input "159"
click at [462, 217] on button "Add Exemption" at bounding box center [461, 223] width 80 height 22
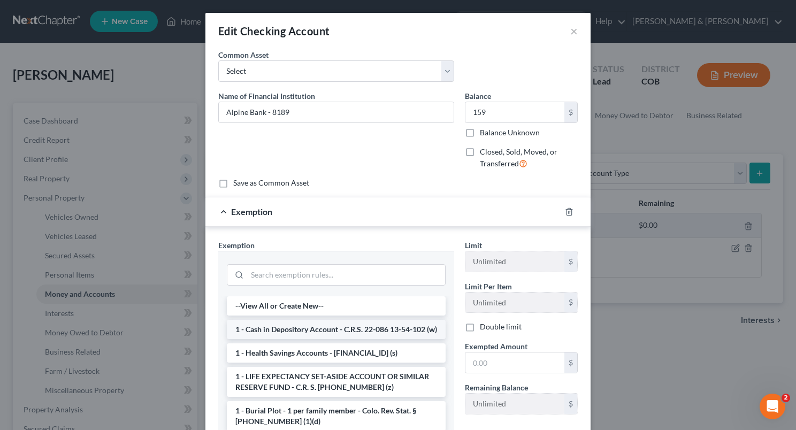
click at [379, 339] on li "1 - Cash in Depository Account - C.R.S. 22-086 13-54-102 (w)" at bounding box center [336, 329] width 219 height 19
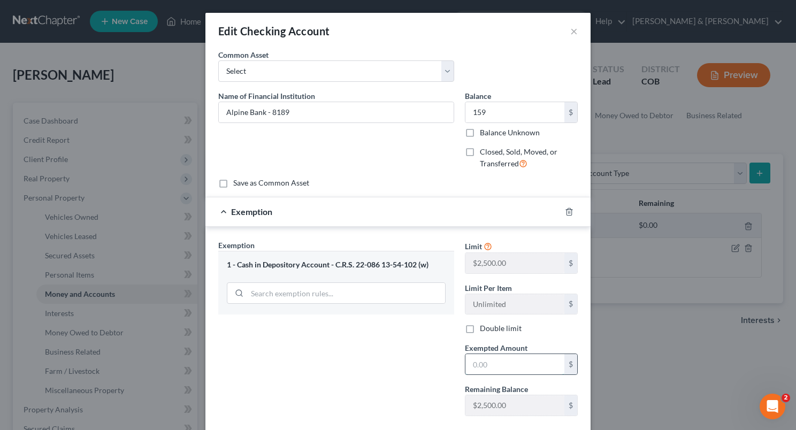
click at [466, 363] on input "text" at bounding box center [515, 364] width 99 height 20
type input "150"
click at [391, 368] on div "Exemption Set must be selected for CA. Exemption * 1 - Cash in Depository Accou…" at bounding box center [336, 332] width 247 height 185
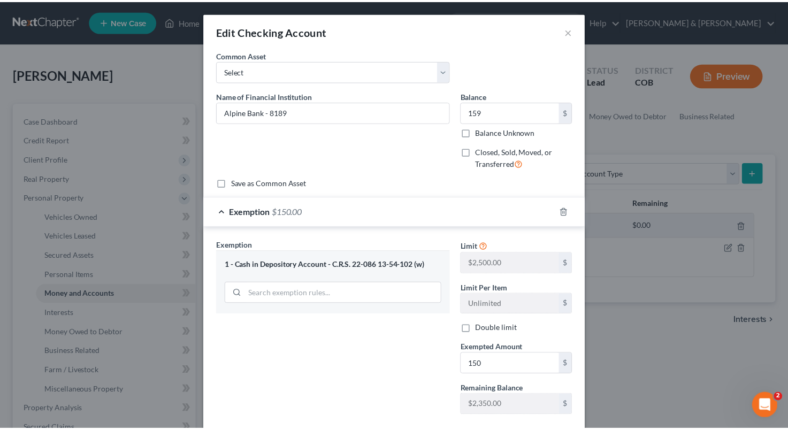
scroll to position [49, 0]
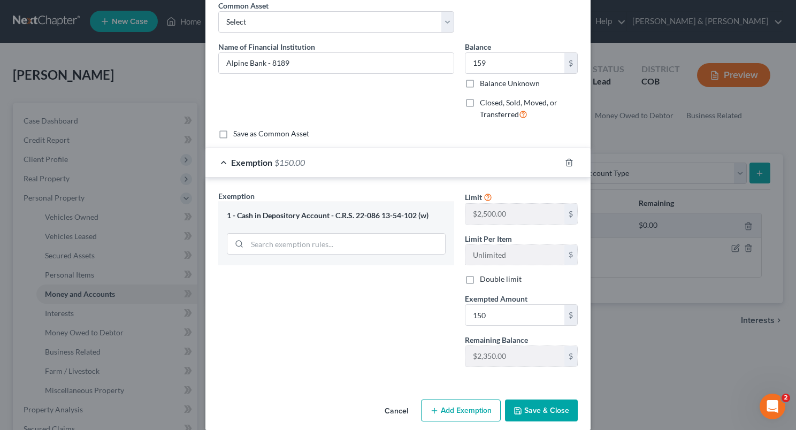
click at [534, 410] on button "Save & Close" at bounding box center [541, 411] width 73 height 22
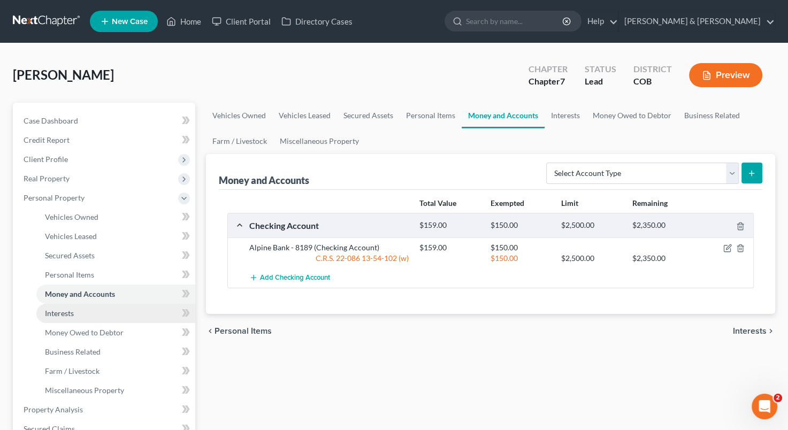
click at [111, 315] on link "Interests" at bounding box center [115, 313] width 159 height 19
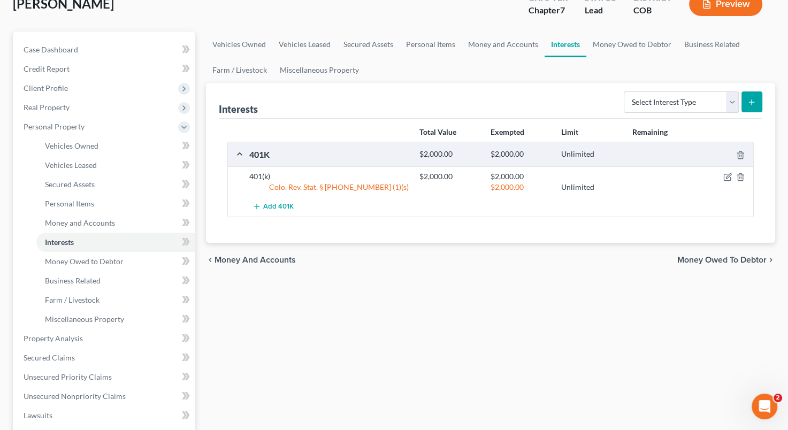
scroll to position [98, 0]
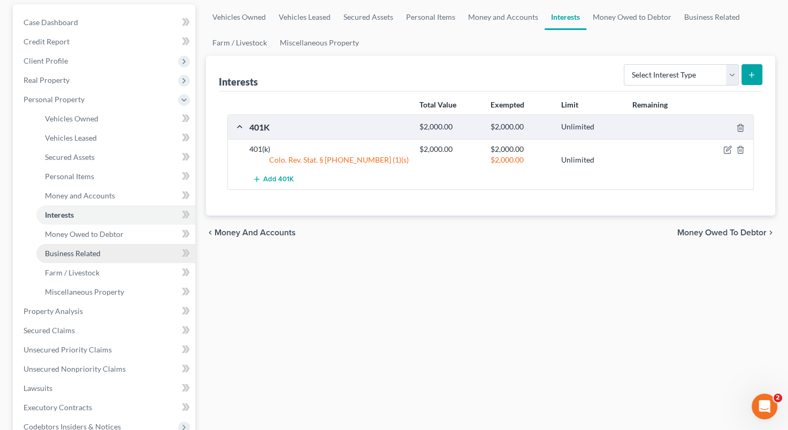
click at [120, 246] on link "Business Related" at bounding box center [115, 253] width 159 height 19
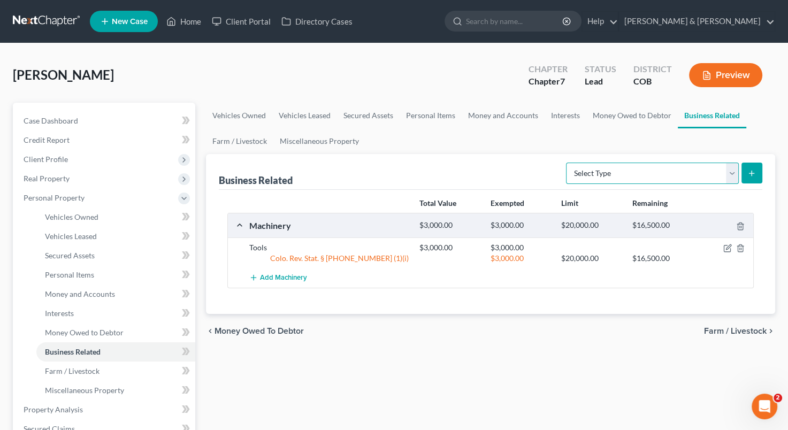
click at [732, 174] on select "Select Type Customer Lists Franchises Inventory Licenses Machinery Office Equip…" at bounding box center [652, 173] width 173 height 21
select select "machinery"
click at [567, 163] on select "Select Type Customer Lists Franchises Inventory Licenses Machinery Office Equip…" at bounding box center [652, 173] width 173 height 21
click at [748, 171] on icon "submit" at bounding box center [752, 173] width 9 height 9
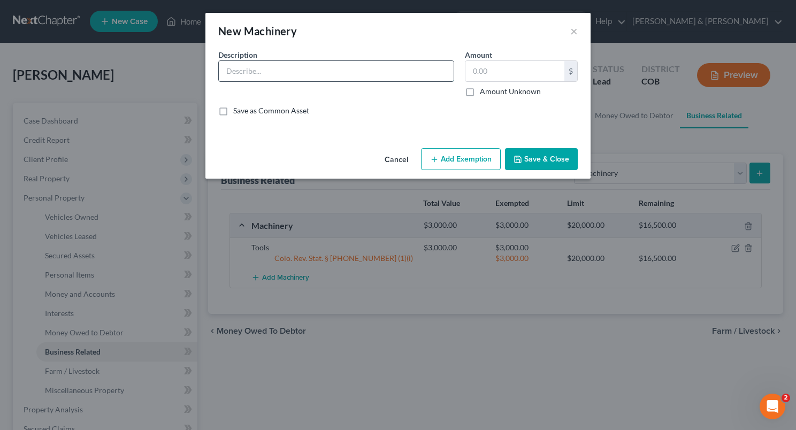
click at [291, 72] on input "text" at bounding box center [336, 71] width 235 height 20
type input "Utility trailer"
click at [471, 75] on input "text" at bounding box center [515, 71] width 99 height 20
type input "500"
click at [467, 155] on button "Add Exemption" at bounding box center [461, 159] width 80 height 22
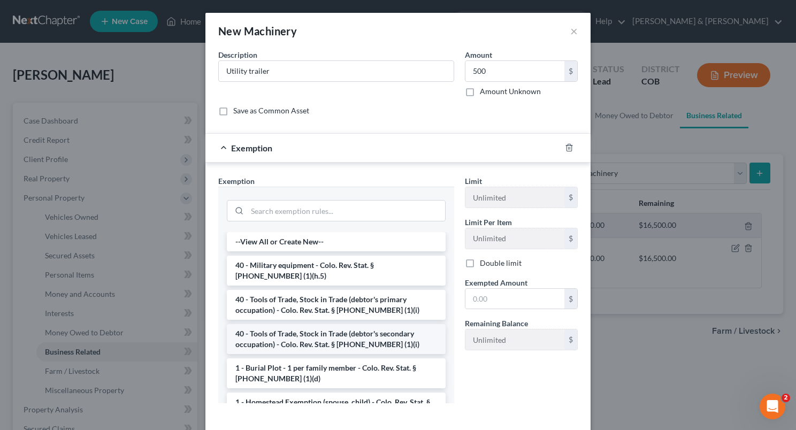
click at [339, 331] on li "40 - Tools of Trade, Stock in Trade (debtor's secondary occupation) - Colo. Rev…" at bounding box center [336, 339] width 219 height 30
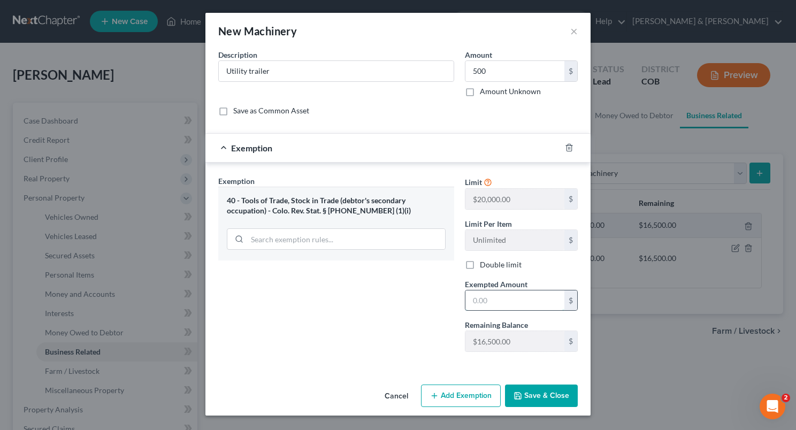
click at [471, 301] on input "text" at bounding box center [515, 301] width 99 height 20
type input "500"
click at [378, 323] on div "Exemption Set must be selected for CA. Exemption * 40 - Tools of Trade, Stock i…" at bounding box center [336, 268] width 247 height 185
click at [546, 400] on button "Save & Close" at bounding box center [541, 396] width 73 height 22
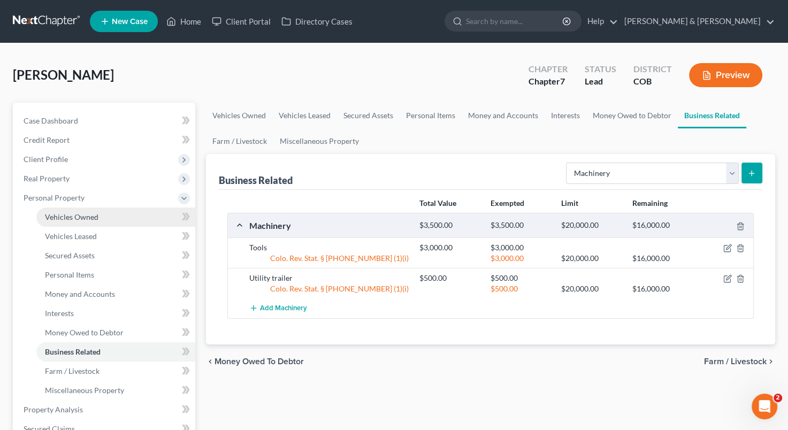
click at [113, 216] on link "Vehicles Owned" at bounding box center [115, 217] width 159 height 19
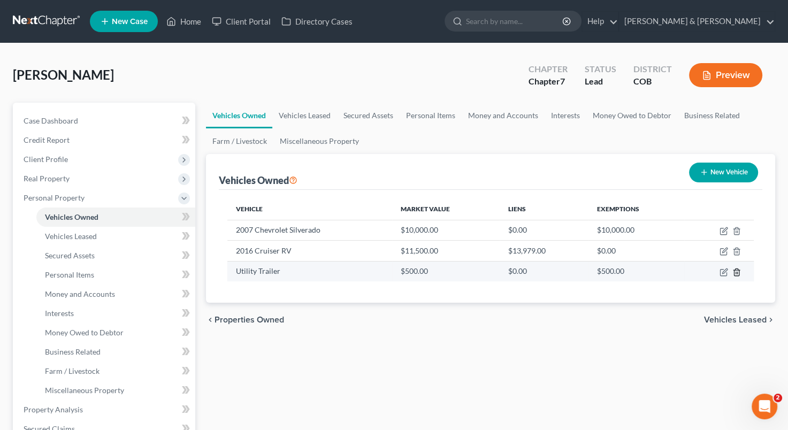
click at [738, 272] on icon "button" at bounding box center [736, 272] width 5 height 7
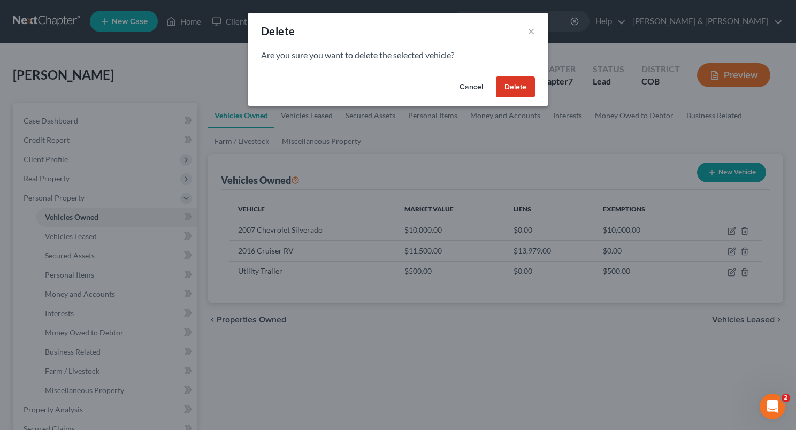
click at [524, 79] on button "Delete" at bounding box center [515, 87] width 39 height 21
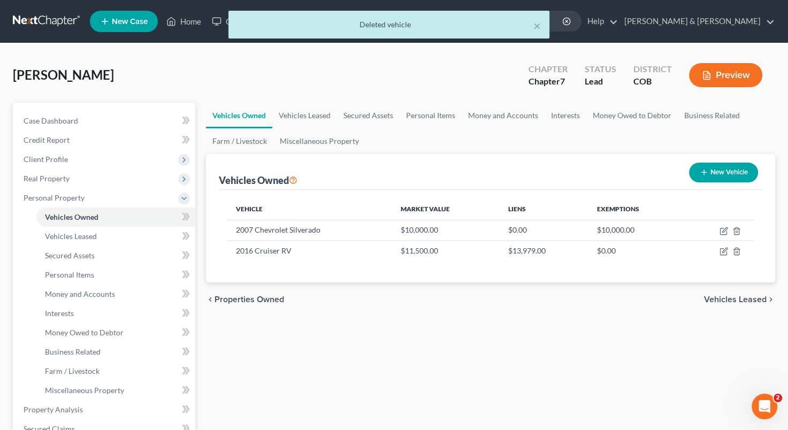
click at [425, 345] on div "Vehicles Owned Vehicles Leased Secured Assets Personal Items Money and Accounts…" at bounding box center [491, 412] width 580 height 618
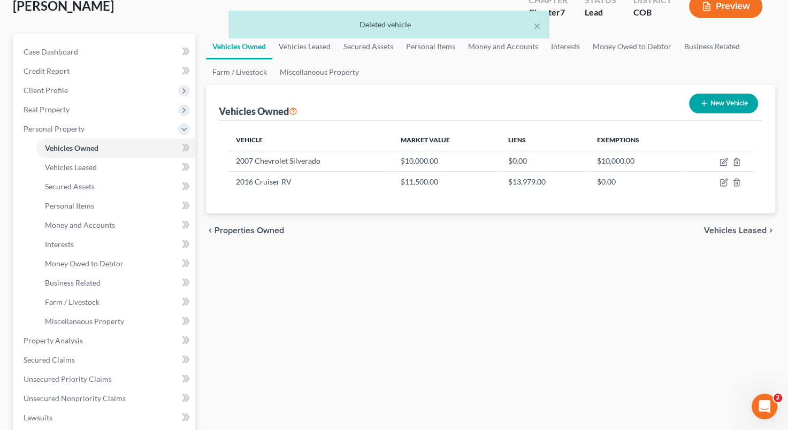
scroll to position [70, 0]
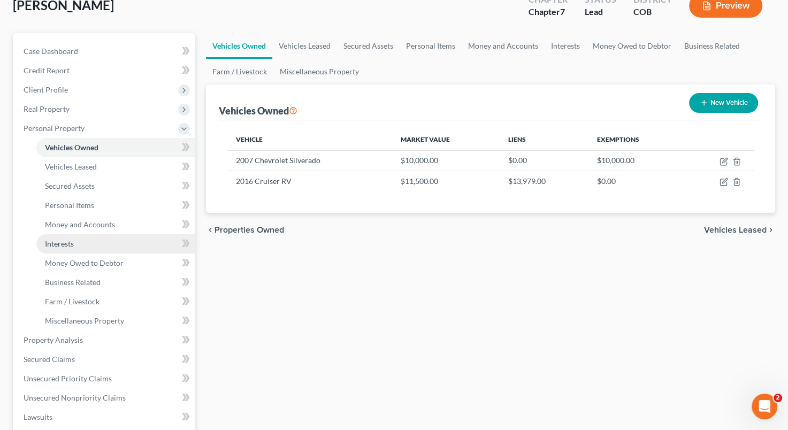
click at [85, 245] on link "Interests" at bounding box center [115, 243] width 159 height 19
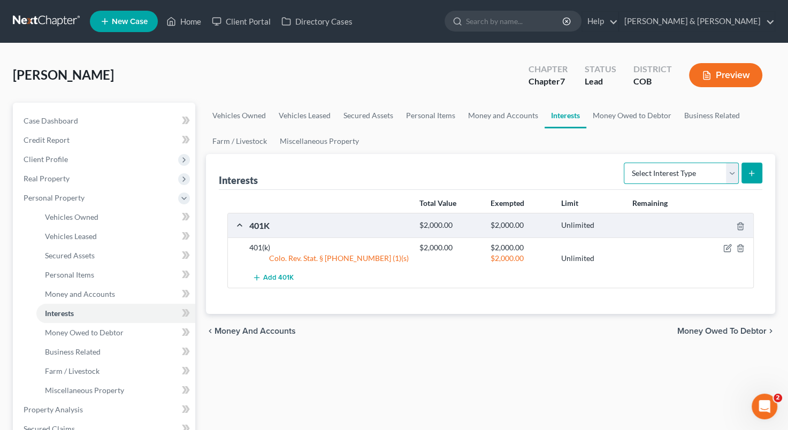
click at [730, 167] on select "Select Interest Type 401K Annuity Bond Education IRA Government Bond Government…" at bounding box center [681, 173] width 115 height 21
click at [539, 377] on div "Vehicles Owned Vehicles Leased Secured Assets Personal Items Money and Accounts…" at bounding box center [491, 412] width 580 height 618
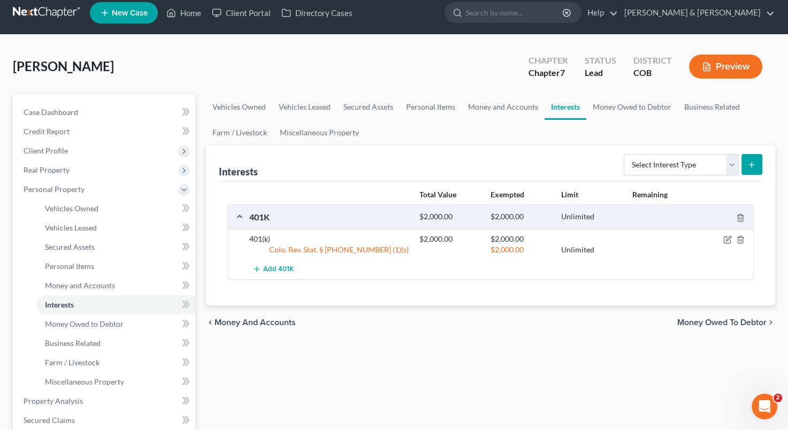
scroll to position [8, 0]
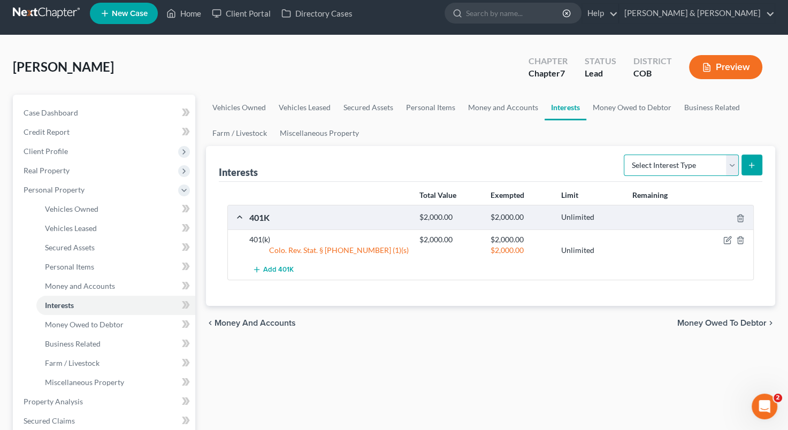
click at [735, 163] on select "Select Interest Type 401K Annuity Bond Education IRA Government Bond Government…" at bounding box center [681, 165] width 115 height 21
select select "term_life_insurance"
click at [625, 155] on select "Select Interest Type 401K Annuity Bond Education IRA Government Bond Government…" at bounding box center [681, 165] width 115 height 21
click at [746, 170] on button "submit" at bounding box center [752, 165] width 21 height 21
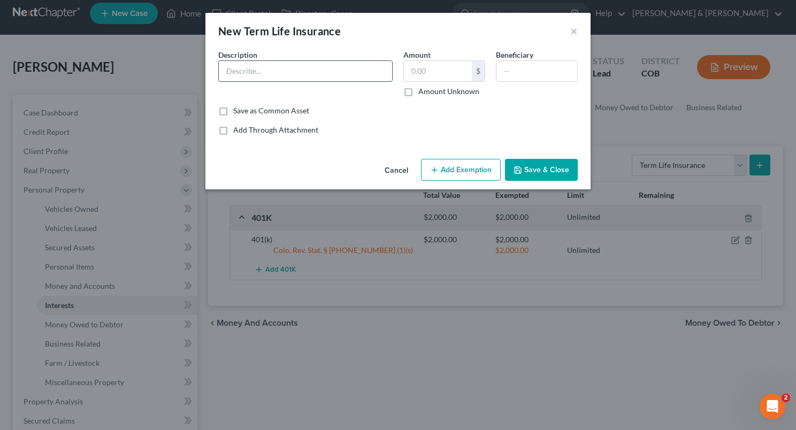
click at [274, 74] on input "text" at bounding box center [305, 71] width 173 height 20
type input "Term Life Insurance through employer"
click at [408, 75] on input "text" at bounding box center [438, 71] width 68 height 20
type input "0"
click at [515, 71] on input "text" at bounding box center [537, 71] width 81 height 20
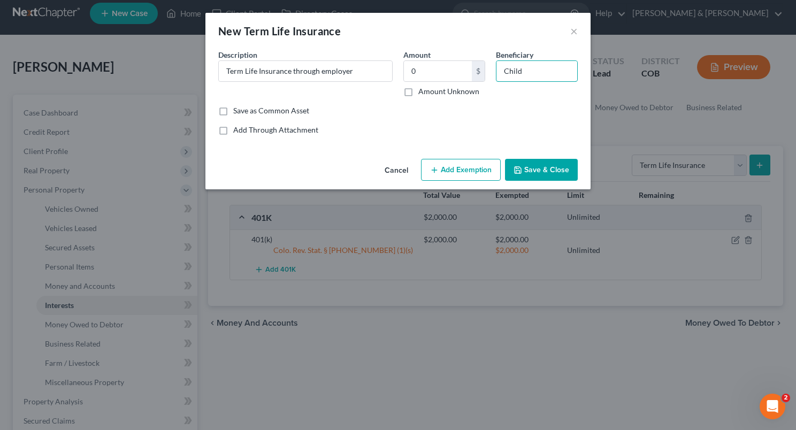
type input "Child"
click at [531, 172] on button "Save & Close" at bounding box center [541, 170] width 73 height 22
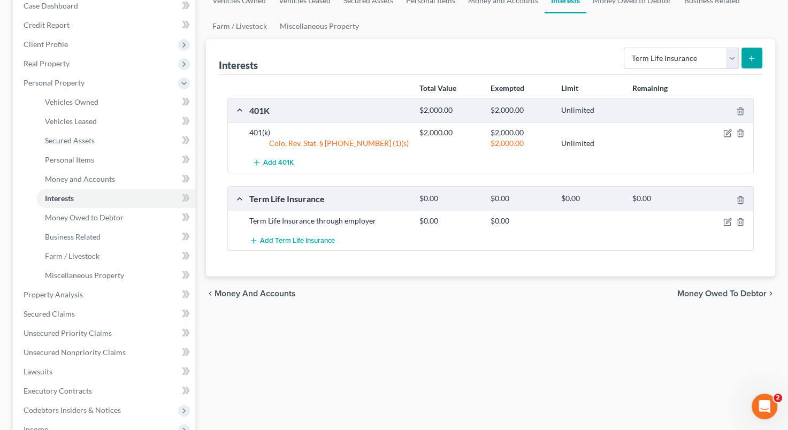
scroll to position [113, 0]
click at [729, 222] on icon "button" at bounding box center [728, 222] width 5 height 5
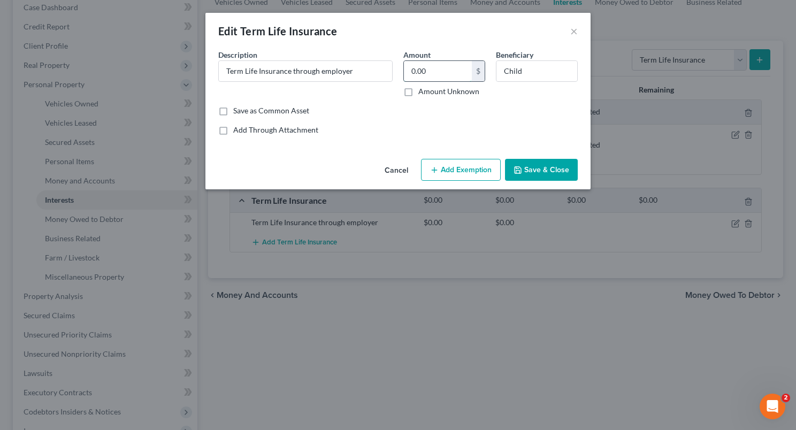
click at [413, 75] on input "0.00" at bounding box center [438, 71] width 68 height 20
type input "1"
click at [402, 116] on div "Common Asset Select Description * Term Life Insurance through employer Amount 1…" at bounding box center [398, 92] width 360 height 86
click at [460, 167] on button "Add Exemption" at bounding box center [461, 170] width 80 height 22
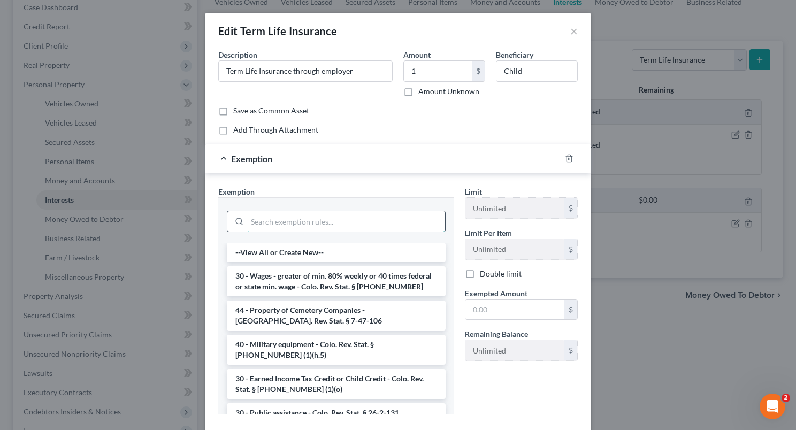
click at [313, 216] on input "search" at bounding box center [346, 221] width 198 height 20
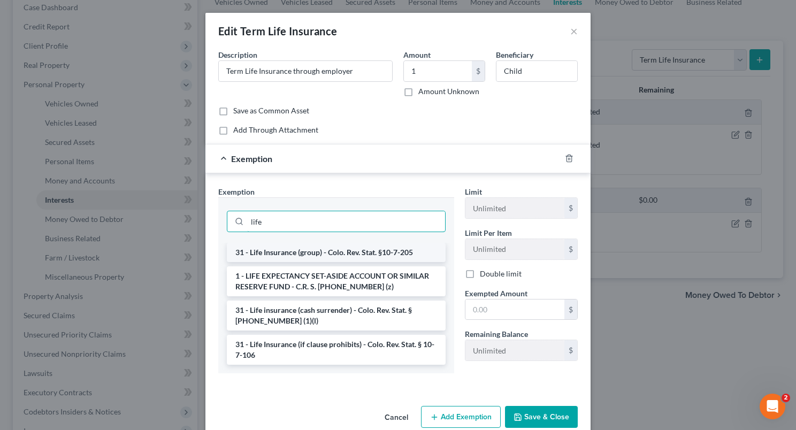
type input "life"
click at [313, 254] on li "31 - Life Insurance (group) - Colo. Rev. Stat. §10-7-205" at bounding box center [336, 252] width 219 height 19
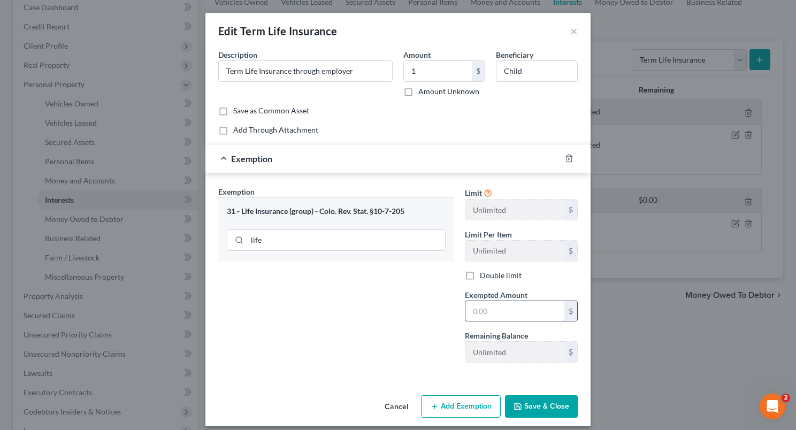
click at [483, 304] on input "text" at bounding box center [515, 311] width 99 height 20
type input "1"
click at [529, 402] on button "Save & Close" at bounding box center [541, 406] width 73 height 22
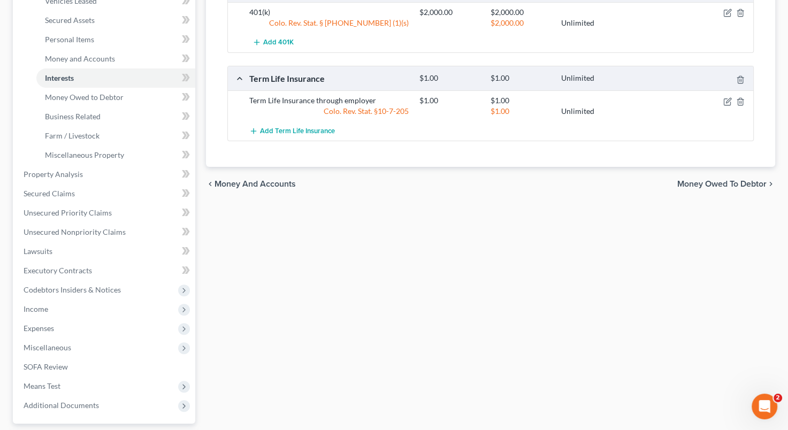
scroll to position [249, 0]
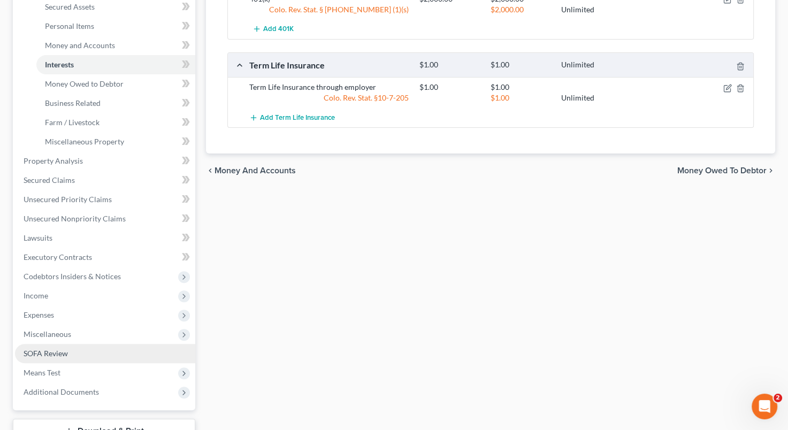
click at [92, 352] on link "SOFA Review" at bounding box center [105, 353] width 180 height 19
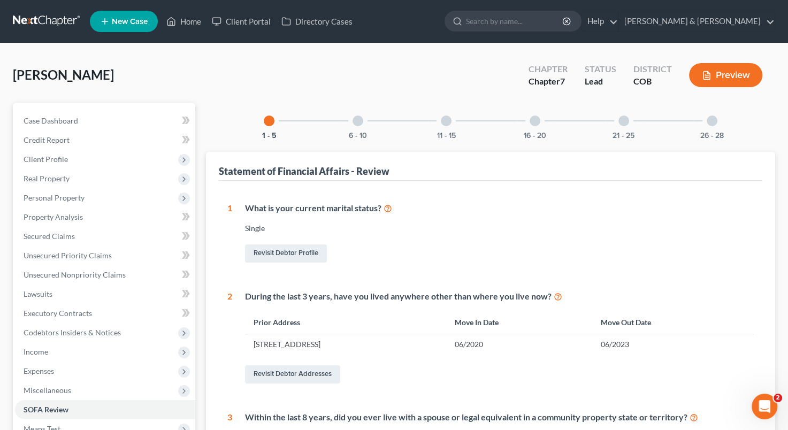
click at [622, 124] on div at bounding box center [624, 121] width 11 height 11
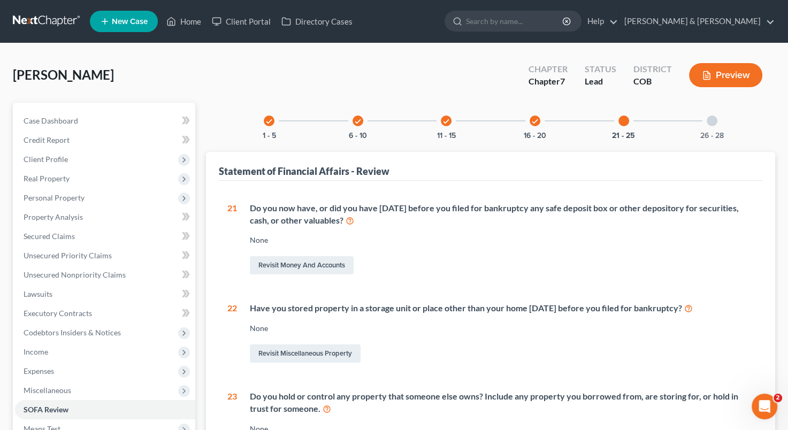
click at [712, 126] on div "26 - 28" at bounding box center [712, 121] width 36 height 36
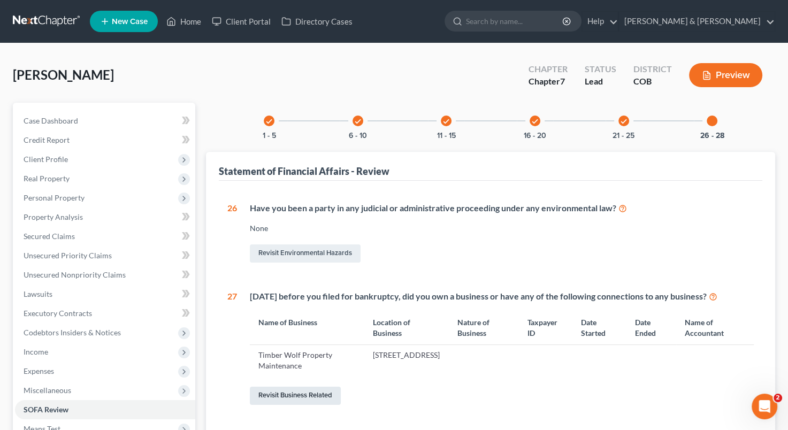
click at [302, 394] on link "Revisit Business Related" at bounding box center [295, 396] width 91 height 18
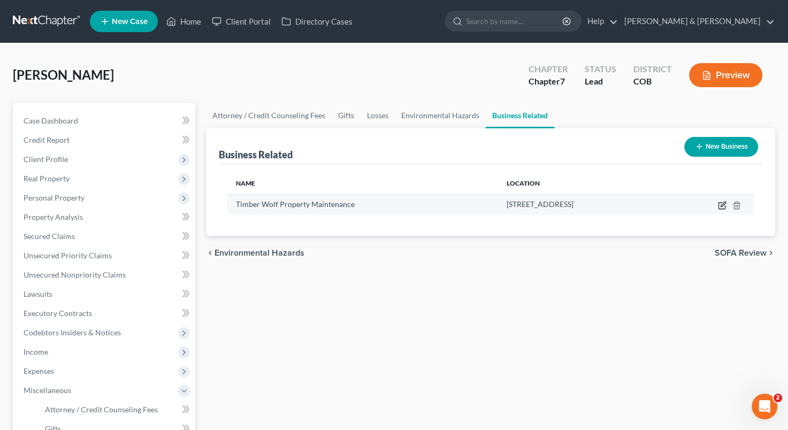
click at [721, 205] on icon "button" at bounding box center [722, 205] width 9 height 9
select select "member"
select select "5"
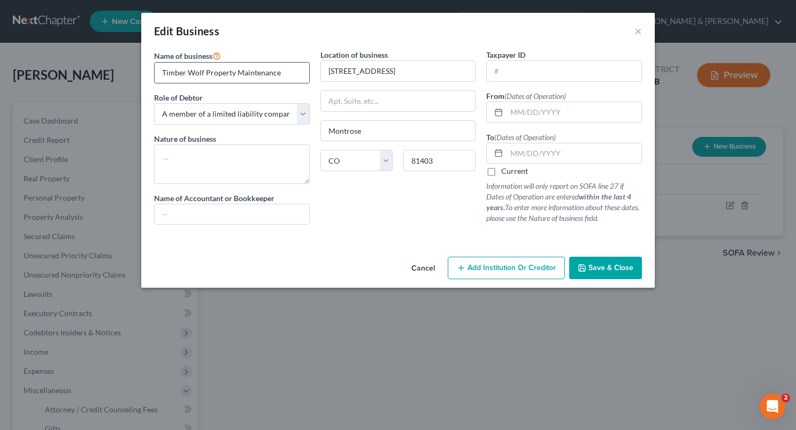
click at [302, 80] on input "Timber Wolf Property Maintenance" at bounding box center [232, 73] width 155 height 20
type input "Timber Wolf Property Maintenance LLC"
click at [222, 148] on textarea at bounding box center [232, 164] width 156 height 40
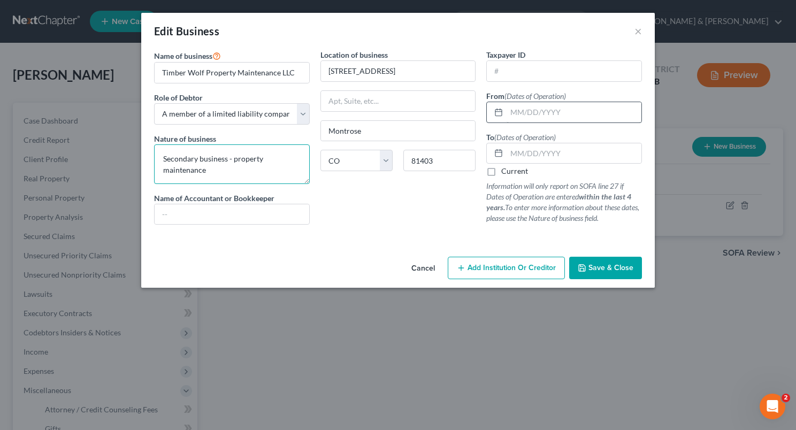
type textarea "Secondary business - property maintenance"
click at [513, 109] on input "text" at bounding box center [574, 112] width 135 height 20
type input "[DATE]"
click at [501, 171] on label "Current" at bounding box center [514, 171] width 27 height 11
click at [506, 171] on input "Current" at bounding box center [509, 169] width 7 height 7
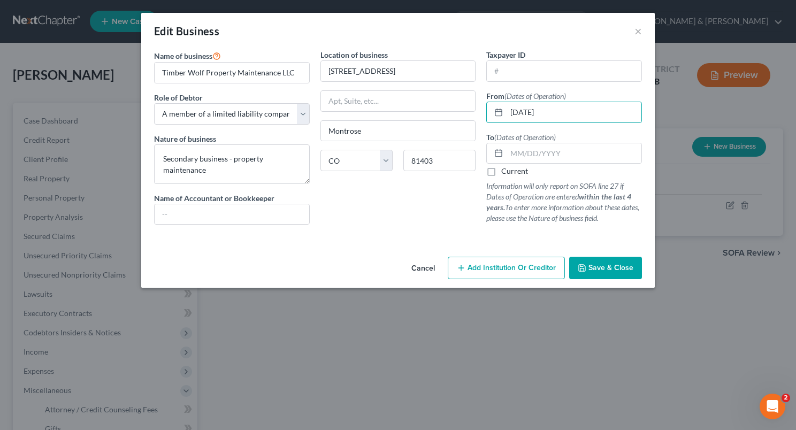
checkbox input "true"
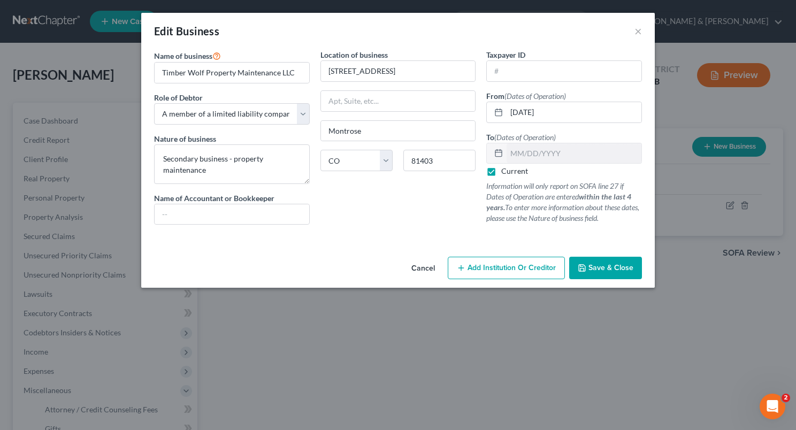
click at [591, 276] on button "Save & Close" at bounding box center [605, 268] width 73 height 22
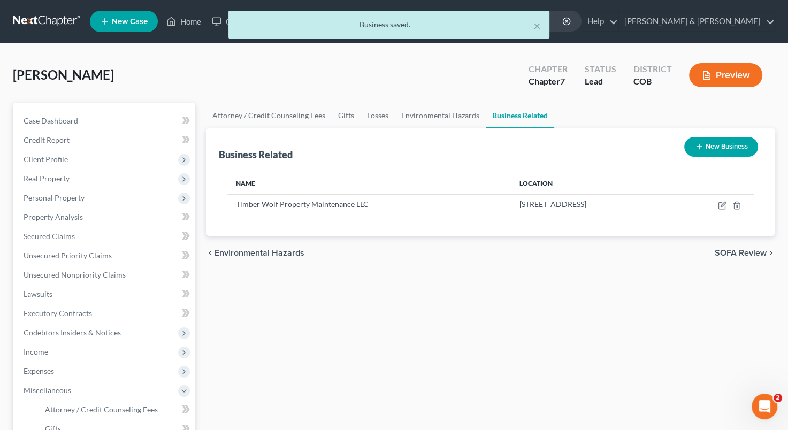
click at [709, 148] on button "New Business" at bounding box center [721, 147] width 74 height 20
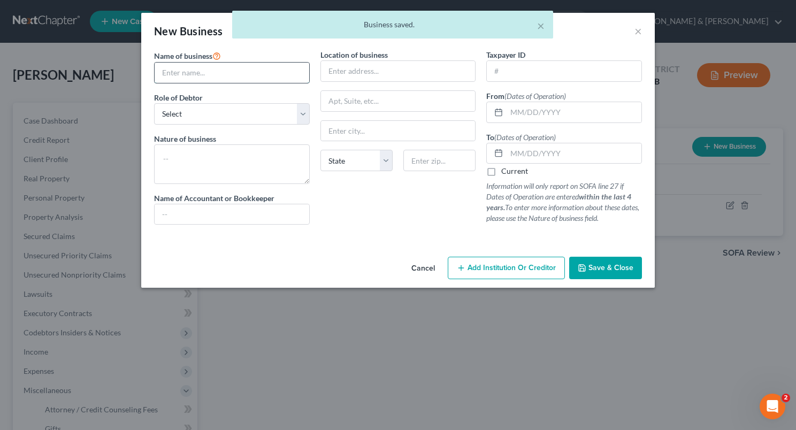
click at [202, 64] on input "text" at bounding box center [232, 73] width 155 height 20
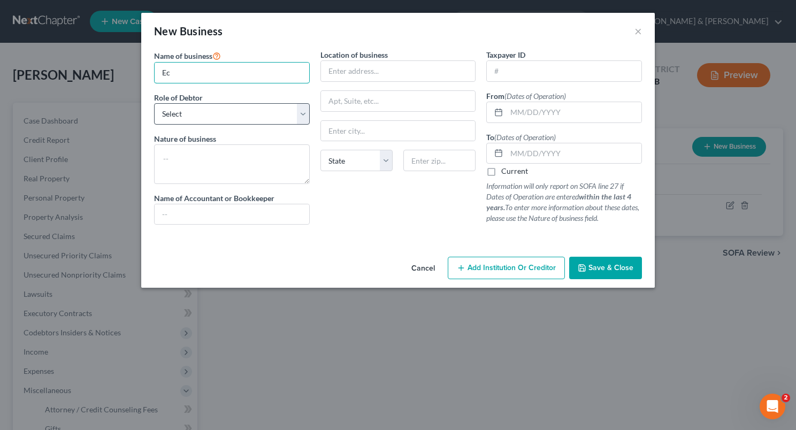
type input "E"
click at [421, 267] on button "Cancel" at bounding box center [423, 268] width 41 height 21
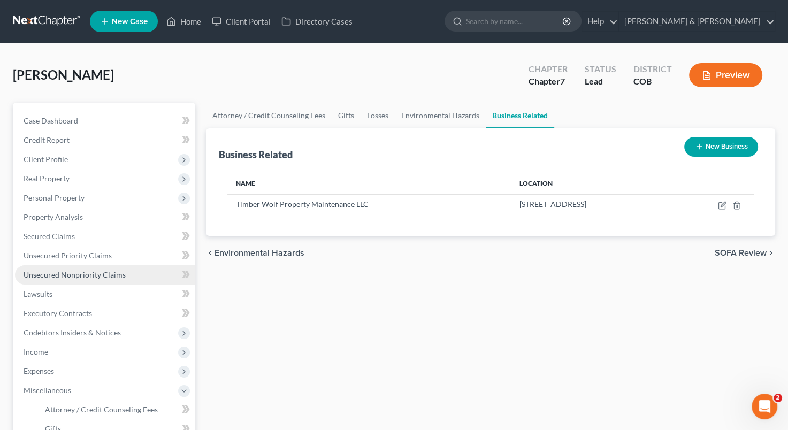
click at [81, 282] on link "Unsecured Nonpriority Claims" at bounding box center [105, 274] width 180 height 19
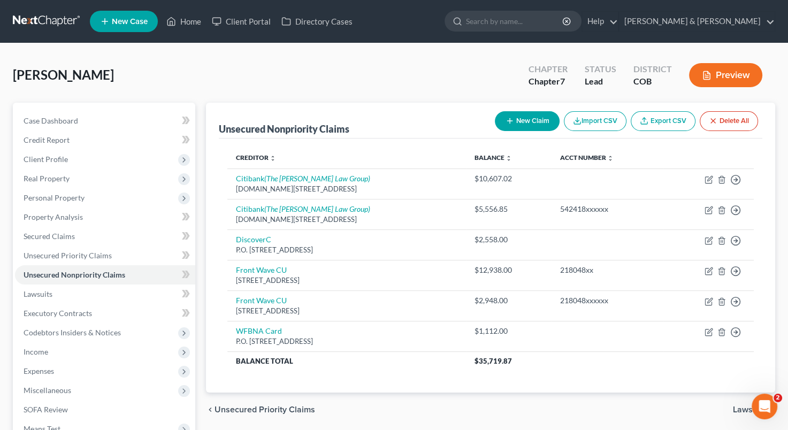
click at [523, 122] on button "New Claim" at bounding box center [527, 121] width 65 height 20
select select "0"
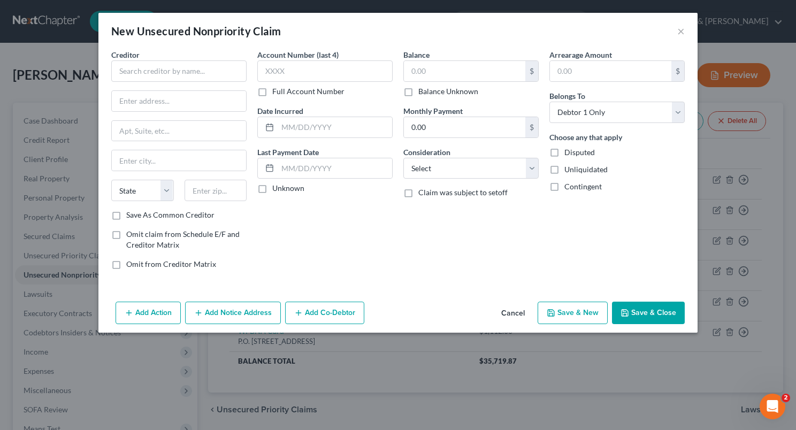
click at [201, 85] on div "Creditor * State [US_STATE] AK AR AZ CA CO [GEOGRAPHIC_DATA] DE DC [GEOGRAPHIC_…" at bounding box center [178, 129] width 135 height 161
click at [197, 77] on input "text" at bounding box center [178, 70] width 135 height 21
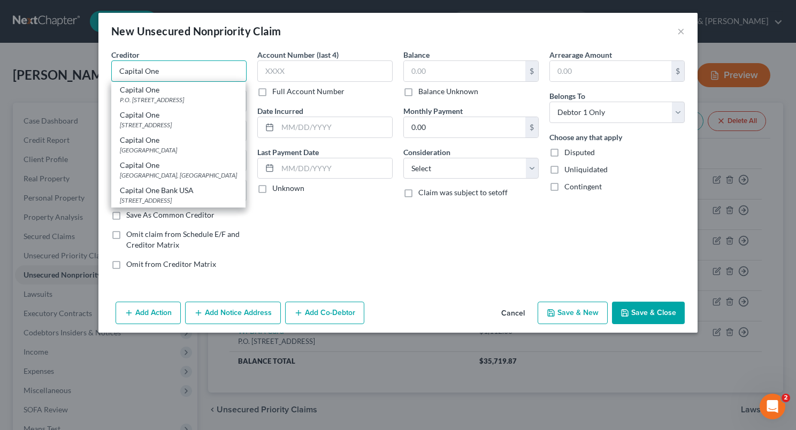
type input "Capital One"
click at [191, 98] on div "P.O. [STREET_ADDRESS]" at bounding box center [178, 99] width 117 height 9
type input "P.O. Box 30285"
type input "[GEOGRAPHIC_DATA]"
select select "46"
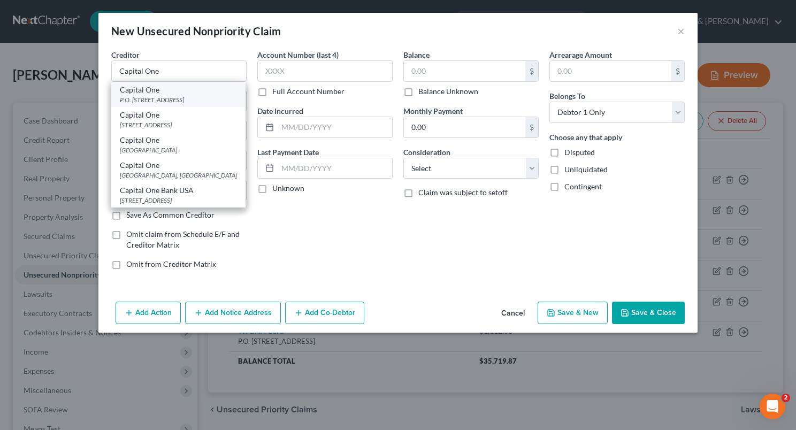
type input "84130-0287"
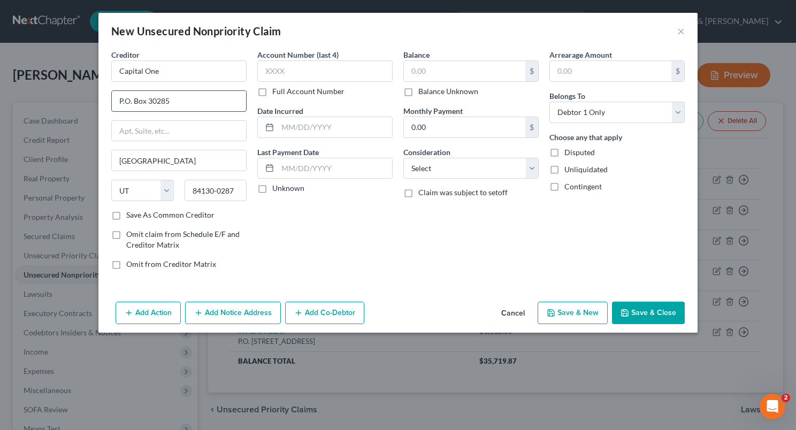
click at [173, 101] on input "P.O. Box 30285" at bounding box center [179, 101] width 134 height 20
type input "P.O. Box 31293"
click at [241, 185] on input "84130-0287" at bounding box center [216, 190] width 63 height 21
type input "84131"
click at [126, 215] on label "Save As Common Creditor" at bounding box center [170, 215] width 88 height 11
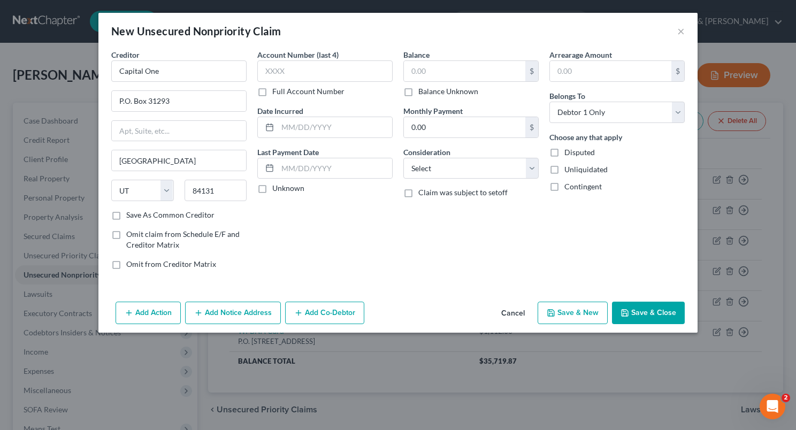
click at [131, 215] on input "Save As Common Creditor" at bounding box center [134, 213] width 7 height 7
click at [126, 215] on label "Save As Common Creditor" at bounding box center [170, 215] width 88 height 11
click at [131, 215] on input "Save As Common Creditor" at bounding box center [134, 213] width 7 height 7
checkbox input "false"
click at [298, 64] on input "text" at bounding box center [324, 70] width 135 height 21
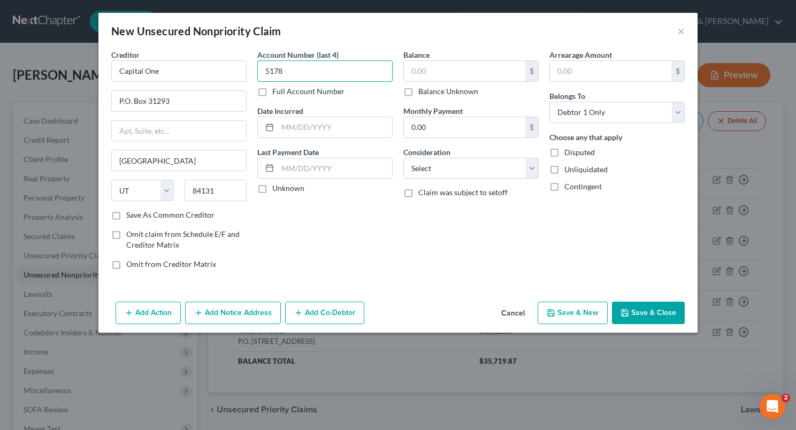
type input "5178"
click at [272, 90] on label "Full Account Number" at bounding box center [308, 91] width 72 height 11
click at [277, 90] on input "Full Account Number" at bounding box center [280, 89] width 7 height 7
click at [294, 73] on input "5178" at bounding box center [324, 70] width 135 height 21
type input "517805xxxxxxx"
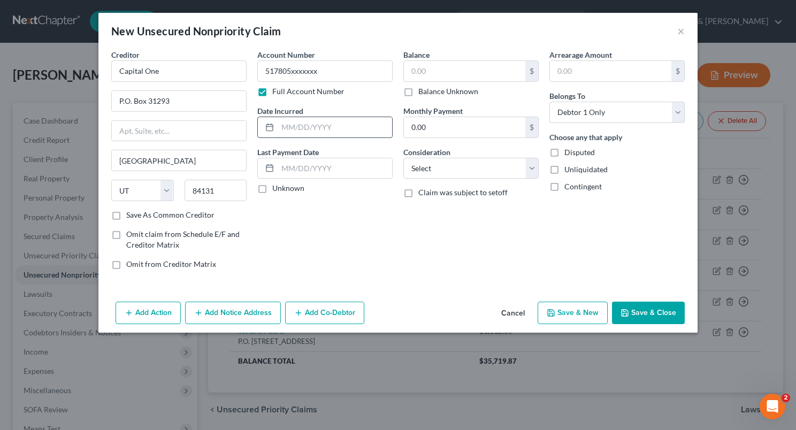
click at [294, 125] on input "text" at bounding box center [335, 127] width 115 height 20
type input "1"
type input "[DATE]"
click at [462, 66] on input "text" at bounding box center [464, 71] width 121 height 20
type input "3,814"
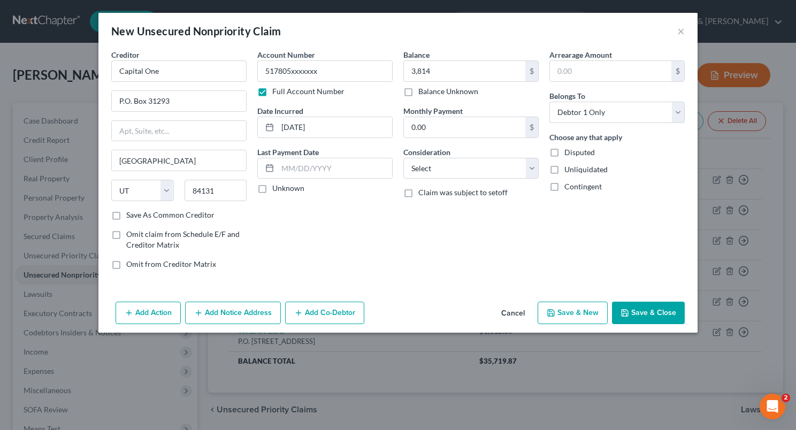
click at [485, 107] on div "Monthly Payment 0.00 $" at bounding box center [470, 121] width 135 height 33
click at [530, 170] on select "Select Cable / Satellite Services Collection Agency Credit Card Debt Debt Couns…" at bounding box center [470, 168] width 135 height 21
select select "2"
click at [403, 158] on select "Select Cable / Satellite Services Collection Agency Credit Card Debt Debt Couns…" at bounding box center [470, 168] width 135 height 21
click at [611, 197] on div "Arrearage Amount $ Belongs To * Select Debtor 1 Only Debtor 2 Only Debtor 1 And…" at bounding box center [617, 163] width 146 height 229
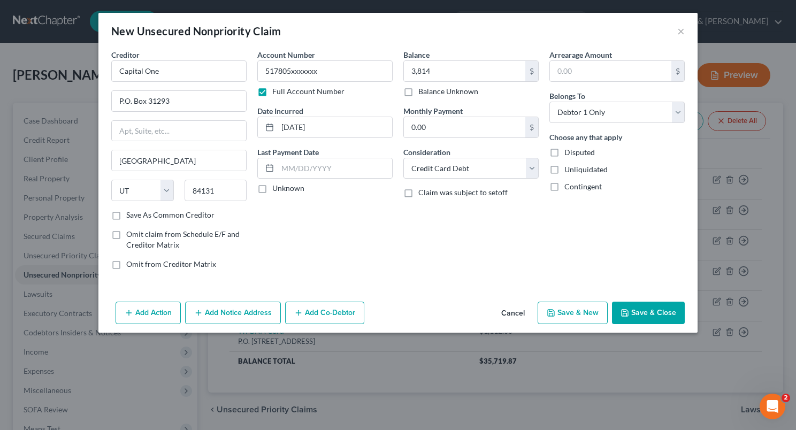
click at [272, 184] on label "Unknown" at bounding box center [288, 188] width 32 height 11
click at [277, 184] on input "Unknown" at bounding box center [280, 186] width 7 height 7
checkbox input "true"
click at [637, 304] on button "Save & Close" at bounding box center [648, 313] width 73 height 22
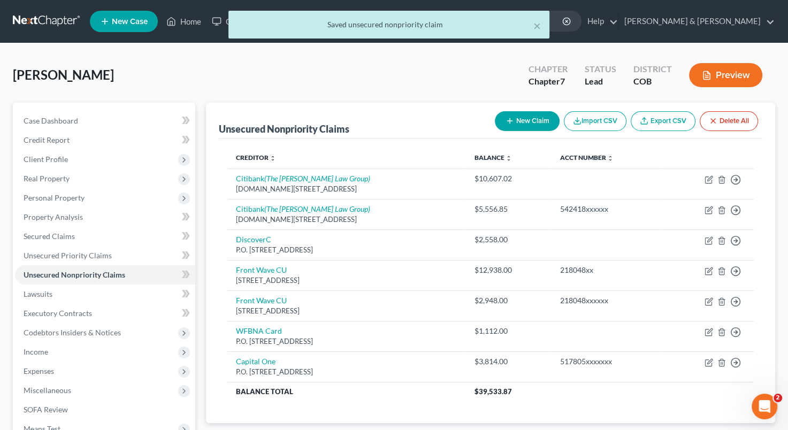
click at [637, 304] on div "218048xxxxxx" at bounding box center [607, 300] width 94 height 11
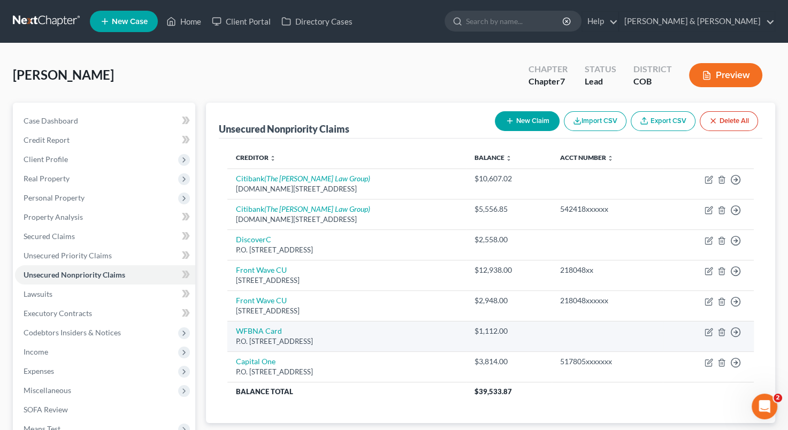
scroll to position [75, 0]
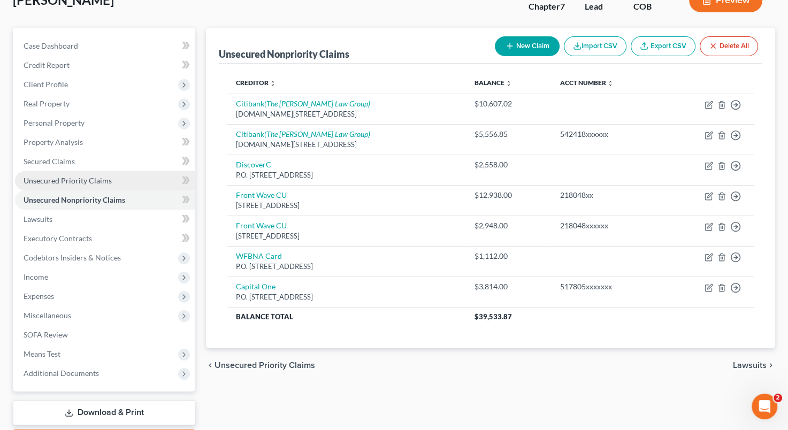
click at [98, 180] on span "Unsecured Priority Claims" at bounding box center [68, 180] width 88 height 9
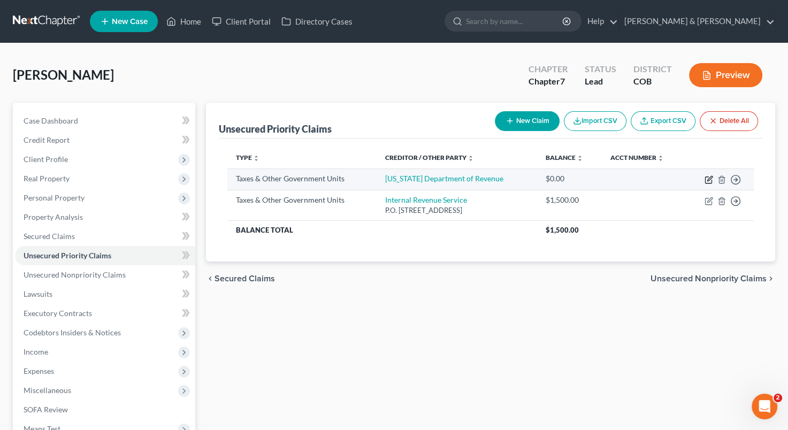
click at [709, 178] on icon "button" at bounding box center [709, 180] width 9 height 9
select select "2"
select select "0"
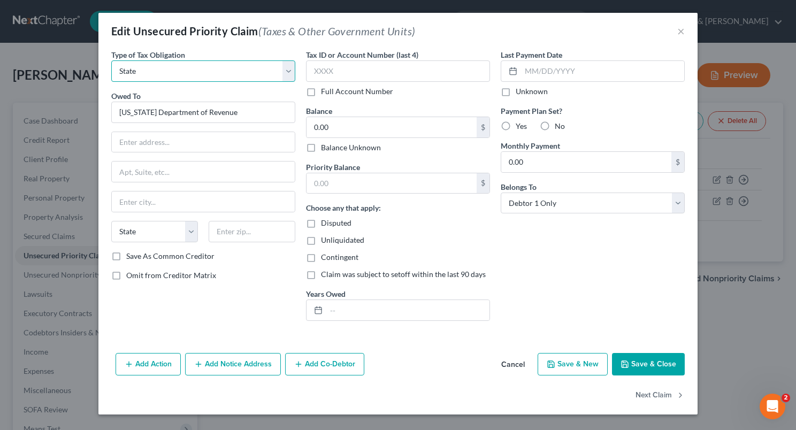
click at [290, 75] on select "Select Federal City State Franchise Tax Board Other" at bounding box center [203, 70] width 184 height 21
select select "3"
click at [111, 60] on select "Select Federal City State Franchise Tax Board Other" at bounding box center [203, 70] width 184 height 21
click at [208, 137] on input "text" at bounding box center [203, 142] width 183 height 20
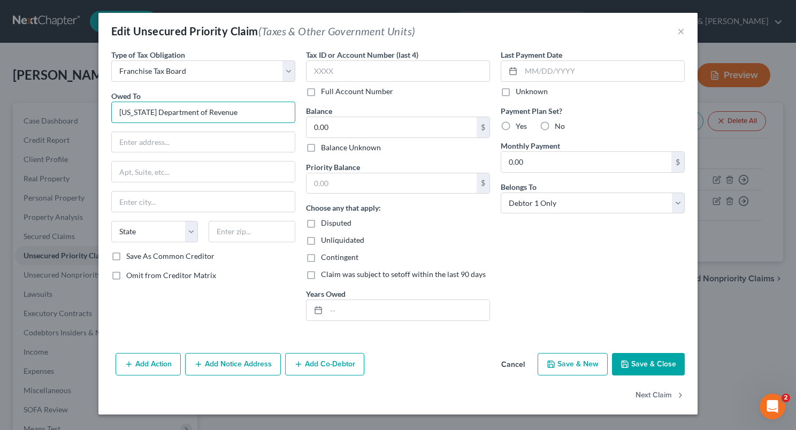
click at [249, 120] on input "[US_STATE] Department of Revenue" at bounding box center [203, 112] width 184 height 21
type input "C"
type input "State of [US_STATE]"
click at [207, 150] on input "text" at bounding box center [203, 142] width 183 height 20
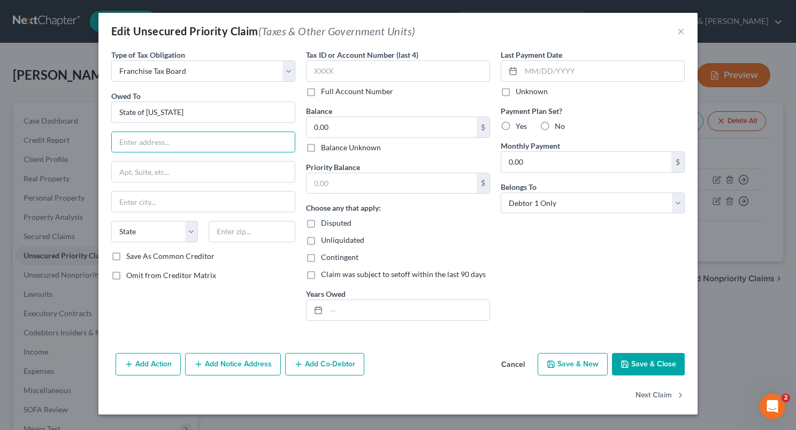
click at [260, 321] on div "Type of Tax Obligation * Select Federal City State Franchise Tax Board Other Ow…" at bounding box center [203, 189] width 195 height 280
click at [314, 70] on input "text" at bounding box center [398, 70] width 184 height 21
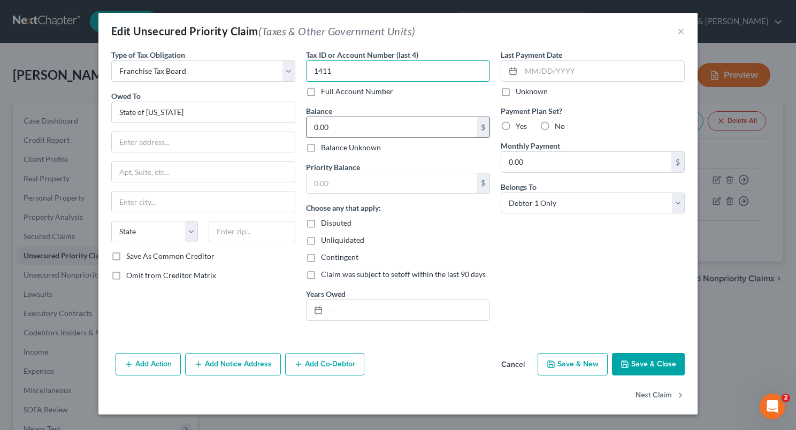
type input "1411"
type input "1,986.77"
click at [342, 179] on input "text" at bounding box center [392, 183] width 170 height 20
type input "0"
click at [342, 179] on input "0" at bounding box center [392, 183] width 170 height 20
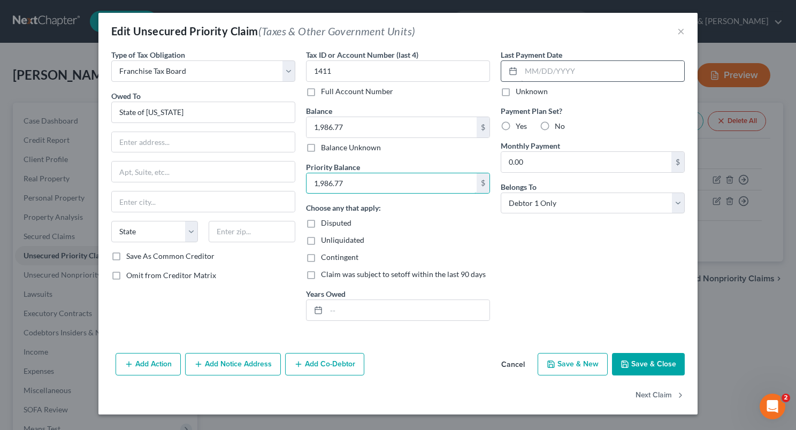
type input "1,986.77"
click at [534, 71] on input "text" at bounding box center [602, 71] width 163 height 20
click at [409, 307] on input "text" at bounding box center [407, 310] width 163 height 20
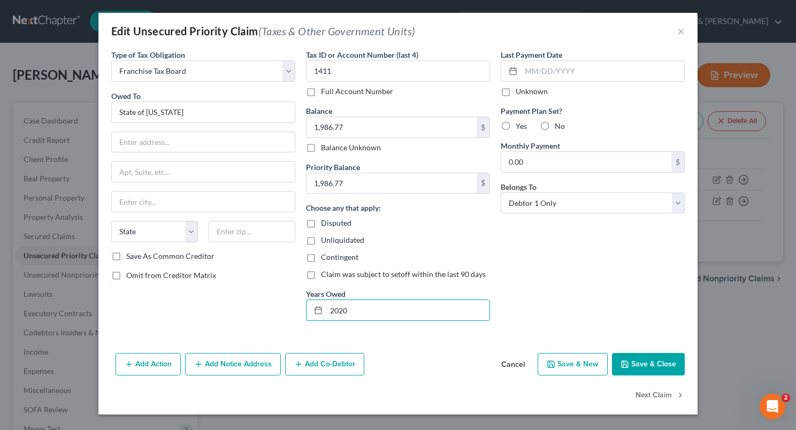
type input "2020"
click at [177, 143] on input "text" at bounding box center [203, 142] width 183 height 20
type input "P.O. Box 942867"
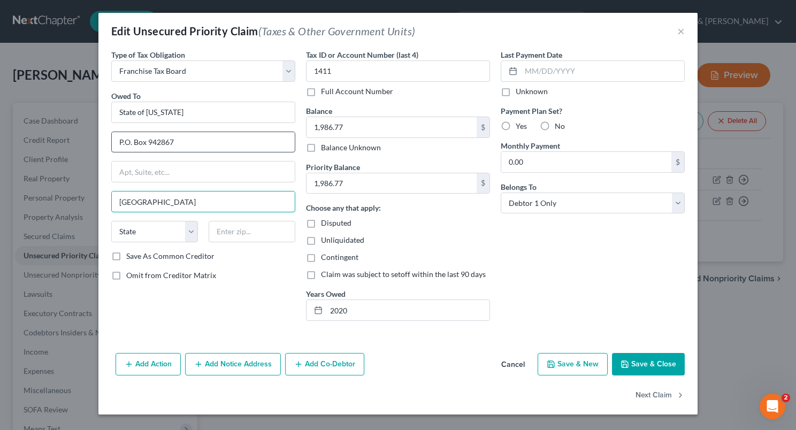
type input "[GEOGRAPHIC_DATA]"
select select "4"
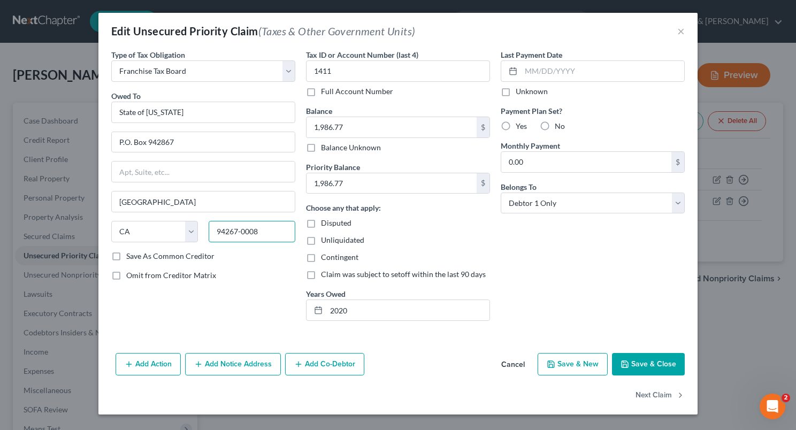
type input "94267-0008"
click at [126, 251] on label "Save As Common Creditor" at bounding box center [170, 256] width 88 height 11
click at [131, 251] on input "Save As Common Creditor" at bounding box center [134, 254] width 7 height 7
click at [636, 362] on button "Save & Close" at bounding box center [648, 364] width 73 height 22
checkbox input "false"
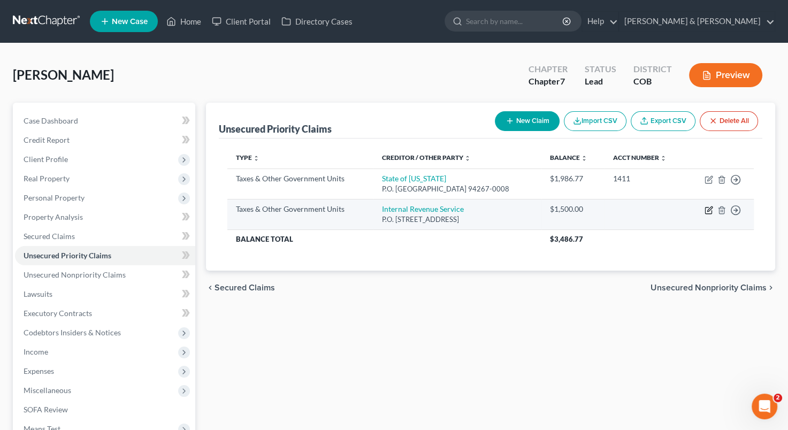
click at [709, 210] on icon "button" at bounding box center [709, 210] width 9 height 9
select select "0"
select select "39"
select select "0"
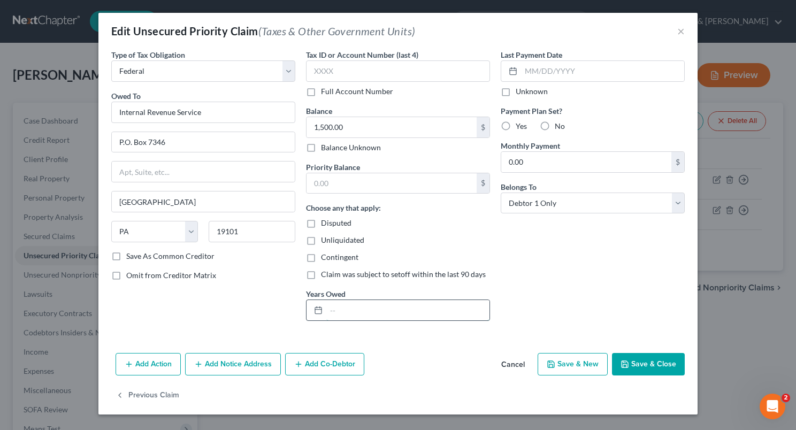
click at [346, 311] on input "text" at bounding box center [407, 310] width 163 height 20
type input "[DATE] - [DATE]"
click at [362, 180] on input "text" at bounding box center [392, 183] width 170 height 20
type input "1,500"
click at [516, 123] on label "Yes" at bounding box center [521, 126] width 11 height 11
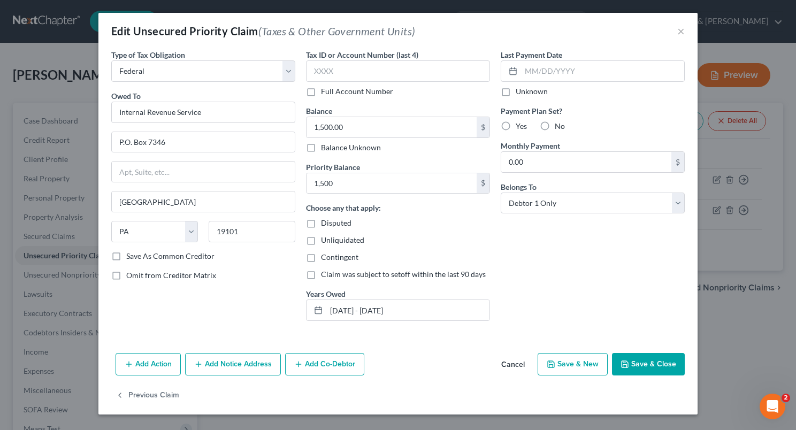
click at [520, 123] on input "Yes" at bounding box center [523, 124] width 7 height 7
radio input "true"
click at [505, 166] on input "0.00" at bounding box center [586, 162] width 170 height 20
type input "160"
click at [537, 67] on input "text" at bounding box center [602, 71] width 163 height 20
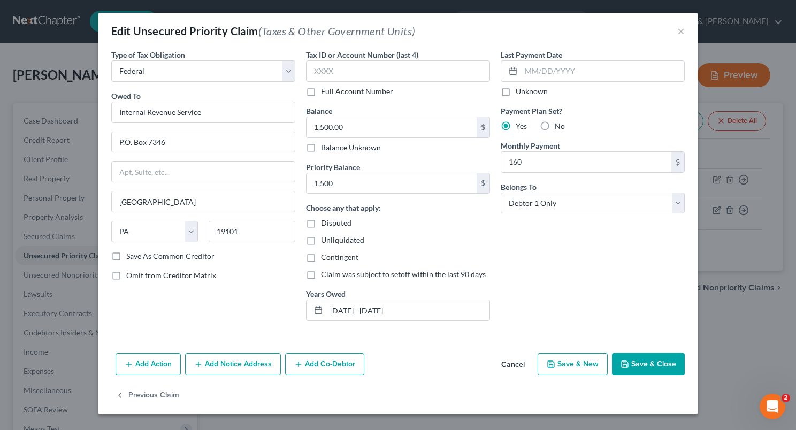
click at [644, 353] on button "Save & Close" at bounding box center [648, 364] width 73 height 22
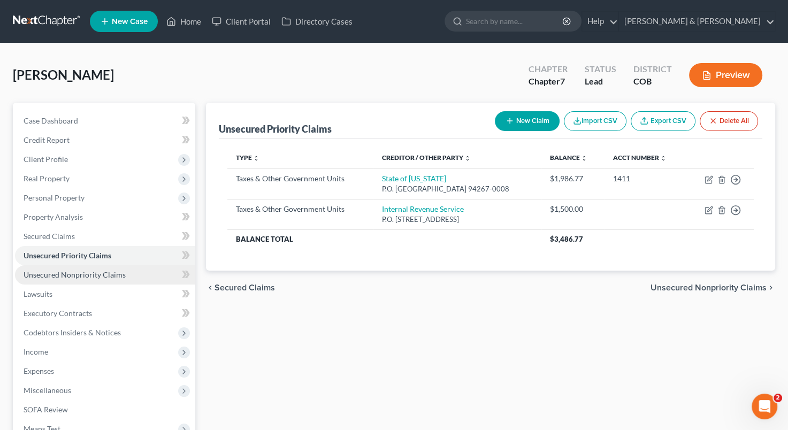
click at [121, 268] on link "Unsecured Nonpriority Claims" at bounding box center [105, 274] width 180 height 19
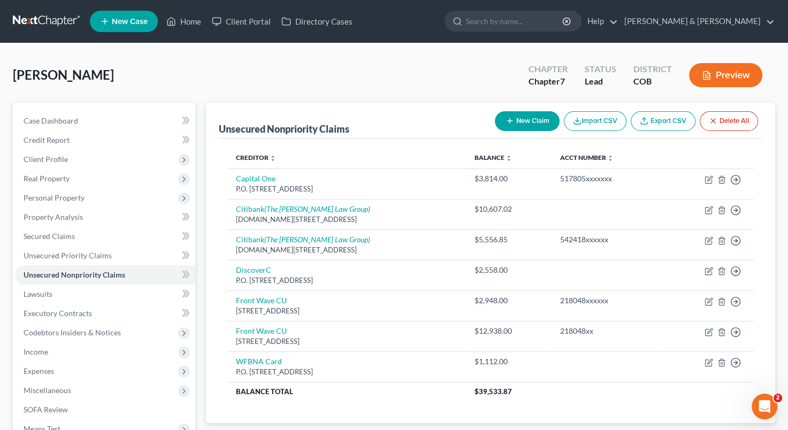
click at [529, 118] on button "New Claim" at bounding box center [527, 121] width 65 height 20
select select "0"
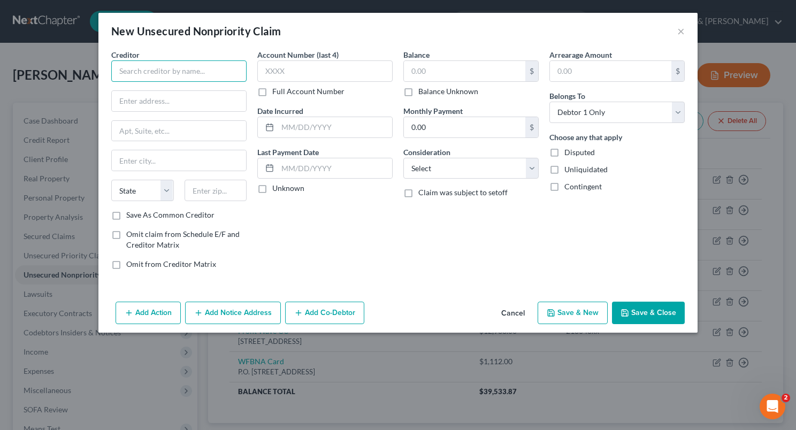
click at [194, 77] on input "text" at bounding box center [178, 70] width 135 height 21
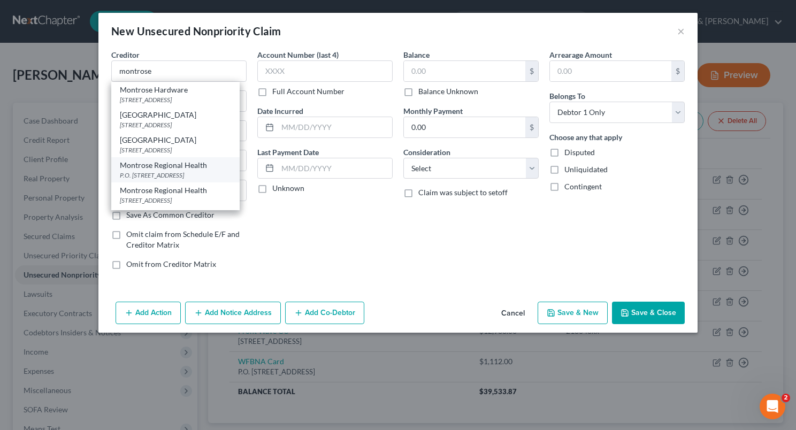
click at [182, 165] on div "Montrose Regional Health" at bounding box center [175, 165] width 111 height 11
type input "Montrose Regional Health"
type input "P.O. Box 17602"
type input "[GEOGRAPHIC_DATA]"
select select "5"
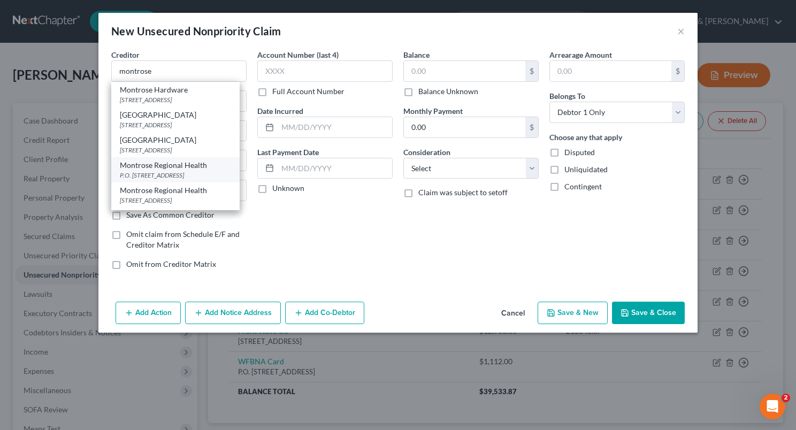
type input "80217-0602"
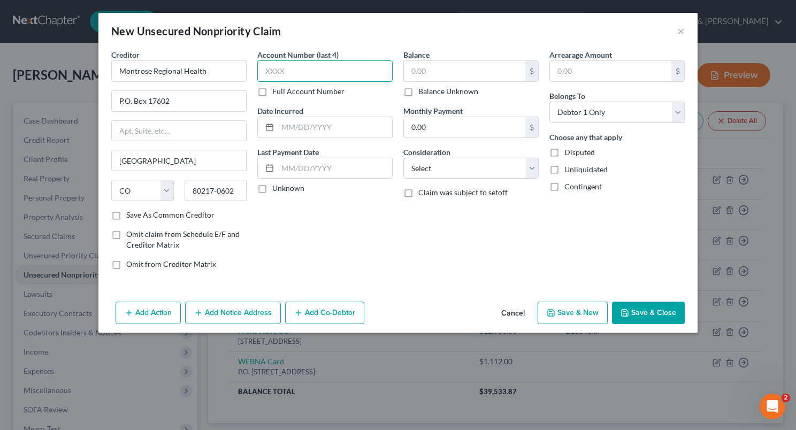
click at [280, 69] on input "text" at bounding box center [324, 70] width 135 height 21
type input "3016"
click at [300, 134] on input "text" at bounding box center [335, 127] width 115 height 20
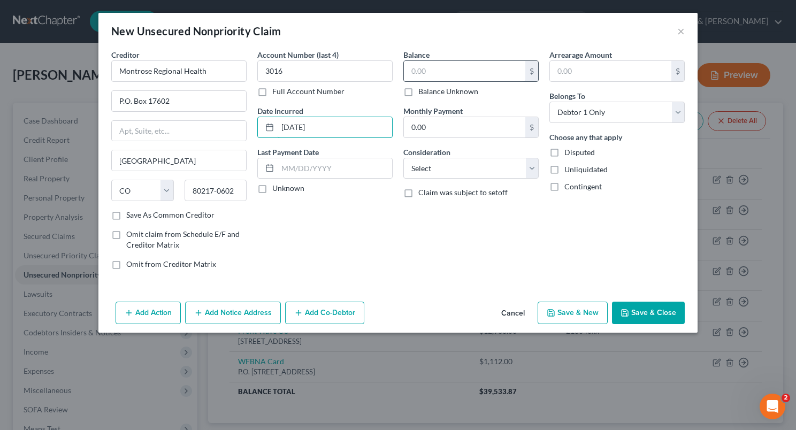
type input "[DATE]"
click at [441, 74] on input "text" at bounding box center [464, 71] width 121 height 20
type input "300"
click at [529, 171] on select "Select Cable / Satellite Services Collection Agency Credit Card Debt Debt Couns…" at bounding box center [470, 168] width 135 height 21
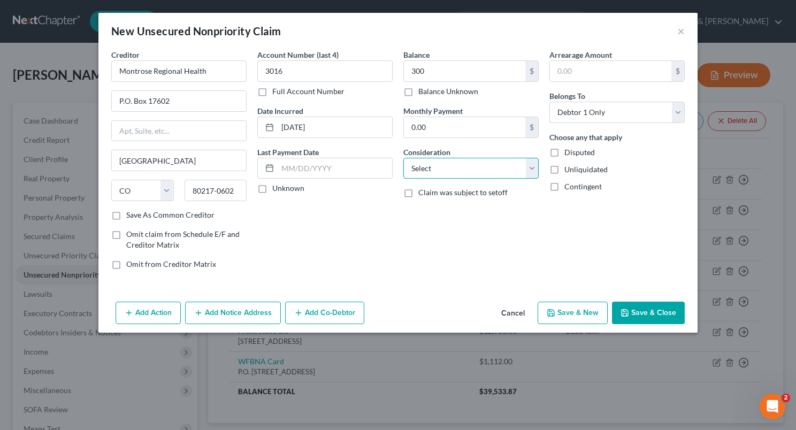
select select "9"
click at [403, 158] on select "Select Cable / Satellite Services Collection Agency Credit Card Debt Debt Couns…" at bounding box center [470, 168] width 135 height 21
click at [652, 313] on button "Save & Close" at bounding box center [648, 313] width 73 height 22
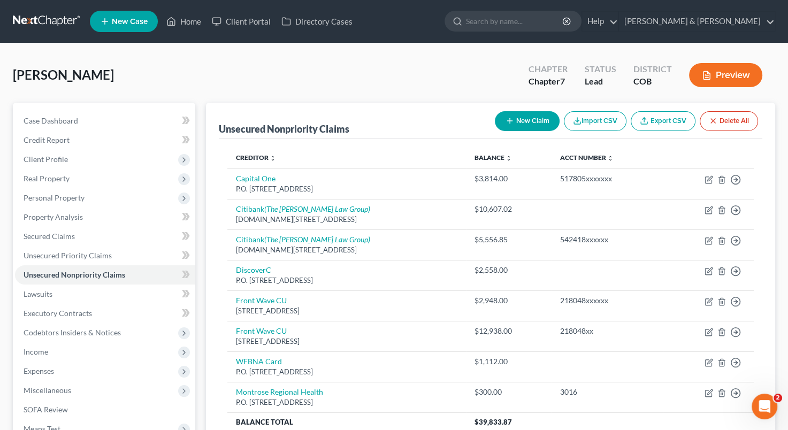
click at [527, 123] on button "New Claim" at bounding box center [527, 121] width 65 height 20
select select "0"
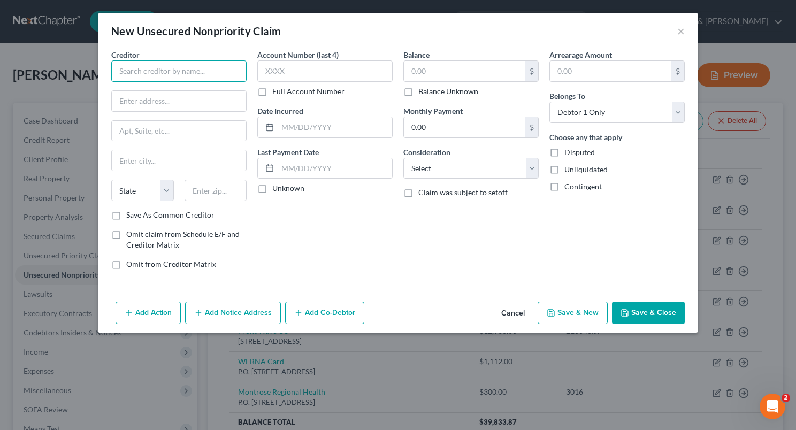
click at [219, 64] on input "text" at bounding box center [178, 70] width 135 height 21
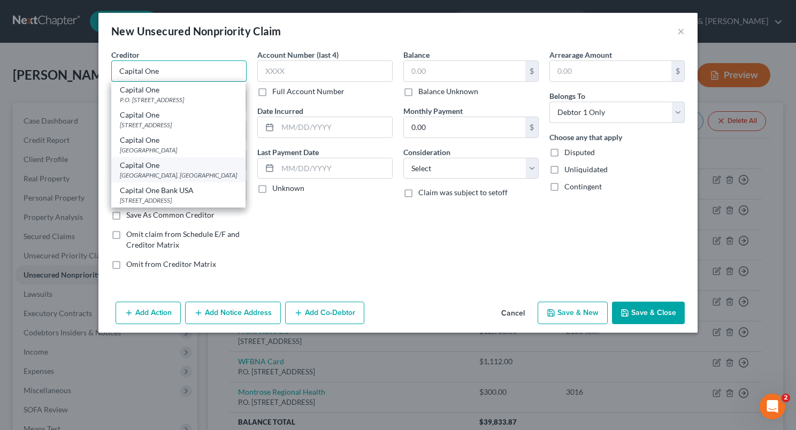
type input "Capital One"
click at [176, 171] on div "Capital One" at bounding box center [178, 165] width 117 height 11
type input "PO Box 60519"
type input "City of Industry"
select select "4"
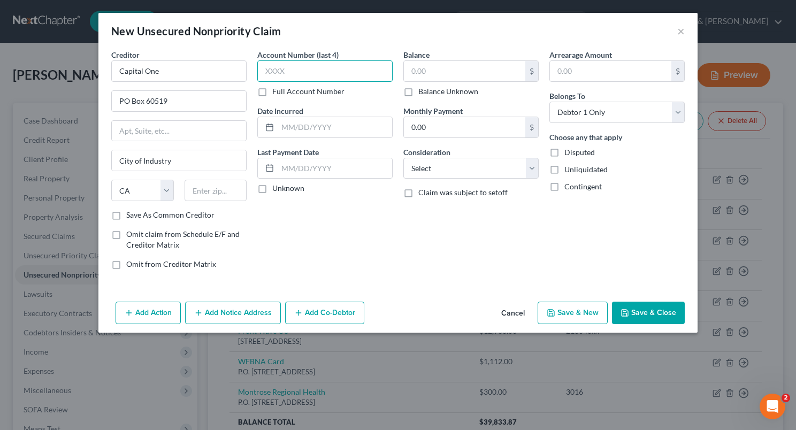
click at [304, 75] on input "text" at bounding box center [324, 70] width 135 height 21
type input "6017"
click at [283, 134] on input "text" at bounding box center [335, 127] width 115 height 20
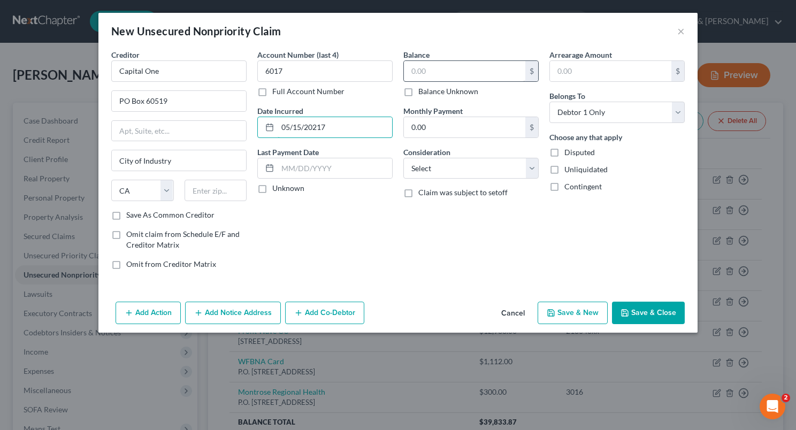
type input "05/15/20217"
click at [445, 64] on input "text" at bounding box center [464, 71] width 121 height 20
type input "504.93"
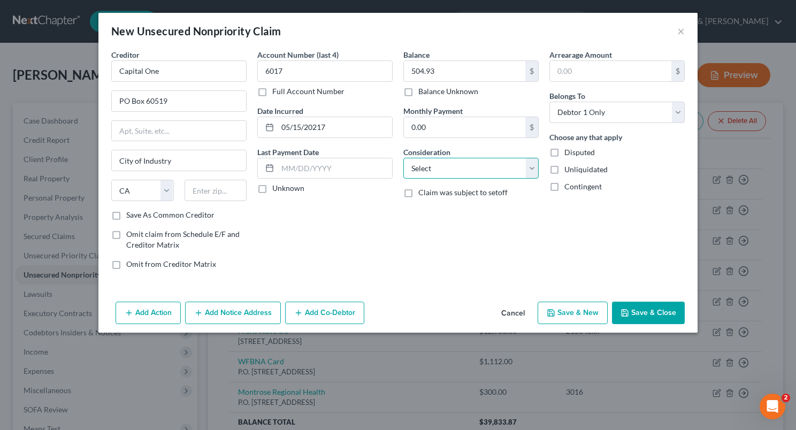
drag, startPoint x: 528, startPoint y: 170, endPoint x: 523, endPoint y: 177, distance: 8.5
click at [528, 170] on select "Select Cable / Satellite Services Collection Agency Credit Card Debt Debt Couns…" at bounding box center [470, 168] width 135 height 21
select select "2"
click at [403, 158] on select "Select Cable / Satellite Services Collection Agency Credit Card Debt Debt Couns…" at bounding box center [470, 168] width 135 height 21
click at [655, 307] on button "Save & Close" at bounding box center [648, 313] width 73 height 22
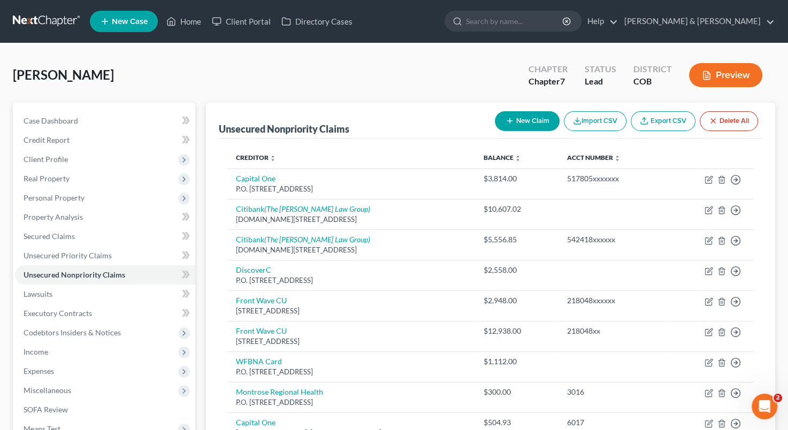
click at [543, 117] on button "New Claim" at bounding box center [527, 121] width 65 height 20
select select "0"
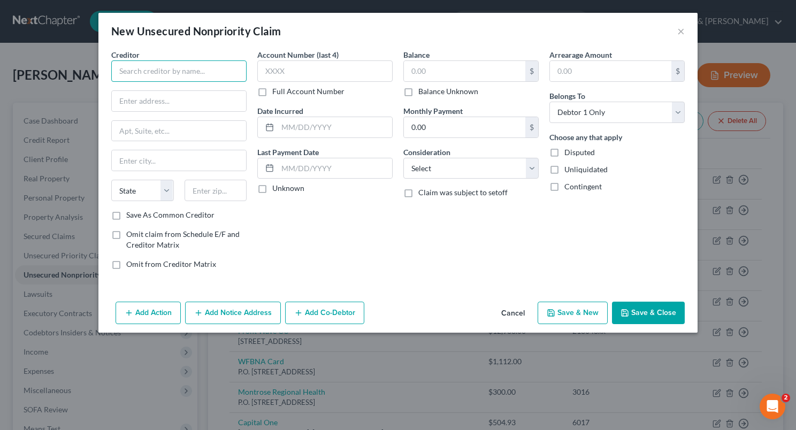
click at [225, 77] on input "text" at bounding box center [178, 70] width 135 height 21
type input "Rocky Mountain Health Plans - UHC"
click at [163, 101] on input "text" at bounding box center [179, 101] width 134 height 20
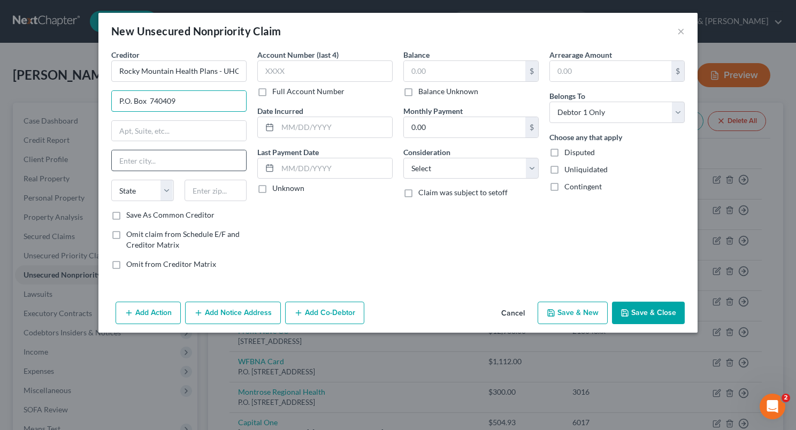
type input "P.O. Box 740409"
click at [154, 162] on input "text" at bounding box center [179, 160] width 134 height 20
type input "Cincinatti"
select select "36"
type input "45274"
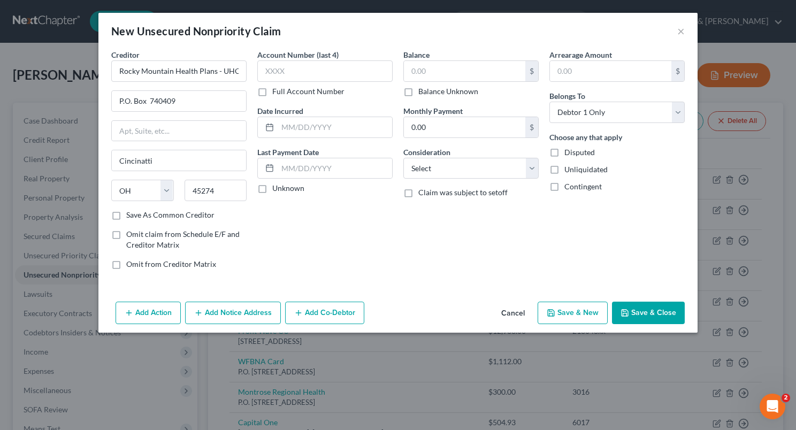
click at [126, 215] on label "Save As Common Creditor" at bounding box center [170, 215] width 88 height 11
click at [131, 215] on input "Save As Common Creditor" at bounding box center [134, 213] width 7 height 7
checkbox input "true"
type input "[GEOGRAPHIC_DATA]"
click at [290, 71] on input "text" at bounding box center [324, 70] width 135 height 21
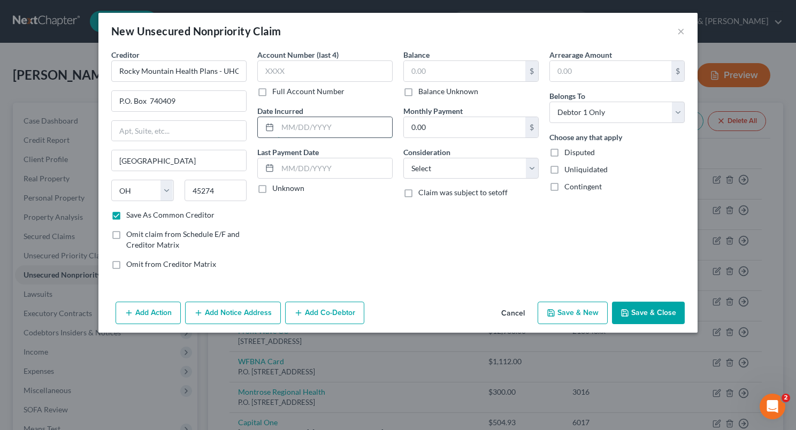
click at [283, 127] on input "text" at bounding box center [335, 127] width 115 height 20
type input "[DATE]"
click at [298, 85] on div "Account Number (last 4) Full Account Number" at bounding box center [324, 73] width 135 height 48
click at [415, 74] on input "text" at bounding box center [464, 71] width 121 height 20
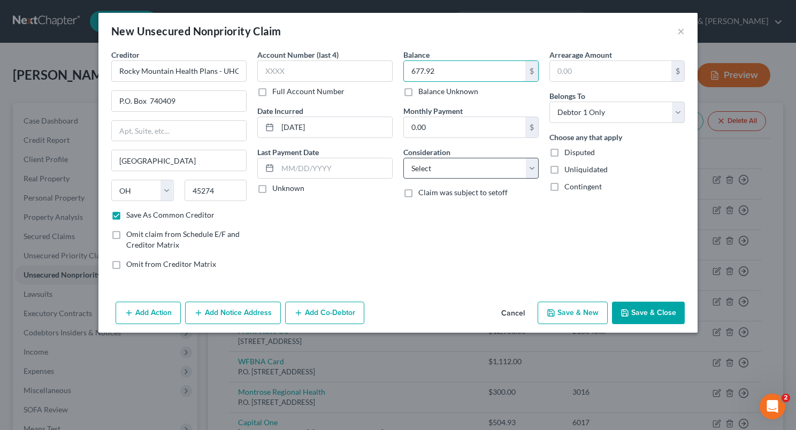
type input "677.92"
click at [533, 168] on select "Select Cable / Satellite Services Collection Agency Credit Card Debt Debt Couns…" at bounding box center [470, 168] width 135 height 21
select select "14"
click at [403, 158] on select "Select Cable / Satellite Services Collection Agency Credit Card Debt Debt Couns…" at bounding box center [470, 168] width 135 height 21
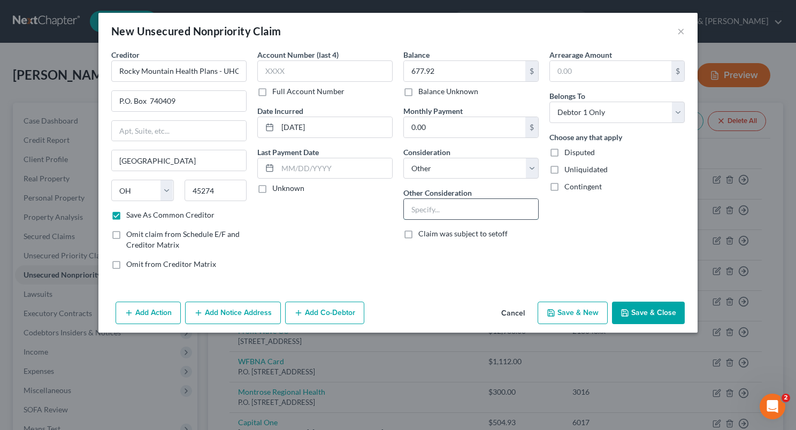
click at [446, 209] on input "text" at bounding box center [471, 209] width 134 height 20
type input "Insurance"
click at [636, 310] on button "Save & Close" at bounding box center [648, 313] width 73 height 22
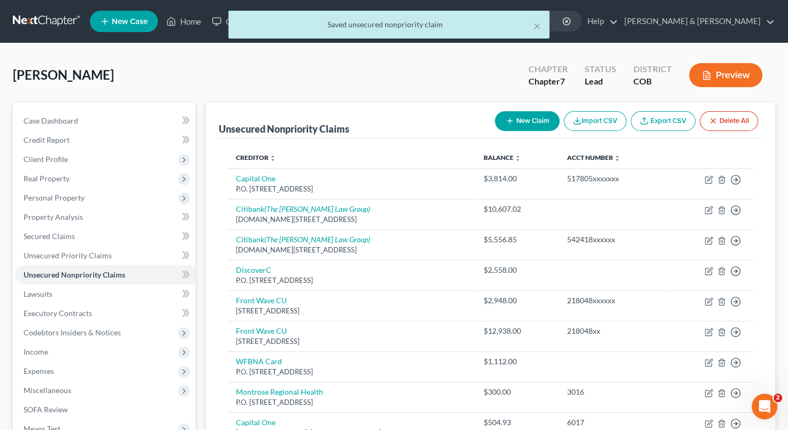
click at [533, 118] on button "New Claim" at bounding box center [527, 121] width 65 height 20
select select "0"
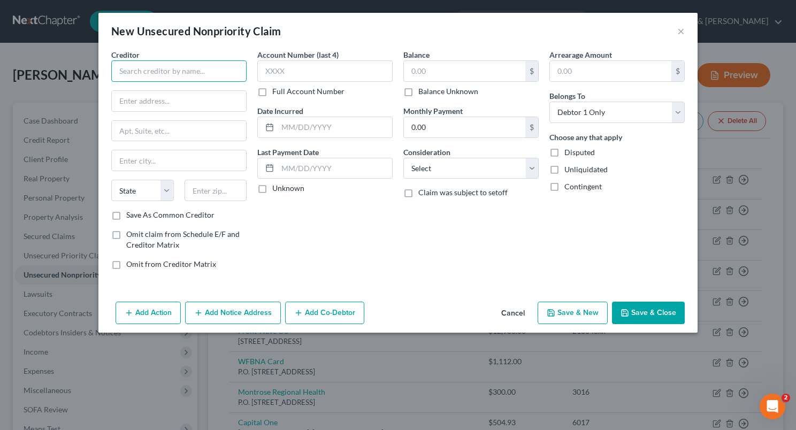
click at [182, 75] on input "text" at bounding box center [178, 70] width 135 height 21
type input "l"
type input "Liberty Mutual Insurance"
click at [141, 109] on input "text" at bounding box center [179, 101] width 134 height 20
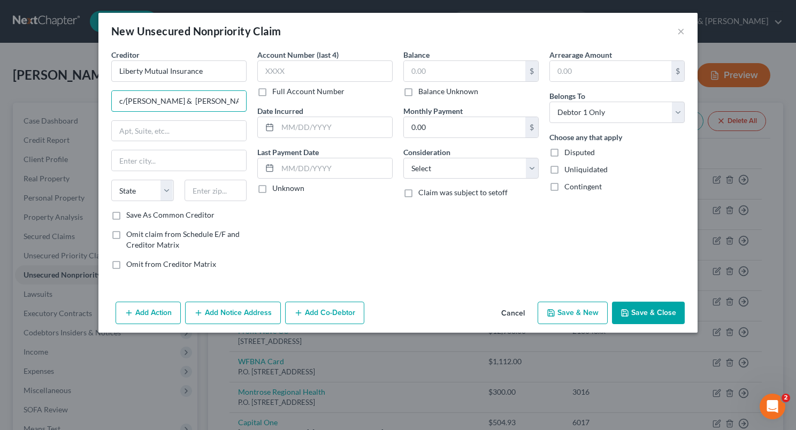
type input "c/[PERSON_NAME] & [PERSON_NAME]"
type input "[STREET_ADDRESS]"
type input "[GEOGRAPHIC_DATA]"
select select "45"
type input "75234"
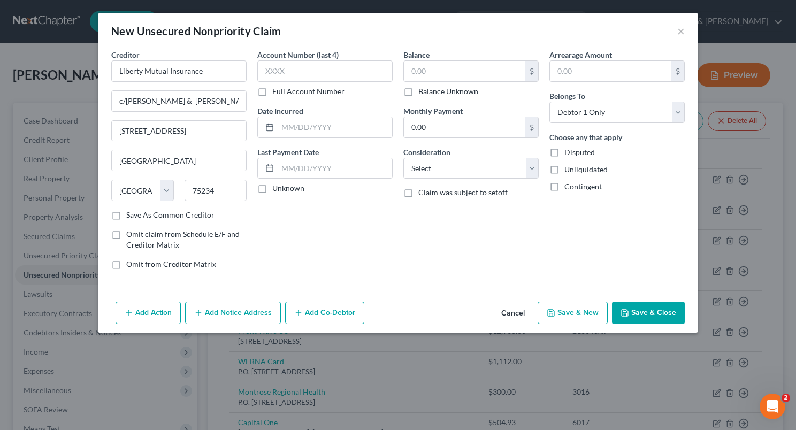
click at [126, 212] on label "Save As Common Creditor" at bounding box center [170, 215] width 88 height 11
click at [131, 212] on input "Save As Common Creditor" at bounding box center [134, 213] width 7 height 7
checkbox input "true"
click at [283, 71] on input "text" at bounding box center [324, 70] width 135 height 21
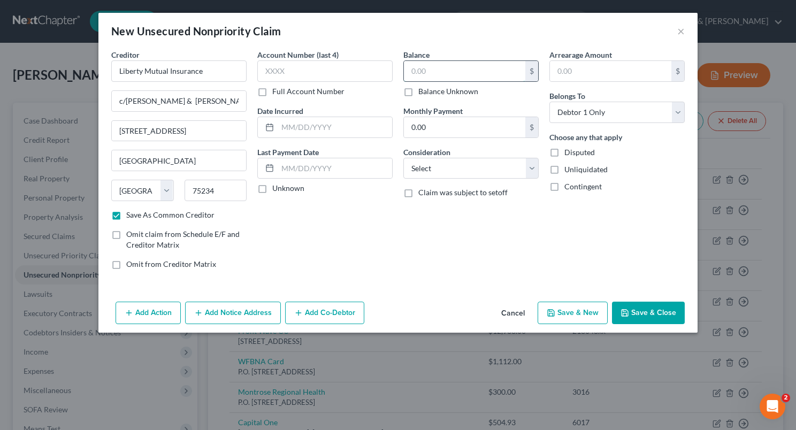
click at [425, 74] on input "text" at bounding box center [464, 71] width 121 height 20
type input "620.11"
click at [337, 126] on input "text" at bounding box center [335, 127] width 115 height 20
drag, startPoint x: 337, startPoint y: 126, endPoint x: 334, endPoint y: 131, distance: 5.8
click at [337, 126] on input "text" at bounding box center [335, 127] width 115 height 20
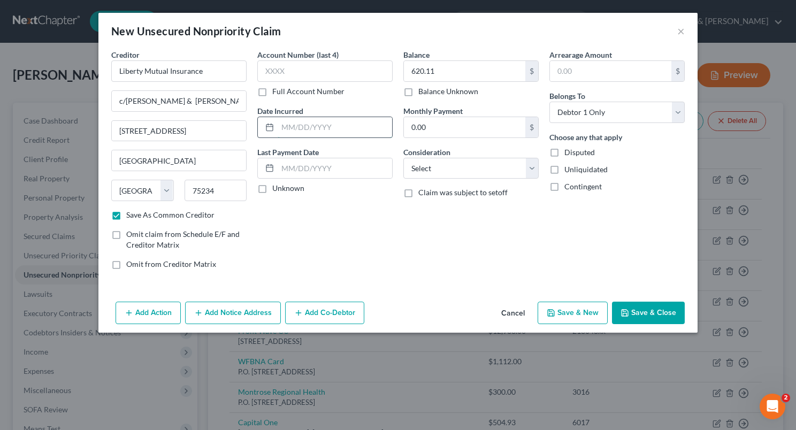
type input "[DATE]"
select select "14"
click at [313, 166] on input "text" at bounding box center [335, 168] width 115 height 20
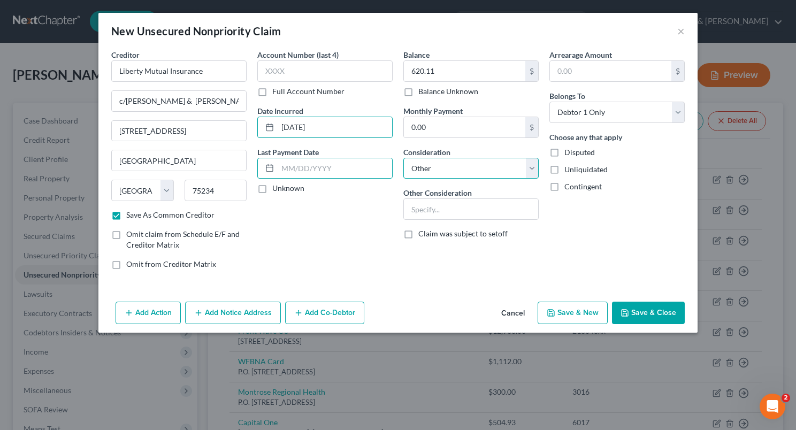
click at [460, 167] on select "Select Cable / Satellite Services Collection Agency Credit Card Debt Debt Couns…" at bounding box center [470, 168] width 135 height 21
drag, startPoint x: 460, startPoint y: 167, endPoint x: 433, endPoint y: 176, distance: 28.1
click at [460, 167] on select "Select Cable / Satellite Services Collection Agency Credit Card Debt Debt Couns…" at bounding box center [470, 168] width 135 height 21
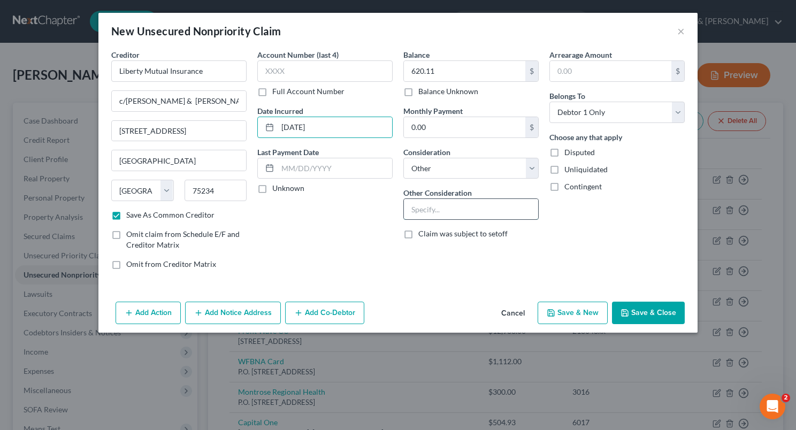
click at [421, 214] on input "text" at bounding box center [471, 209] width 134 height 20
type input "Insurance"
click at [631, 306] on button "Save & Close" at bounding box center [648, 313] width 73 height 22
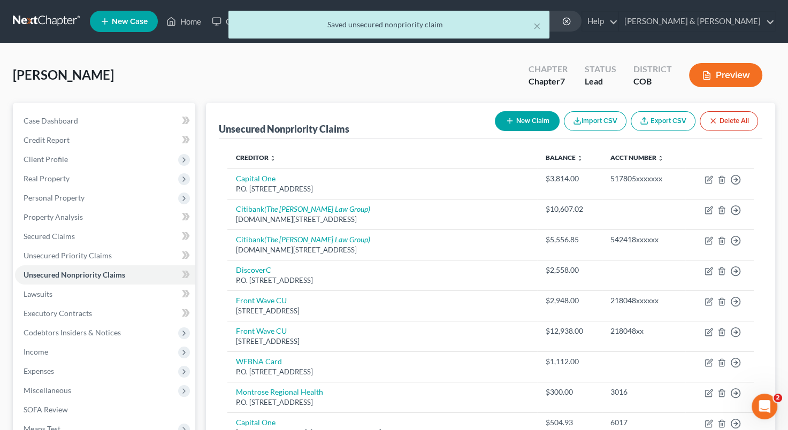
click at [524, 126] on button "New Claim" at bounding box center [527, 121] width 65 height 20
select select "0"
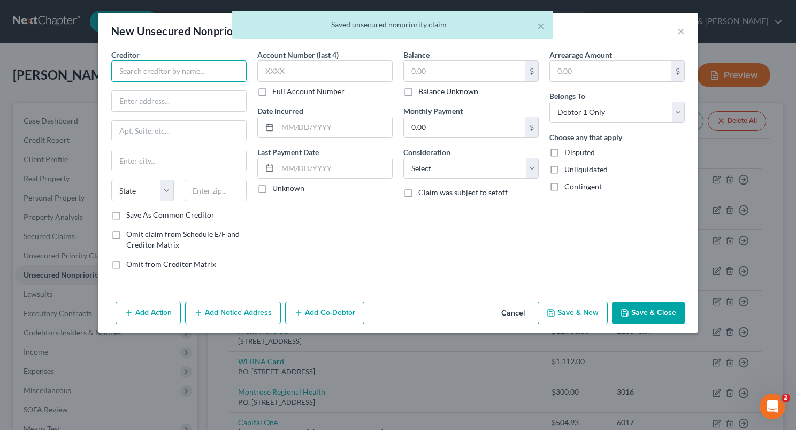
click at [177, 70] on input "text" at bounding box center [178, 70] width 135 height 21
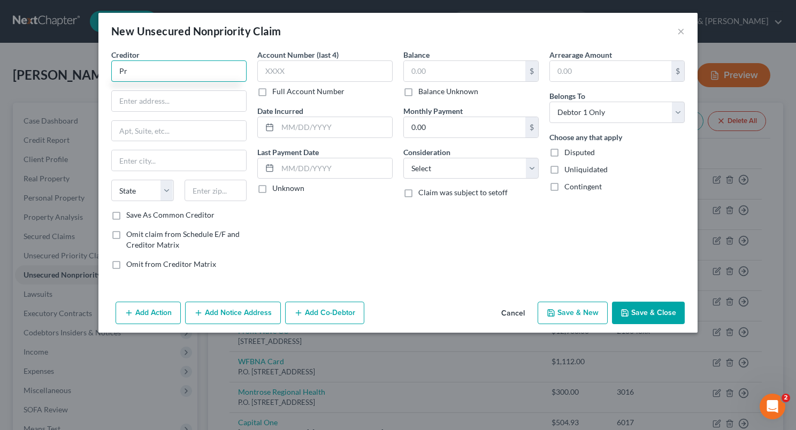
type input "P"
click at [170, 77] on input "Liiber" at bounding box center [178, 70] width 135 height 21
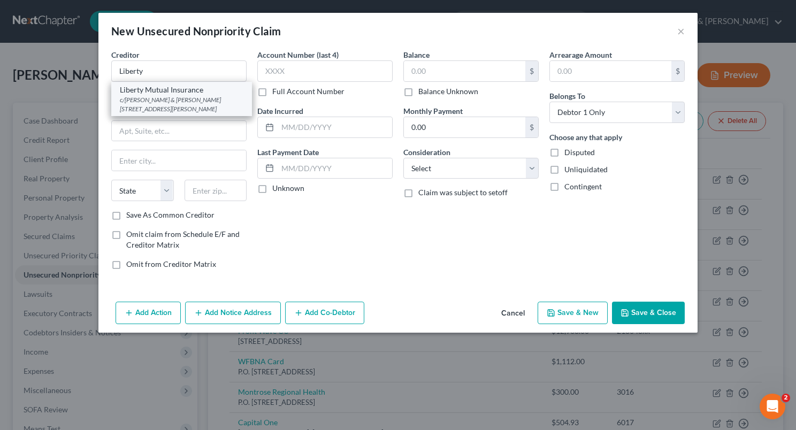
click at [170, 89] on div "Liberty Mutual Insurance" at bounding box center [182, 90] width 124 height 11
type input "Liberty Mutual Insurance"
type input "c/[PERSON_NAME] & [PERSON_NAME]"
type input "[STREET_ADDRESS]"
type input "[GEOGRAPHIC_DATA]"
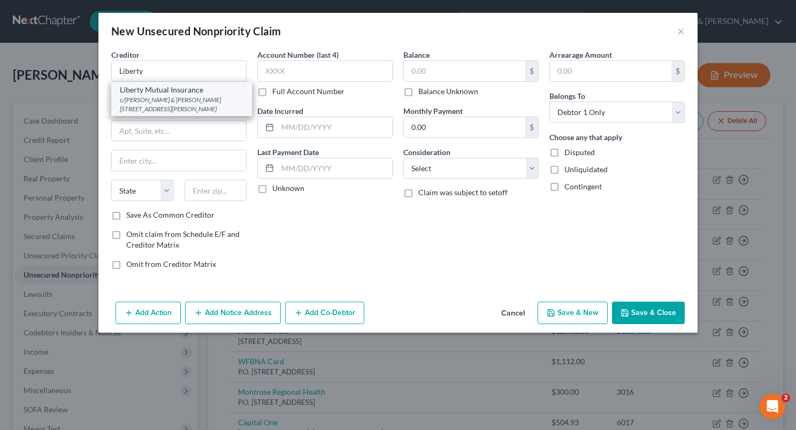
select select "45"
type input "75234"
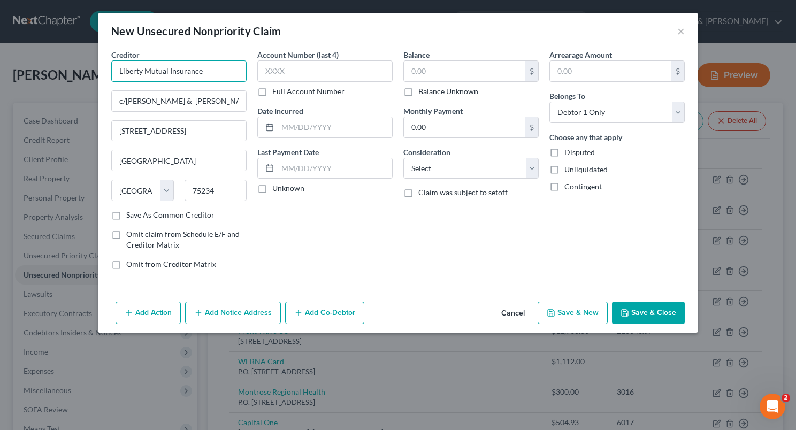
click at [167, 71] on input "Liberty Mutual Insurance" at bounding box center [178, 70] width 135 height 21
type input "Progressive Insurance"
click at [293, 74] on input "text" at bounding box center [324, 70] width 135 height 21
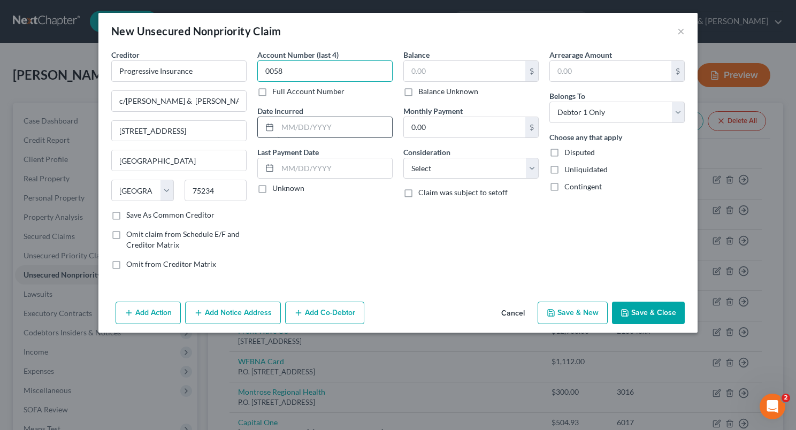
type input "0058"
click at [293, 128] on input "text" at bounding box center [335, 127] width 115 height 20
type input "[DATE]"
click at [430, 123] on input "0.00" at bounding box center [464, 127] width 121 height 20
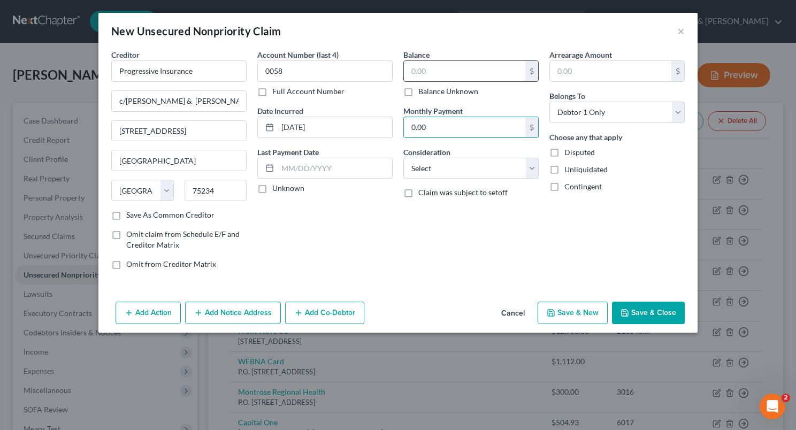
click at [435, 77] on input "text" at bounding box center [464, 71] width 121 height 20
type input "122.66"
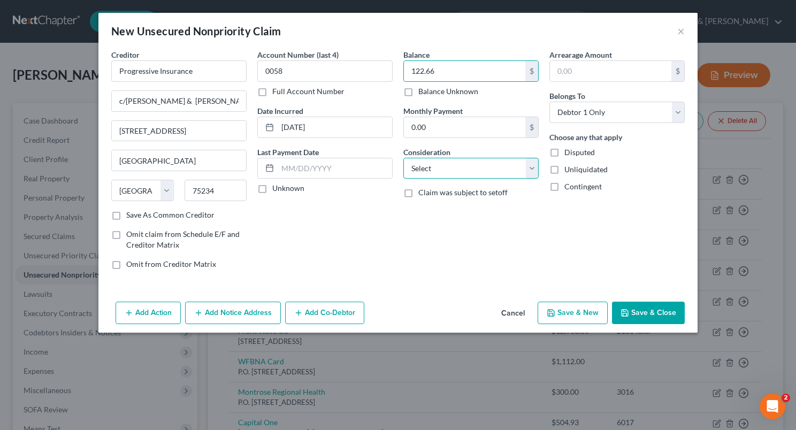
click at [528, 165] on select "Select Cable / Satellite Services Collection Agency Credit Card Debt Debt Couns…" at bounding box center [470, 168] width 135 height 21
select select "14"
click at [403, 158] on select "Select Cable / Satellite Services Collection Agency Credit Card Debt Debt Couns…" at bounding box center [470, 168] width 135 height 21
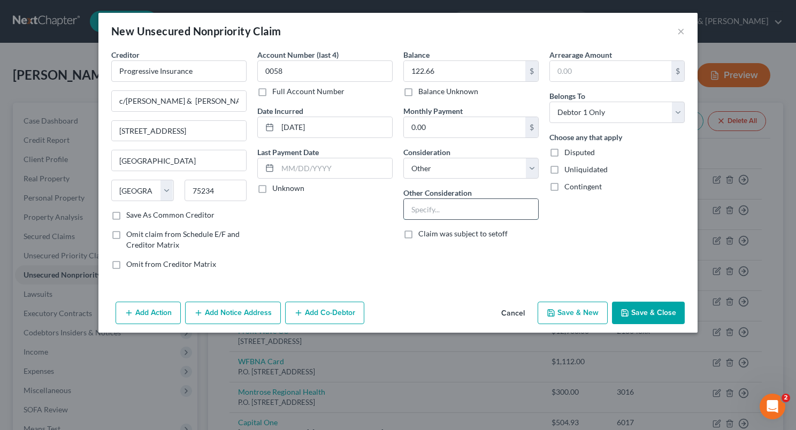
click at [452, 212] on input "text" at bounding box center [471, 209] width 134 height 20
type input "Insurance"
click at [638, 317] on button "Save & Close" at bounding box center [648, 313] width 73 height 22
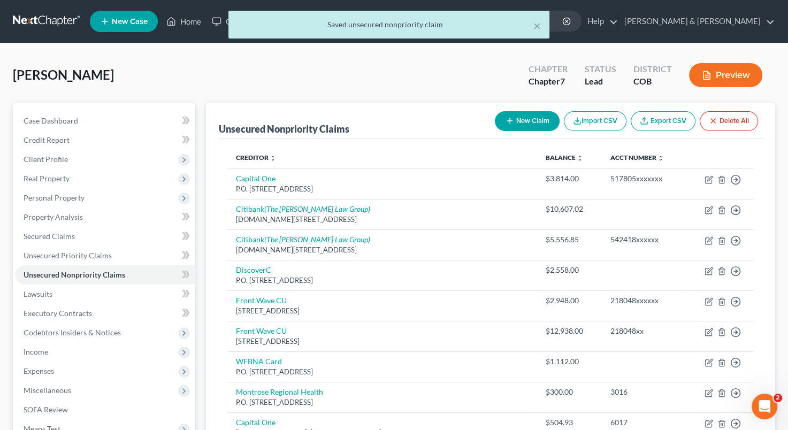
click at [638, 317] on td "218048xxxxxx" at bounding box center [643, 306] width 83 height 31
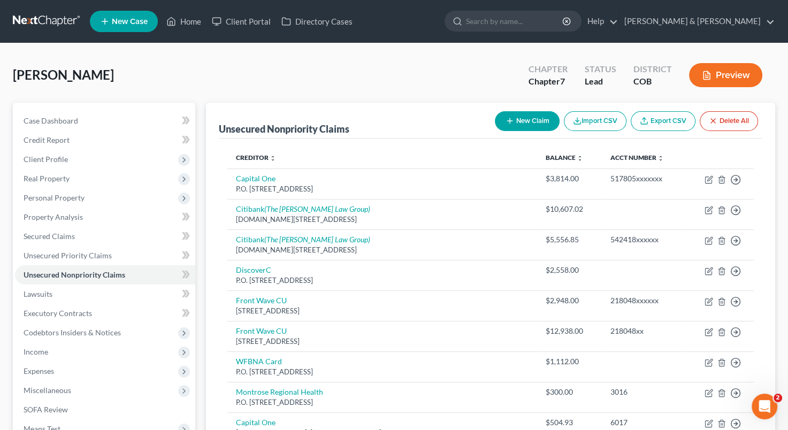
click at [638, 317] on td "218048xxxxxx" at bounding box center [643, 306] width 83 height 31
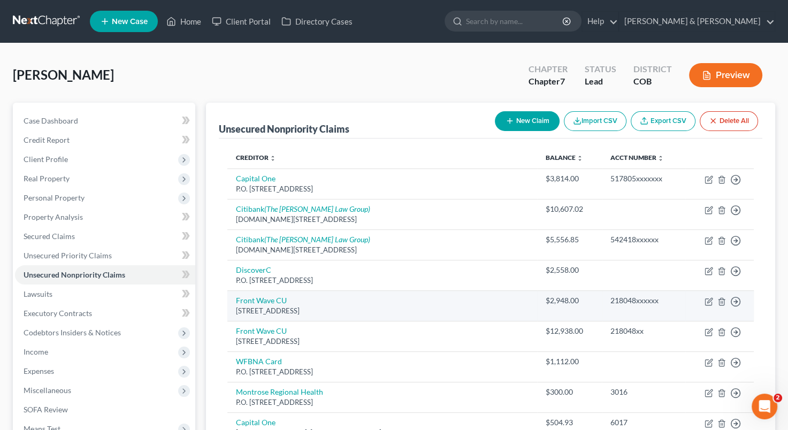
drag, startPoint x: 638, startPoint y: 317, endPoint x: 651, endPoint y: 306, distance: 17.5
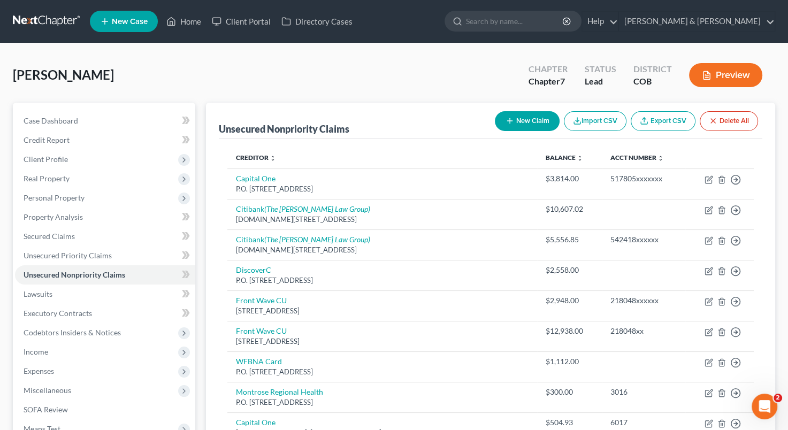
drag, startPoint x: 651, startPoint y: 306, endPoint x: 476, endPoint y: 93, distance: 276.1
drag, startPoint x: 476, startPoint y: 93, endPoint x: 368, endPoint y: 93, distance: 108.1
click at [368, 93] on div "[PERSON_NAME] Upgraded Chapter Chapter 7 Status Lead District COB Preview" at bounding box center [394, 79] width 763 height 47
click at [74, 393] on span "Miscellaneous" at bounding box center [105, 390] width 180 height 19
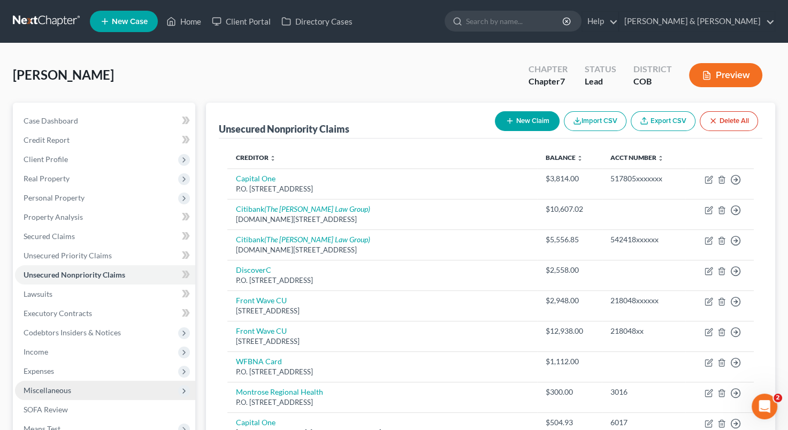
click at [103, 384] on span "Miscellaneous" at bounding box center [105, 390] width 180 height 19
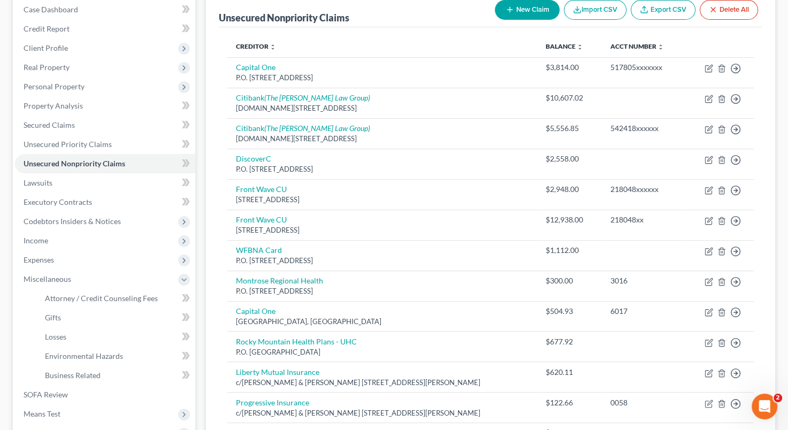
scroll to position [112, 0]
click at [73, 387] on link "SOFA Review" at bounding box center [105, 394] width 180 height 19
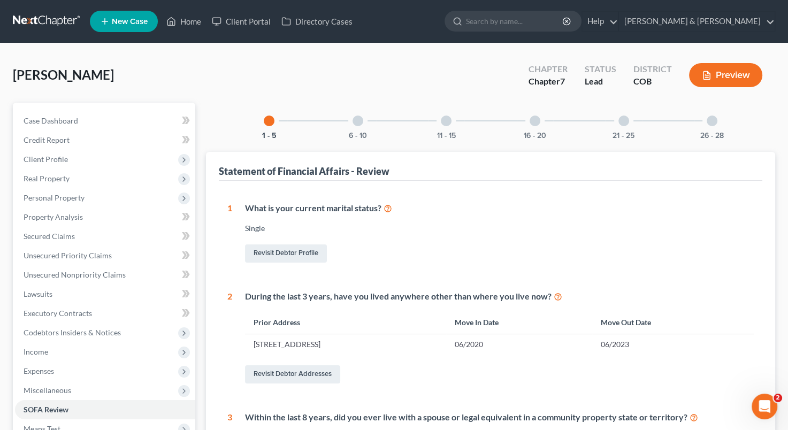
click at [535, 118] on div at bounding box center [535, 121] width 11 height 11
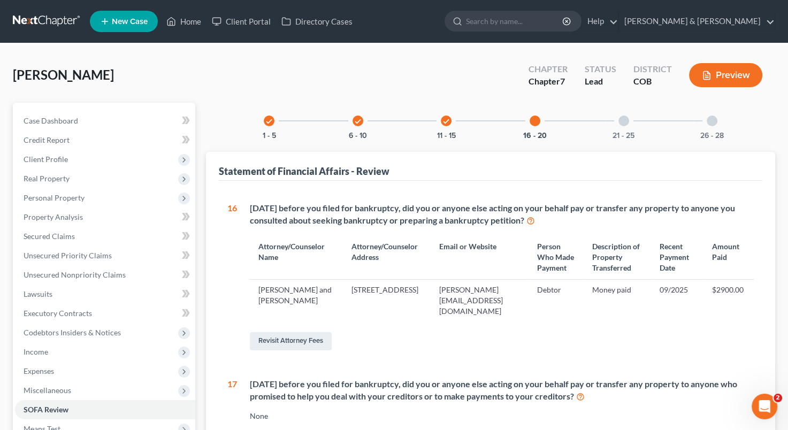
click at [629, 121] on div "21 - 25" at bounding box center [624, 121] width 36 height 36
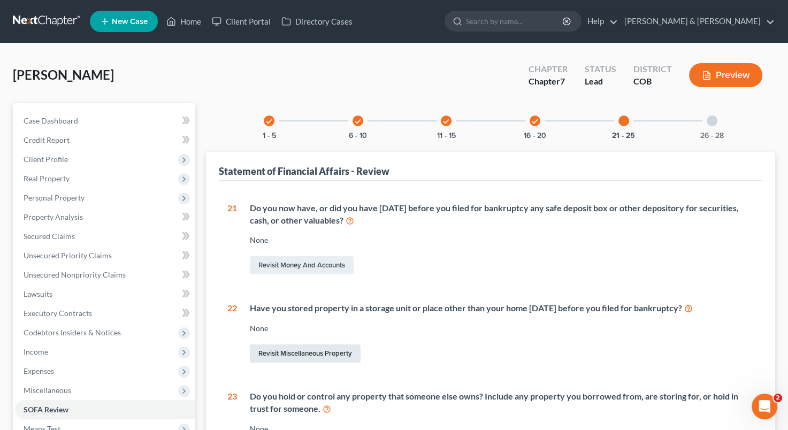
click at [305, 355] on link "Revisit Miscellaneous Property" at bounding box center [305, 354] width 111 height 18
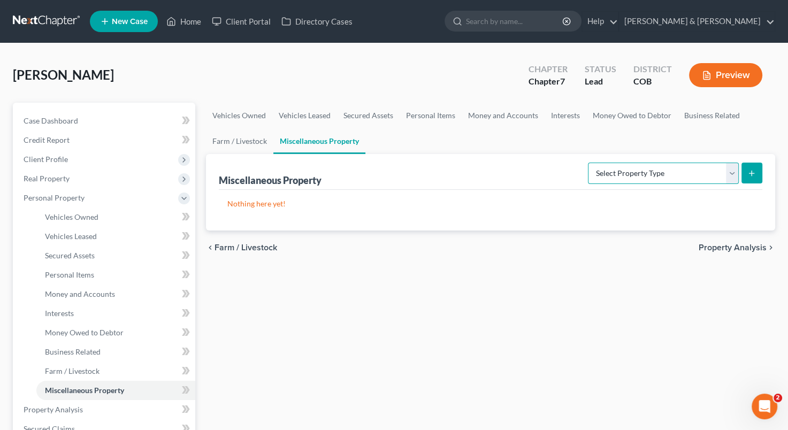
click at [733, 178] on select "Select Property Type Assigned for Creditor Benefit [DATE] Holding for Another N…" at bounding box center [663, 173] width 151 height 21
select select "stored_within_1_year"
click at [588, 163] on select "Select Property Type Assigned for Creditor Benefit [DATE] Holding for Another N…" at bounding box center [663, 173] width 151 height 21
click at [745, 169] on button "submit" at bounding box center [752, 173] width 21 height 21
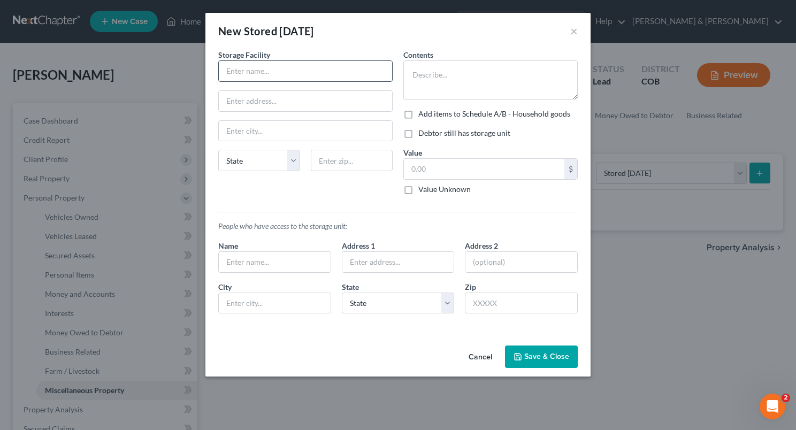
click at [287, 63] on input "text" at bounding box center [305, 71] width 173 height 20
type input "Wee Storage"
click at [272, 101] on input "text" at bounding box center [305, 101] width 173 height 20
type input "[STREET_ADDRESS]"
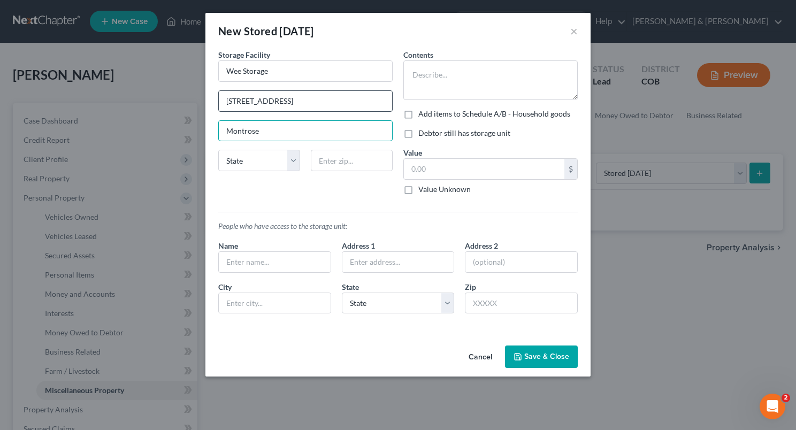
type input "Montrose"
select select "5"
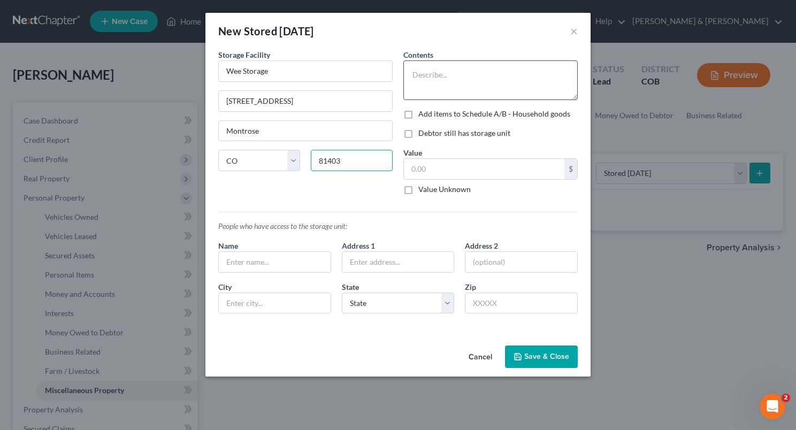
type input "81403"
click at [440, 77] on textarea at bounding box center [490, 80] width 174 height 40
type textarea "Furniture, tools, camper"
click at [418, 133] on label "Debtor still has storage unit" at bounding box center [464, 133] width 92 height 11
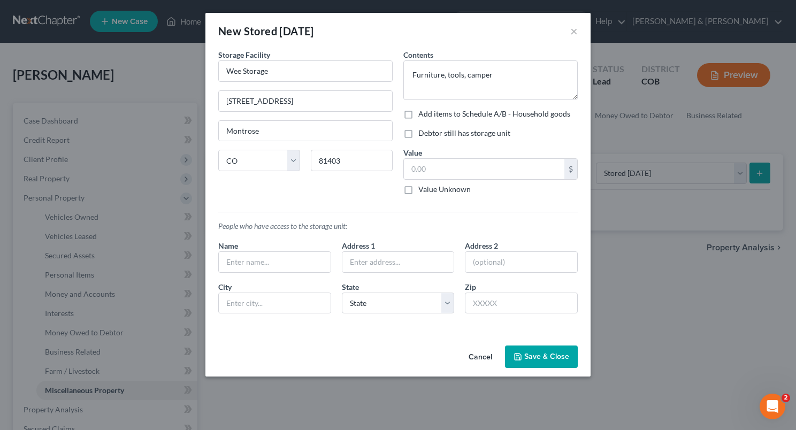
click at [423, 133] on input "Debtor still has storage unit" at bounding box center [426, 131] width 7 height 7
checkbox input "true"
click at [485, 166] on input "text" at bounding box center [484, 169] width 161 height 20
click at [443, 171] on input "text" at bounding box center [484, 169] width 161 height 20
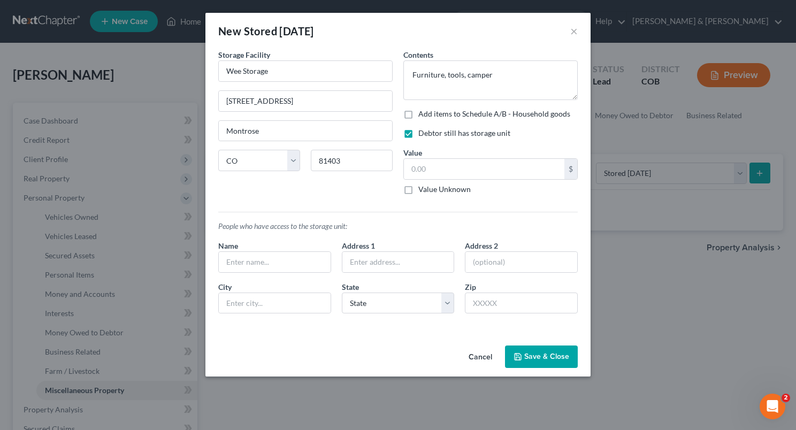
click at [542, 355] on button "Save & Close" at bounding box center [541, 357] width 73 height 22
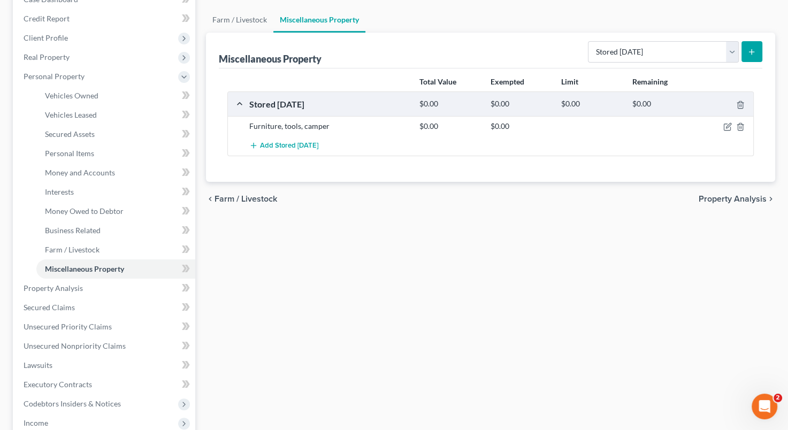
scroll to position [178, 0]
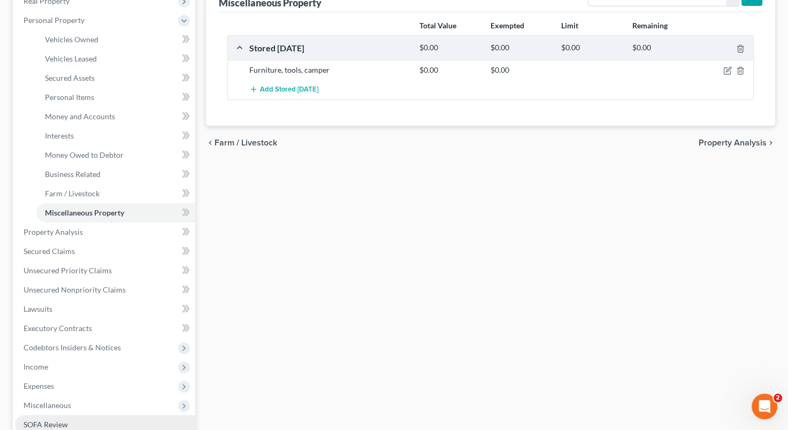
click at [105, 417] on link "SOFA Review" at bounding box center [105, 424] width 180 height 19
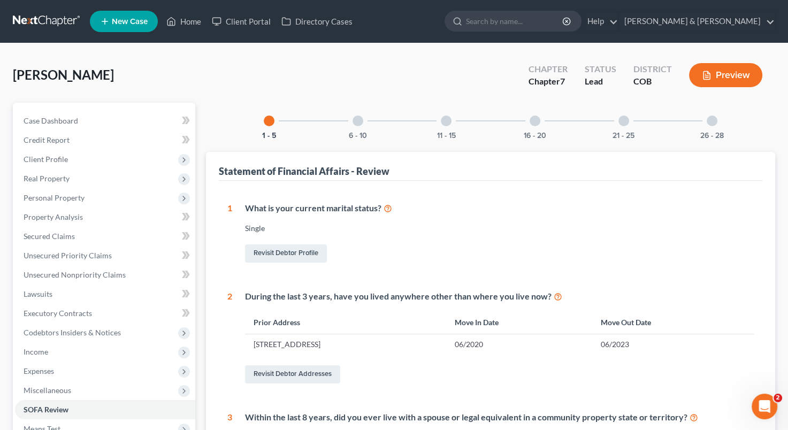
click at [358, 122] on div at bounding box center [358, 121] width 11 height 11
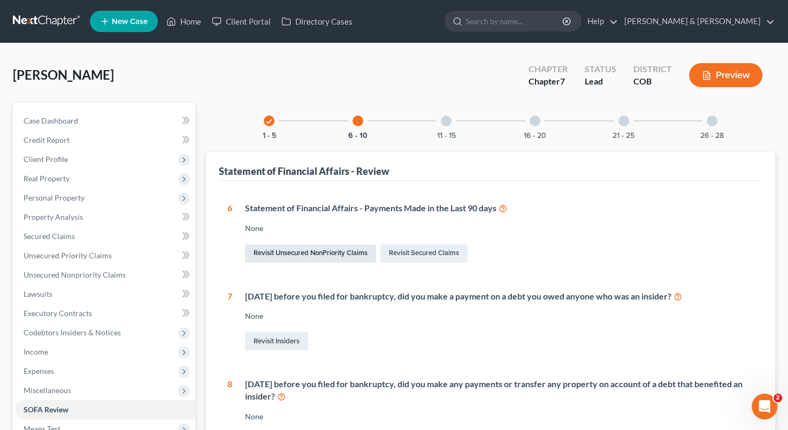
click at [337, 254] on link "Revisit Unsecured NonPriority Claims" at bounding box center [310, 254] width 131 height 18
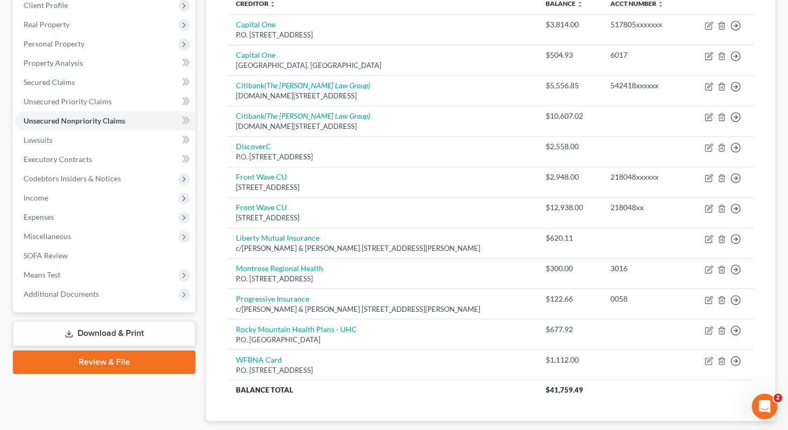
scroll to position [158, 0]
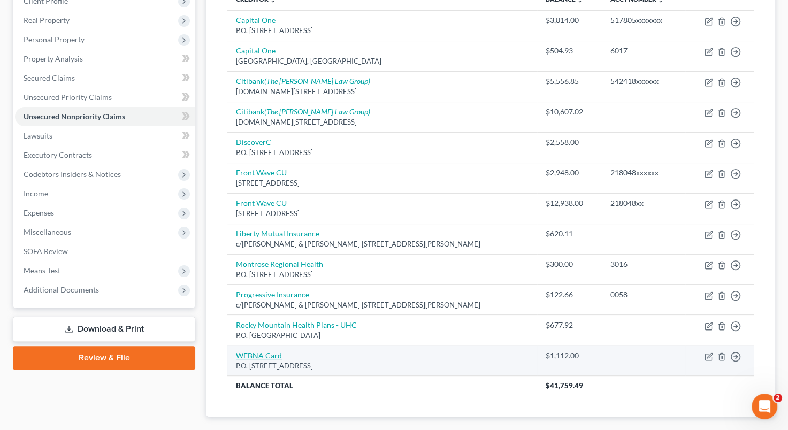
click at [276, 355] on link "WFBNA Card" at bounding box center [259, 355] width 46 height 9
select select "24"
select select "2"
select select "0"
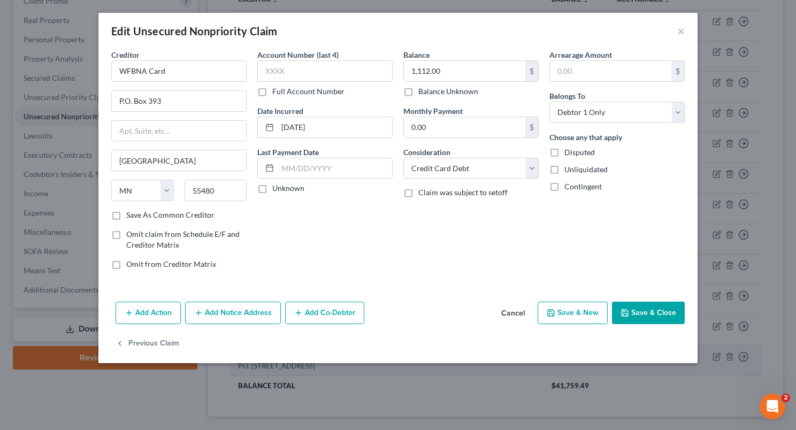
click at [276, 355] on div "Previous Claim" at bounding box center [397, 348] width 599 height 31
drag, startPoint x: 276, startPoint y: 355, endPoint x: 499, endPoint y: 224, distance: 258.8
click at [499, 224] on div "Balance 1,112.00 $ Balance Unknown Balance Undetermined 1,112.00 $ Balance Unkn…" at bounding box center [471, 163] width 146 height 229
click at [321, 165] on input "text" at bounding box center [335, 168] width 115 height 20
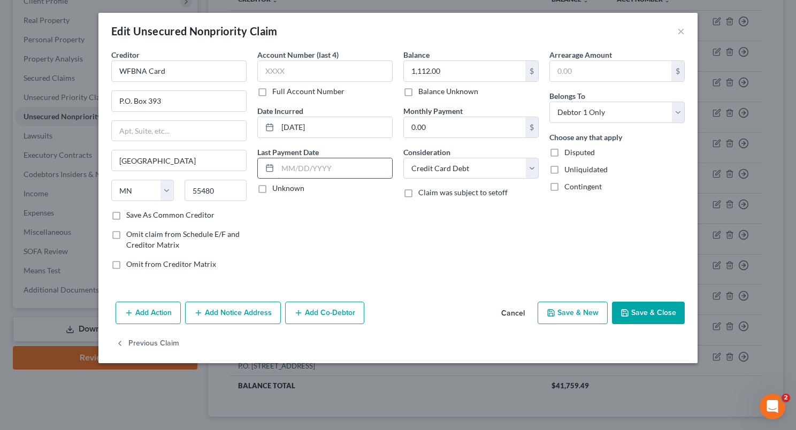
click at [369, 167] on input "text" at bounding box center [335, 168] width 115 height 20
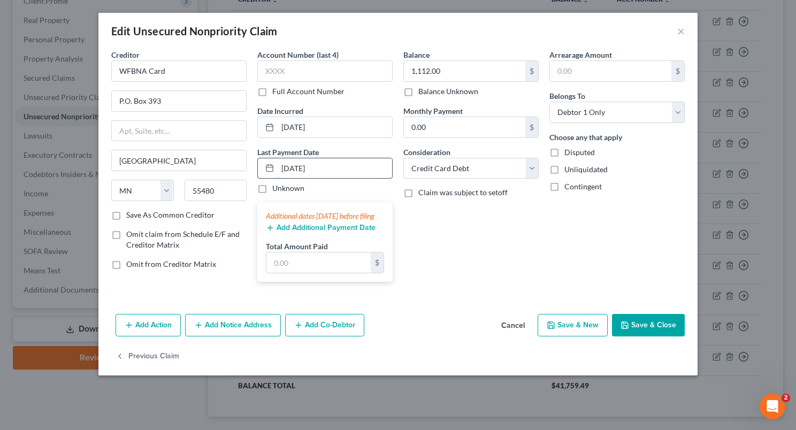
click at [383, 158] on input "[DATE]" at bounding box center [335, 168] width 115 height 20
type input "[DATE]"
click at [435, 215] on div "Balance 1,112.00 $ Balance Unknown Balance Undetermined 1,112.00 $ Balance Unkn…" at bounding box center [471, 169] width 146 height 241
click at [326, 232] on button "Add Additional Payment Date" at bounding box center [321, 228] width 110 height 9
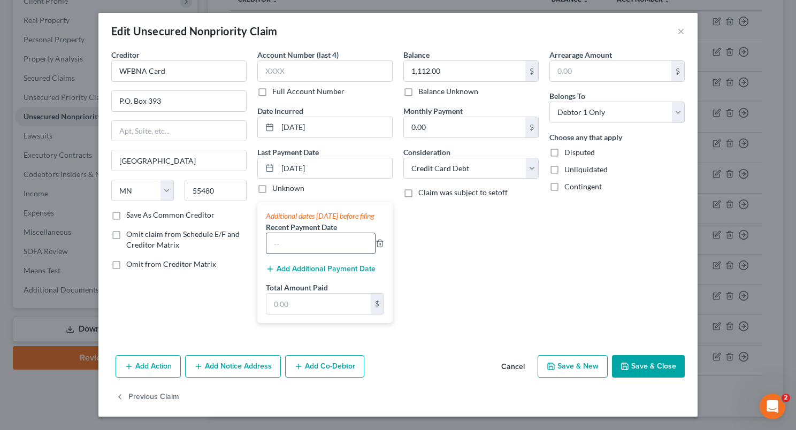
click at [309, 254] on input "text" at bounding box center [320, 243] width 109 height 20
type input "[DATE]"
click at [304, 314] on input "text" at bounding box center [318, 304] width 104 height 20
type input "1,000"
click at [644, 364] on div "Add Action Add Notice Address Add Co-Debtor Cancel Save & New Save & Close" at bounding box center [397, 368] width 599 height 35
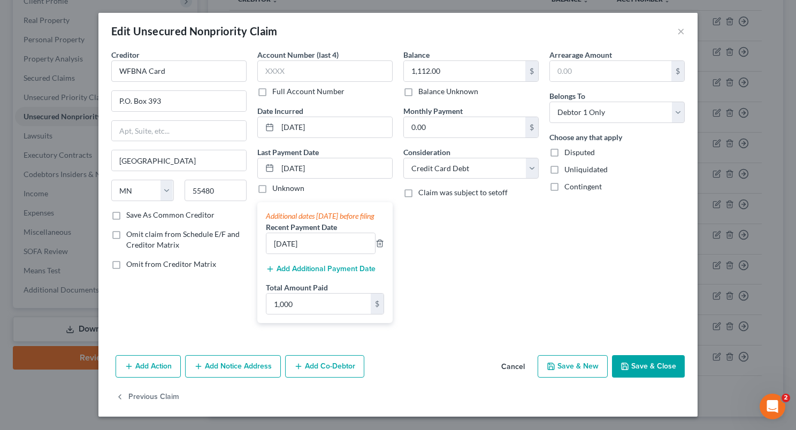
click at [643, 377] on button "Save & Close" at bounding box center [648, 366] width 73 height 22
